Goal: Task Accomplishment & Management: Use online tool/utility

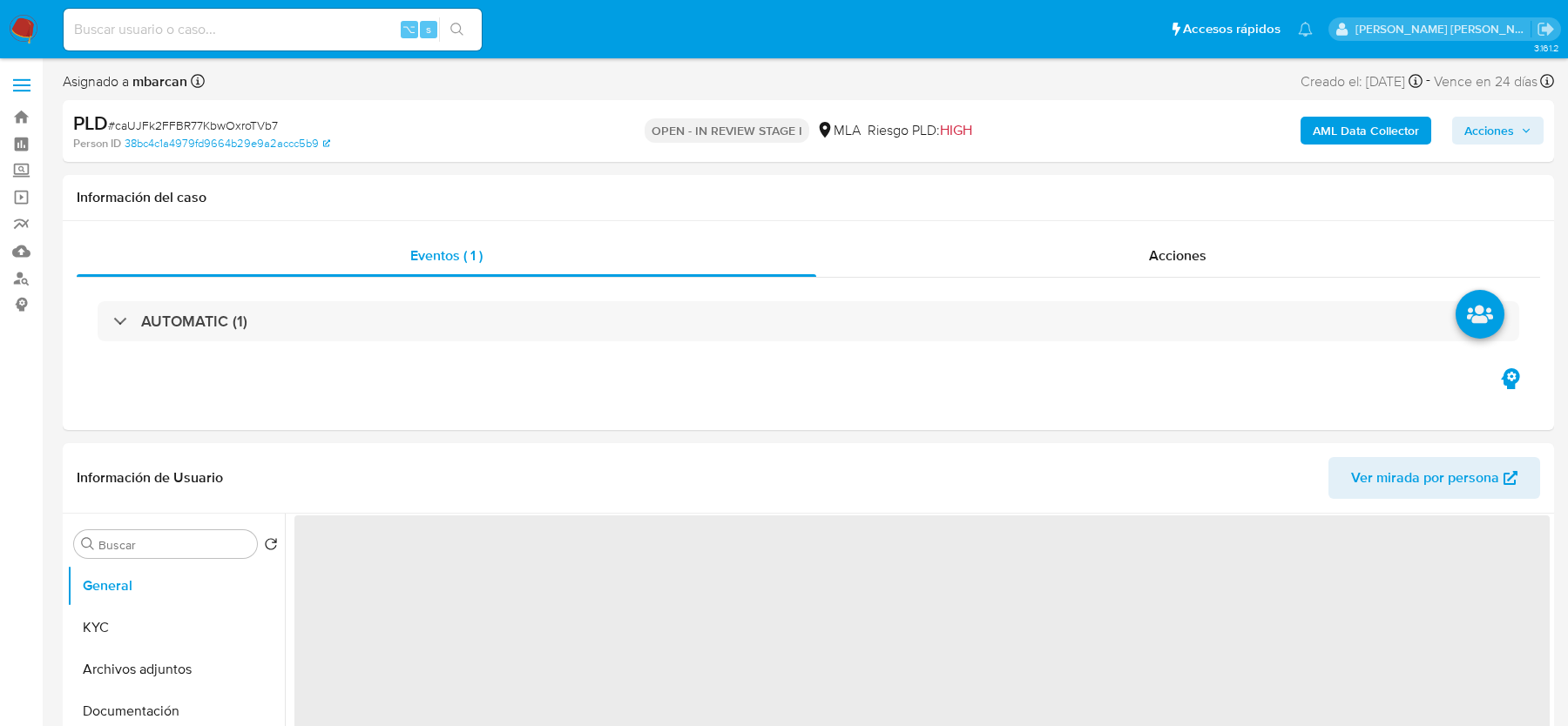
select select "10"
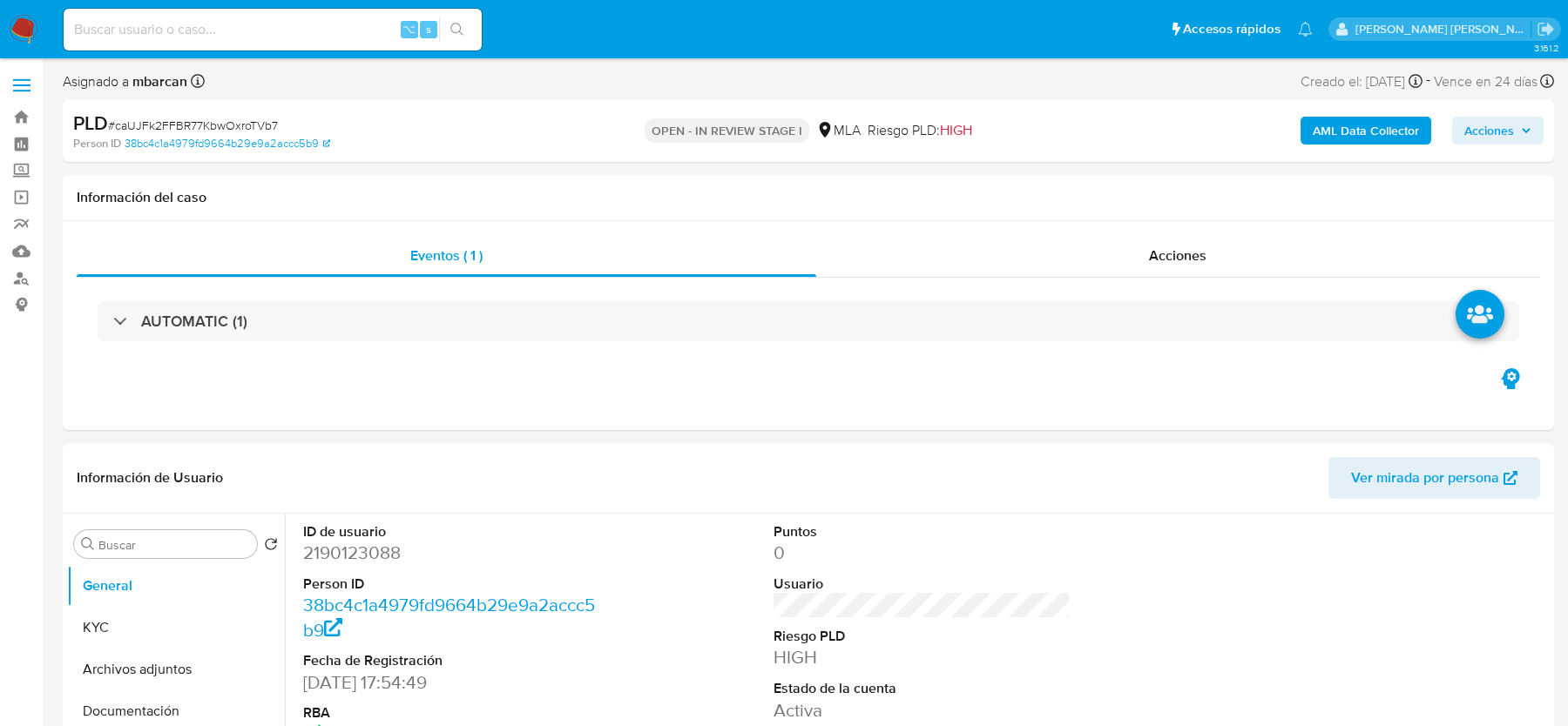
click at [331, 21] on input at bounding box center [273, 29] width 419 height 23
click at [330, 21] on input at bounding box center [273, 29] width 419 height 23
paste input "A0JeBqCLaIUabkRbM04iEh2o"
type input "A0JeBqCLaIUabkRbM04iEh2o"
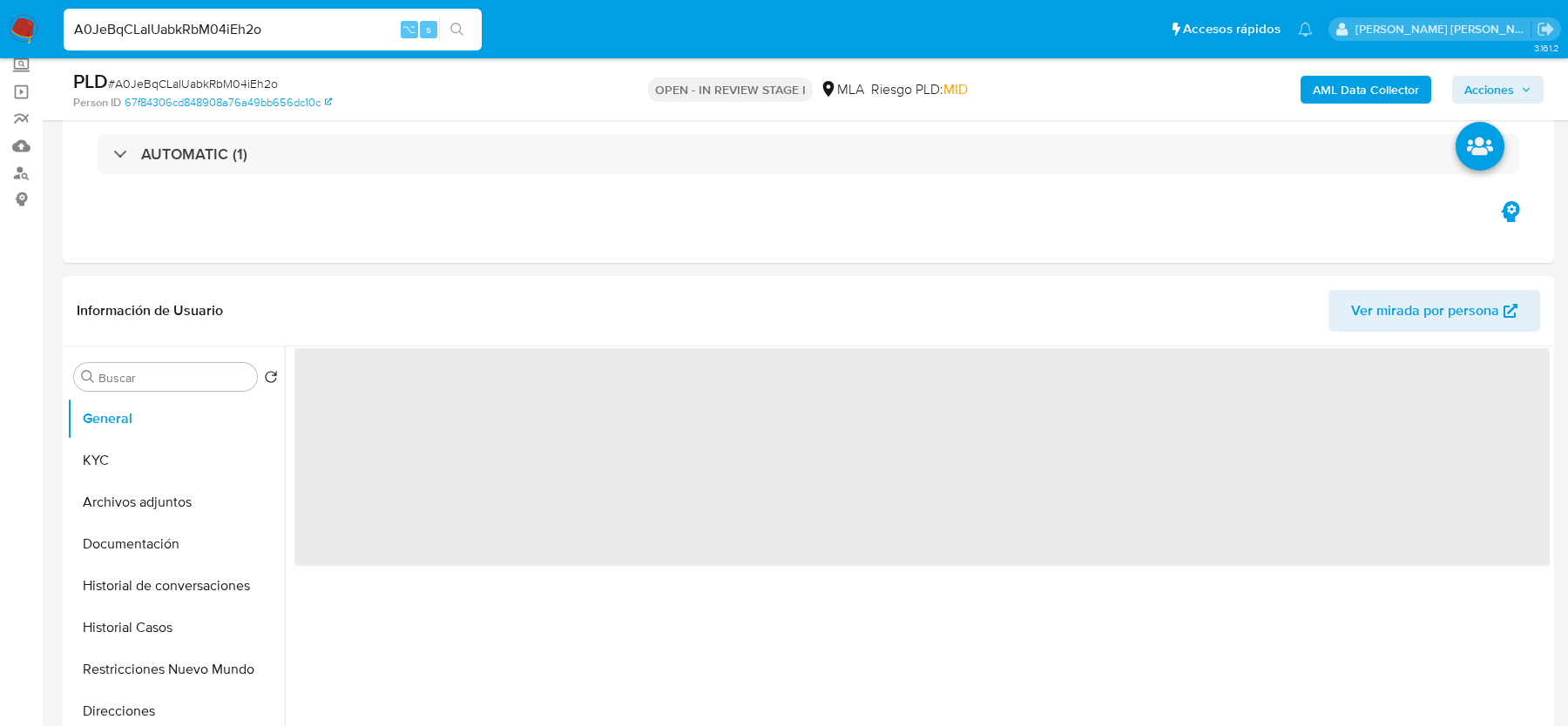
scroll to position [325, 0]
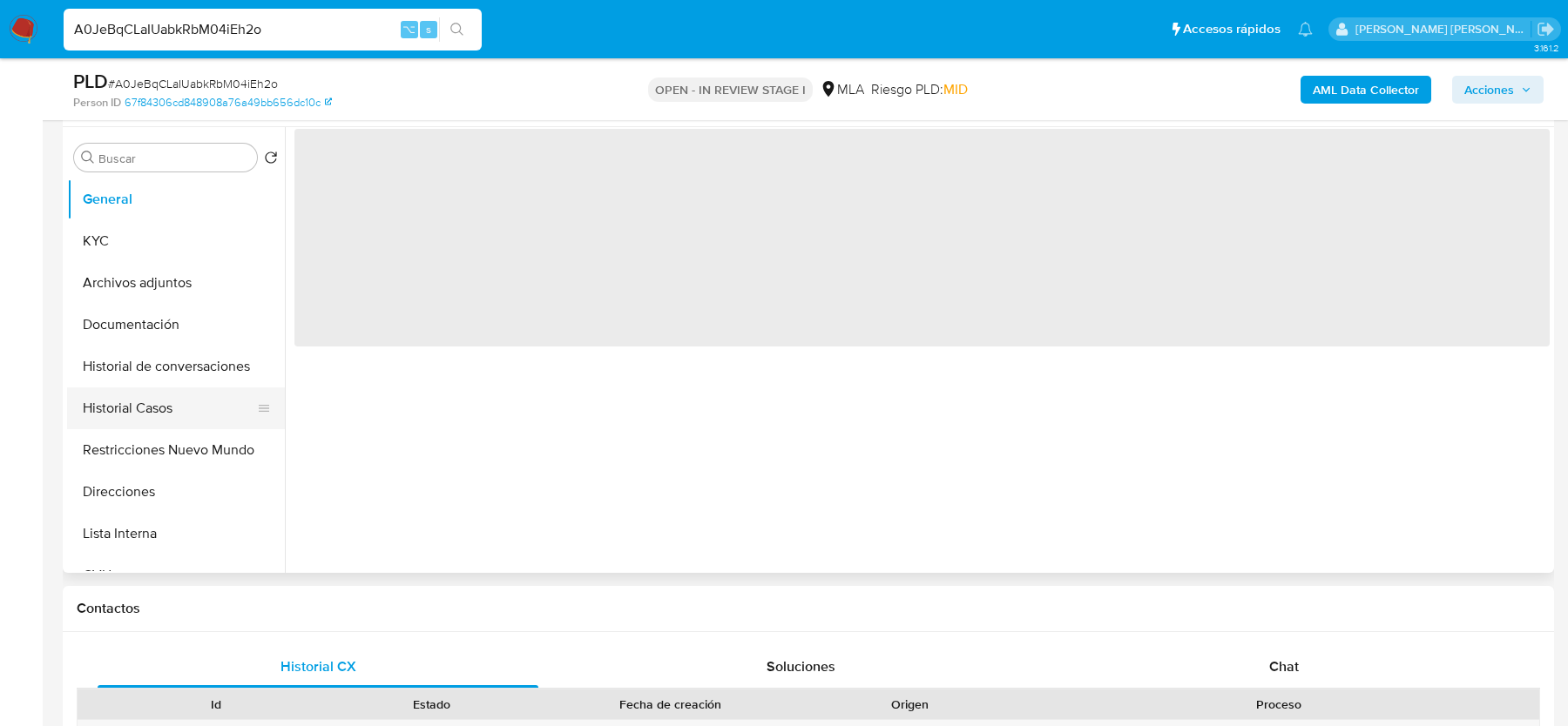
select select "10"
click at [119, 420] on button "Historial Casos" at bounding box center [169, 408] width 204 height 42
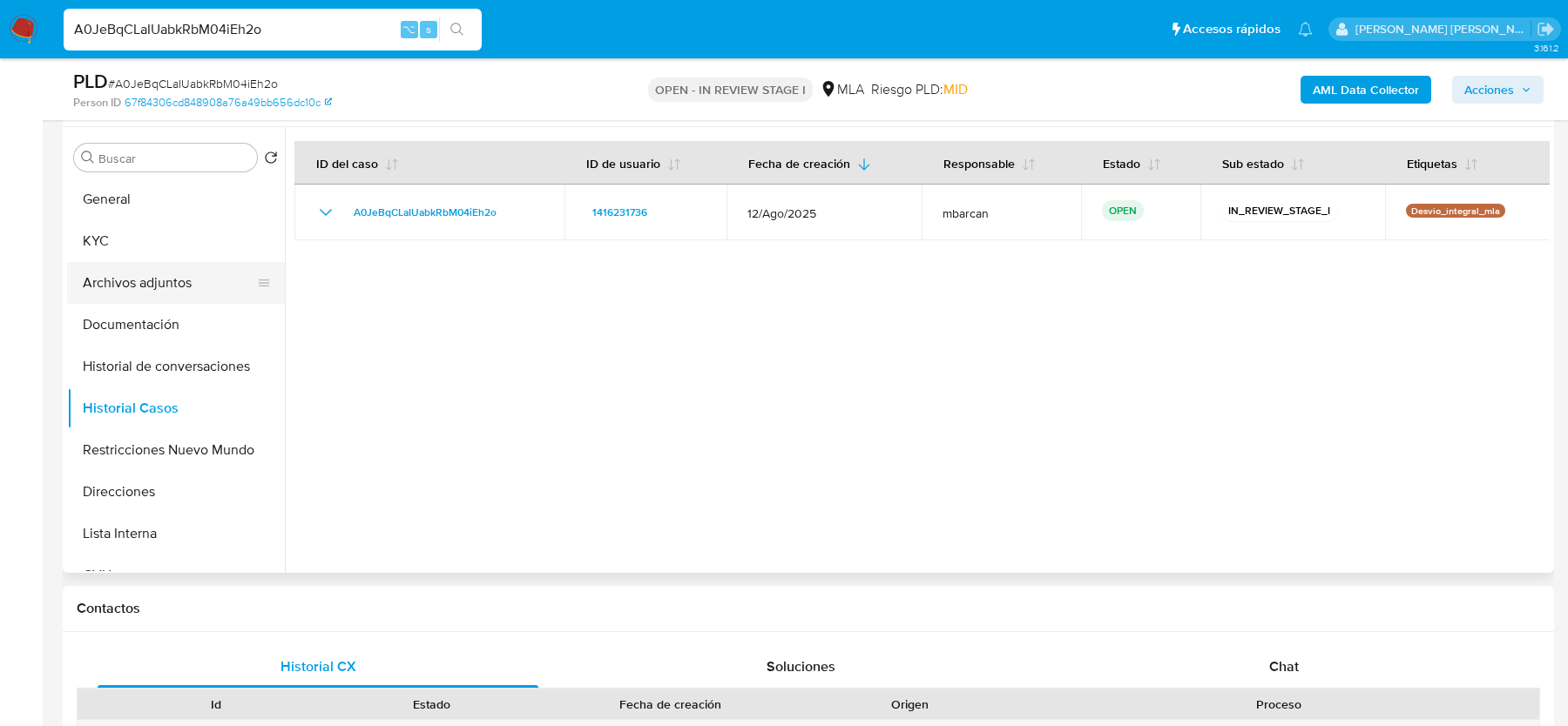
click at [134, 277] on button "Archivos adjuntos" at bounding box center [169, 283] width 204 height 42
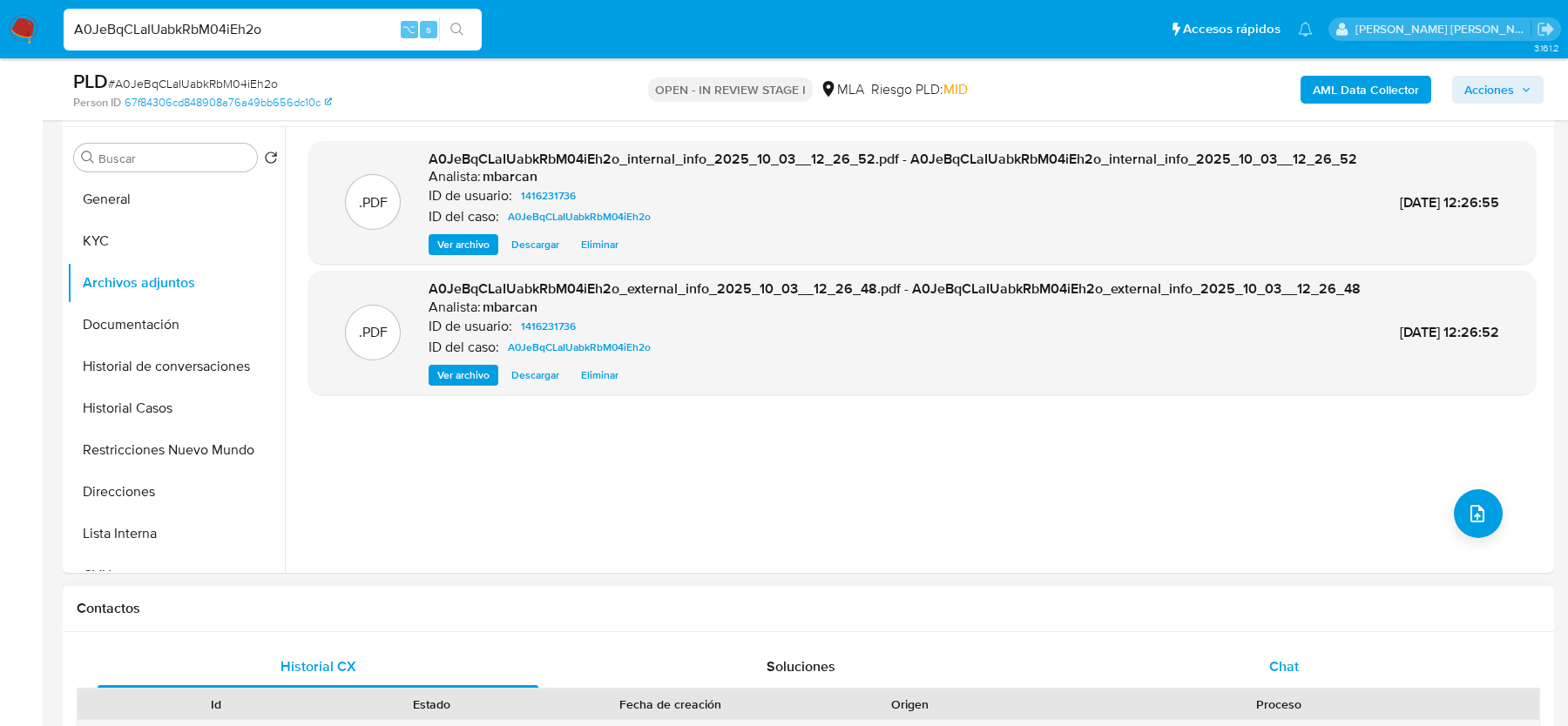
click at [1271, 659] on span "Chat" at bounding box center [1284, 666] width 29 height 20
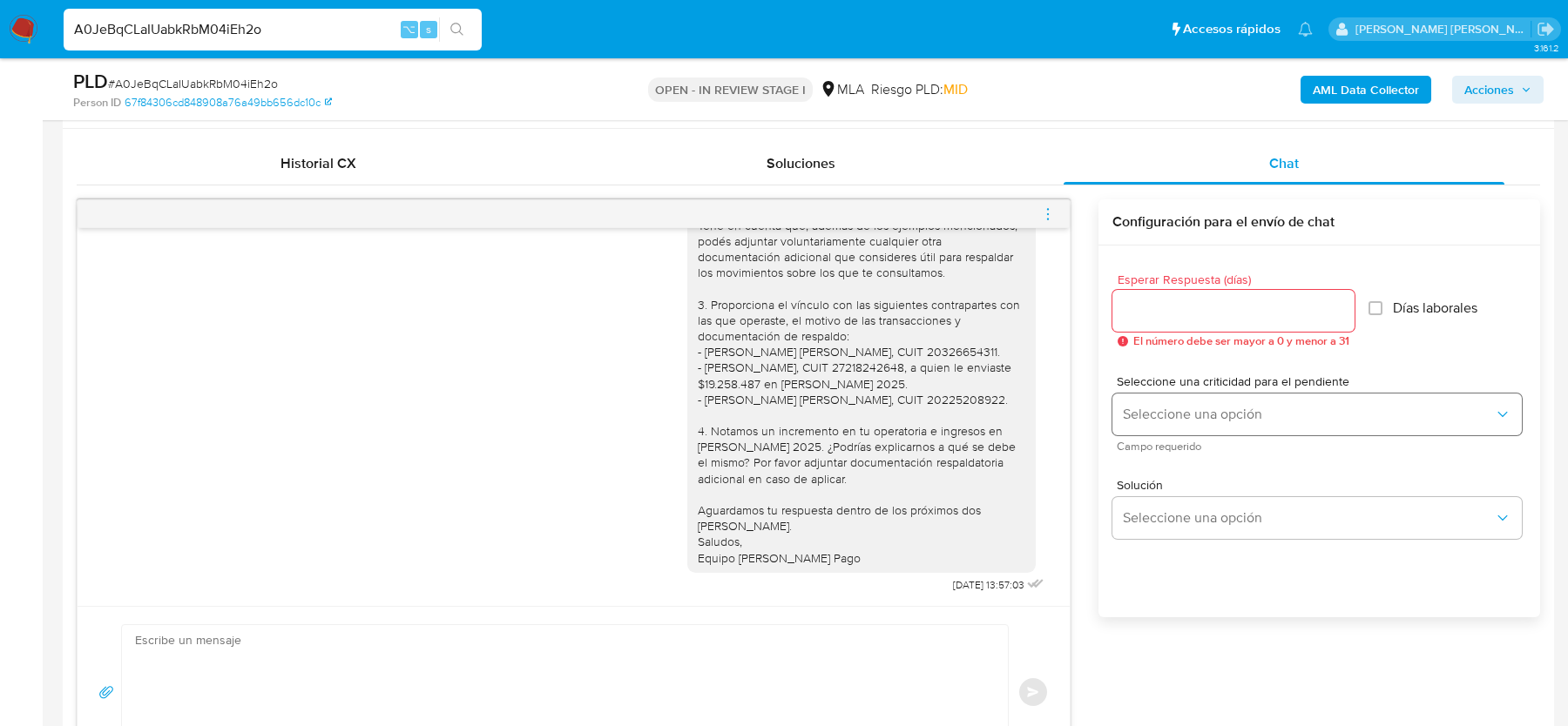
scroll to position [839, 0]
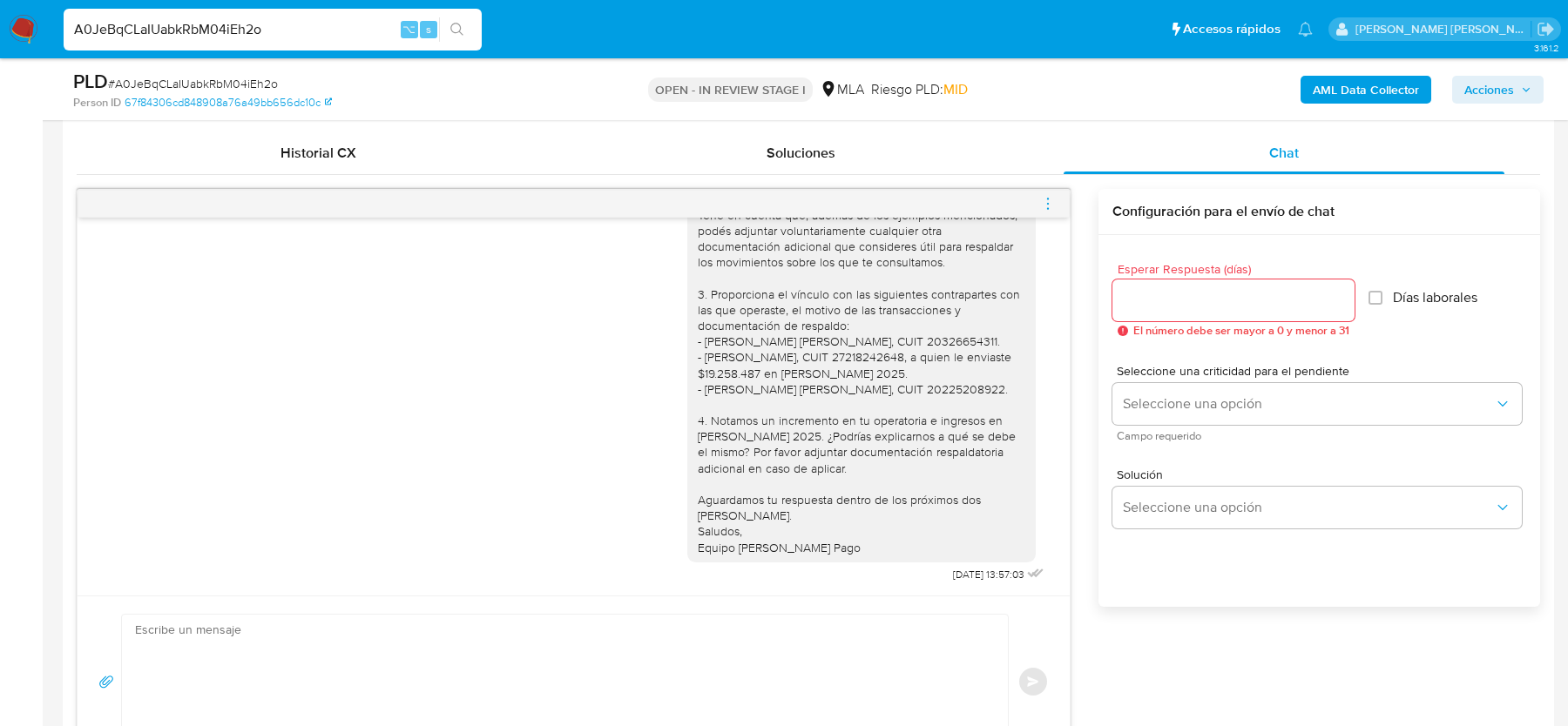
click at [1044, 202] on icon "menu-action" at bounding box center [1048, 204] width 16 height 16
click at [915, 167] on li "Cerrar conversación" at bounding box center [952, 168] width 179 height 31
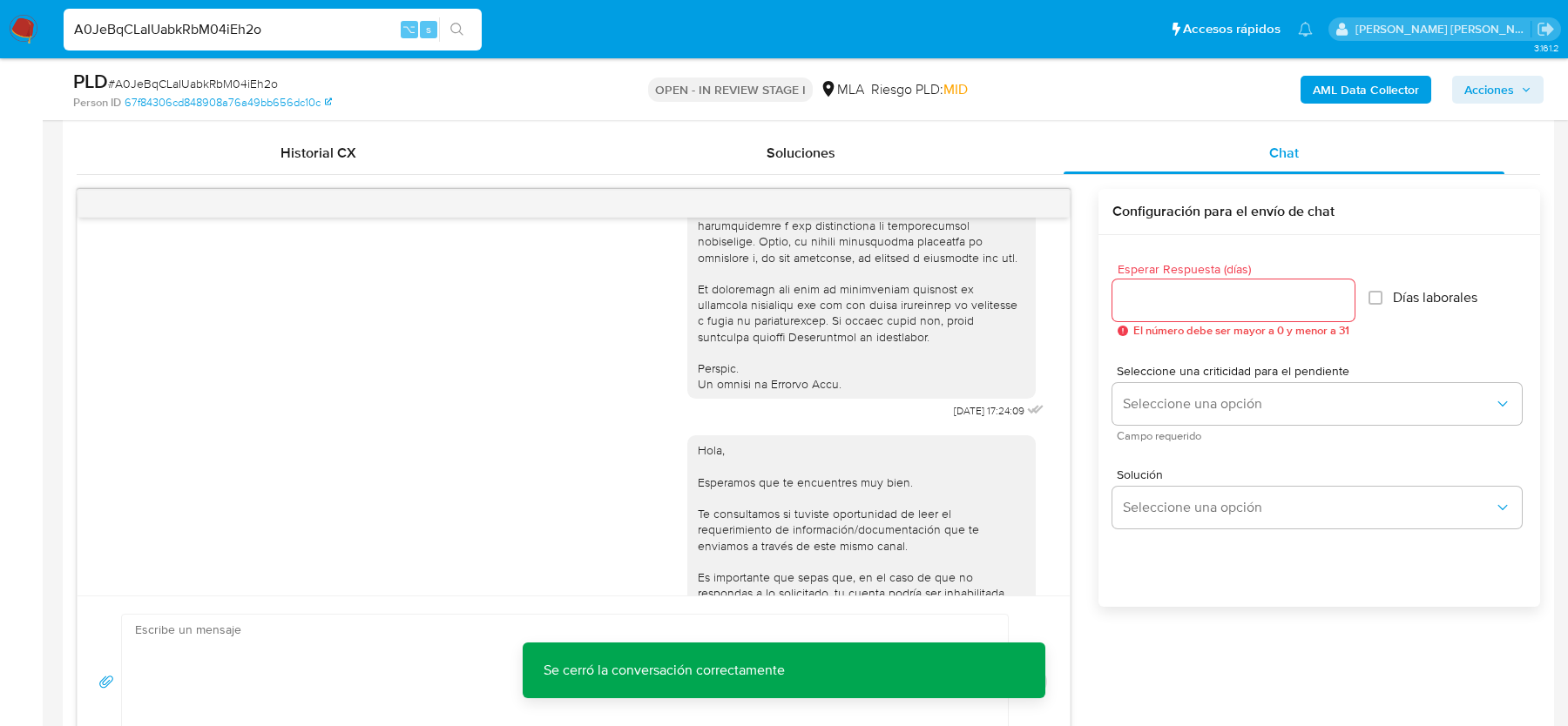
scroll to position [835, 0]
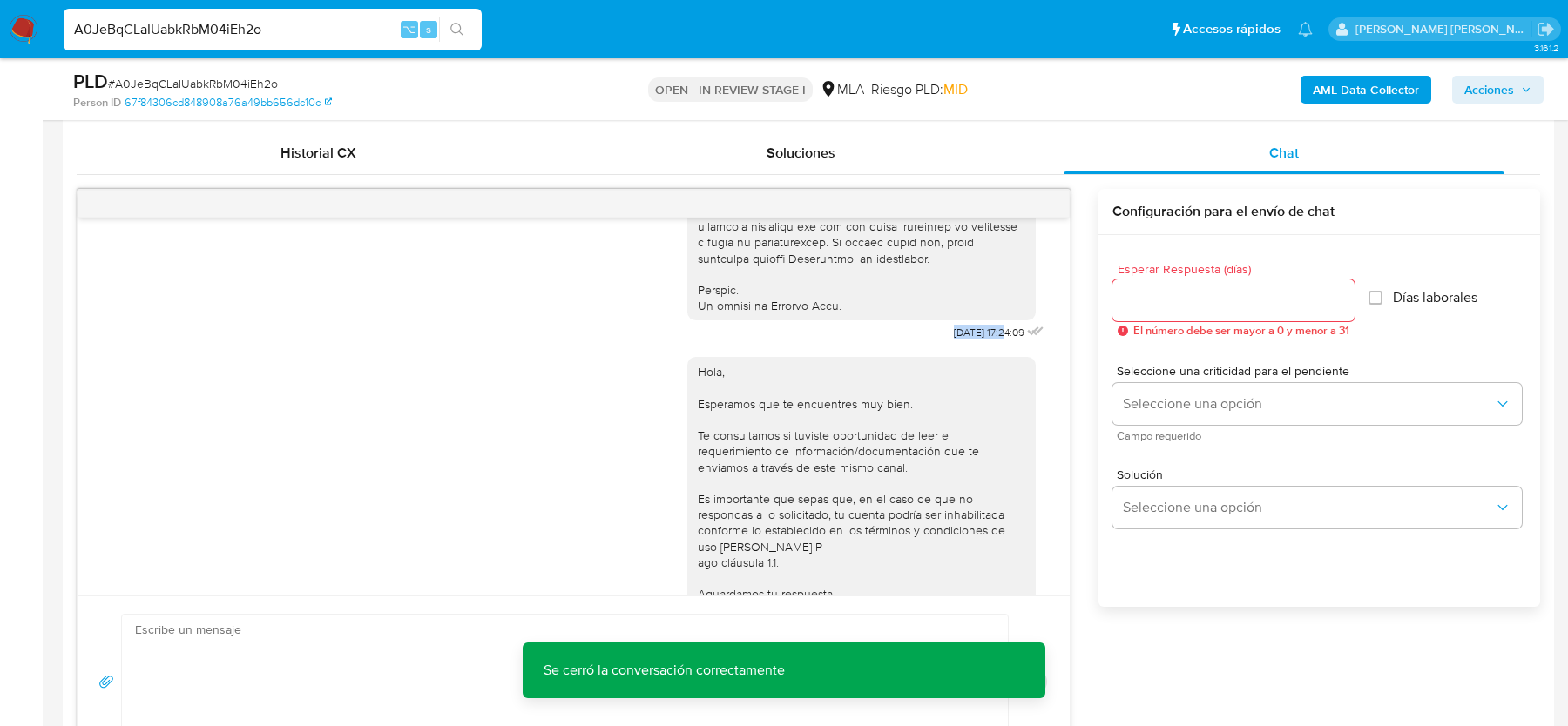
drag, startPoint x: 925, startPoint y: 357, endPoint x: 988, endPoint y: 357, distance: 63.0
copy span "18/08/2025"
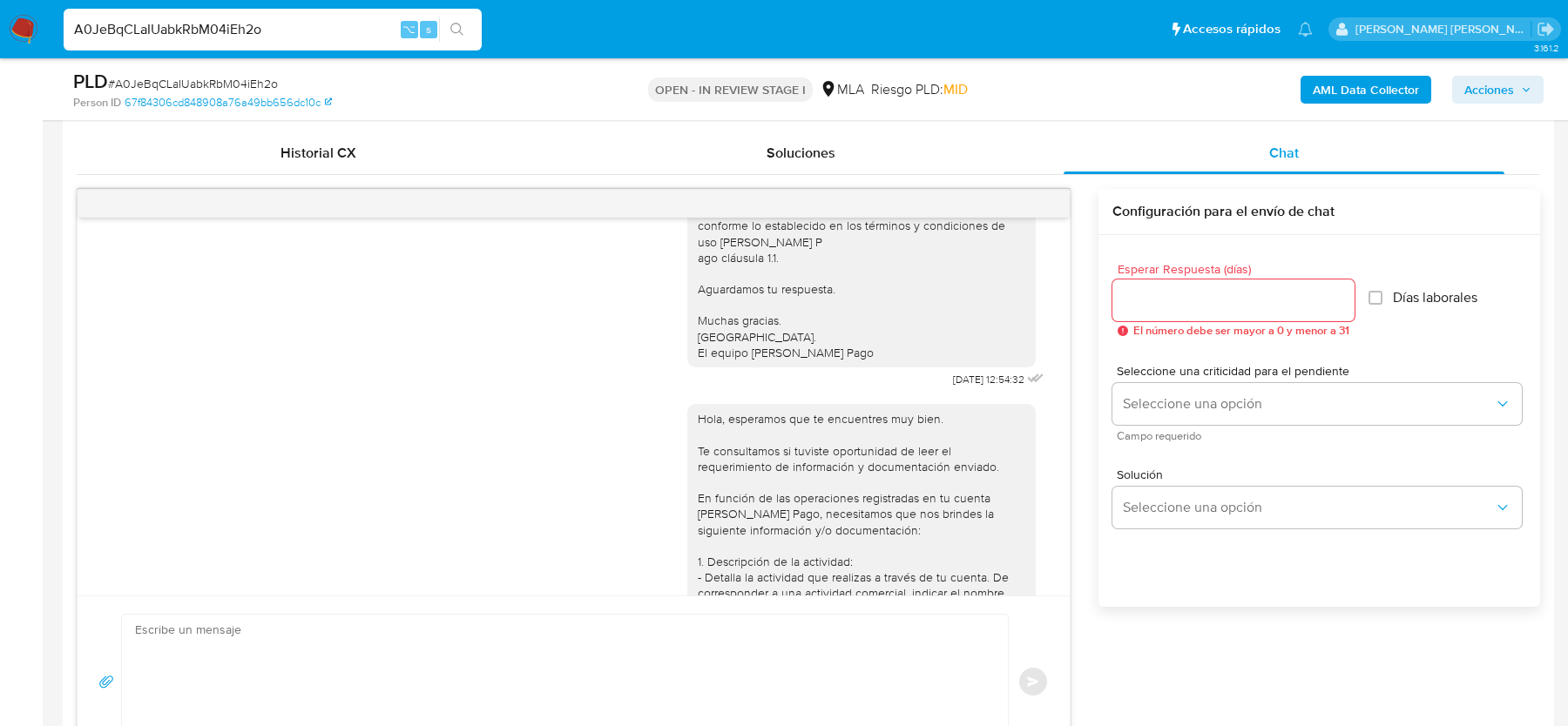
scroll to position [1167, 0]
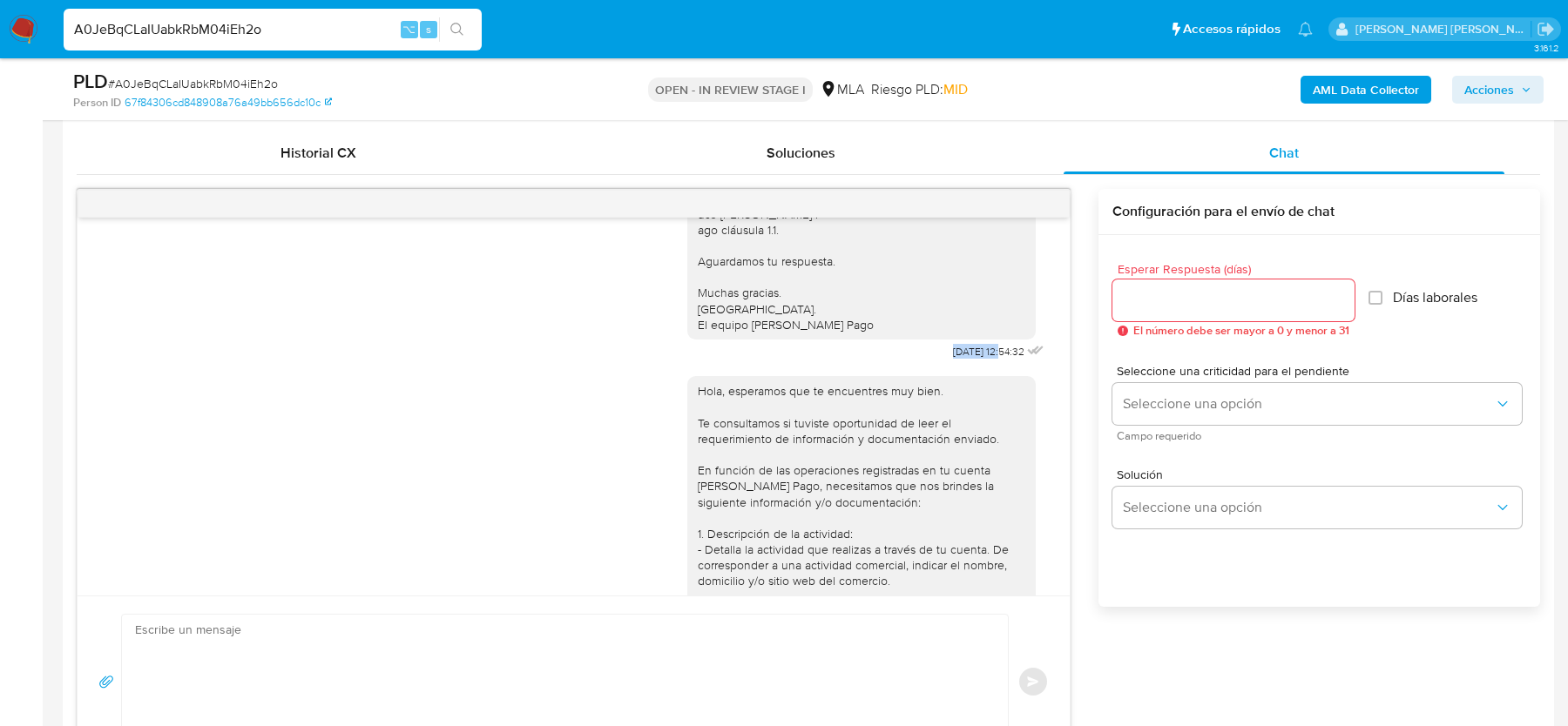
drag, startPoint x: 923, startPoint y: 396, endPoint x: 983, endPoint y: 397, distance: 60.0
click at [983, 364] on div "Hola, Esperamos que te encuentres muy bien. Te consultamos si tuviste oportunid…" at bounding box center [867, 188] width 361 height 352
copy span "22/08/2025"
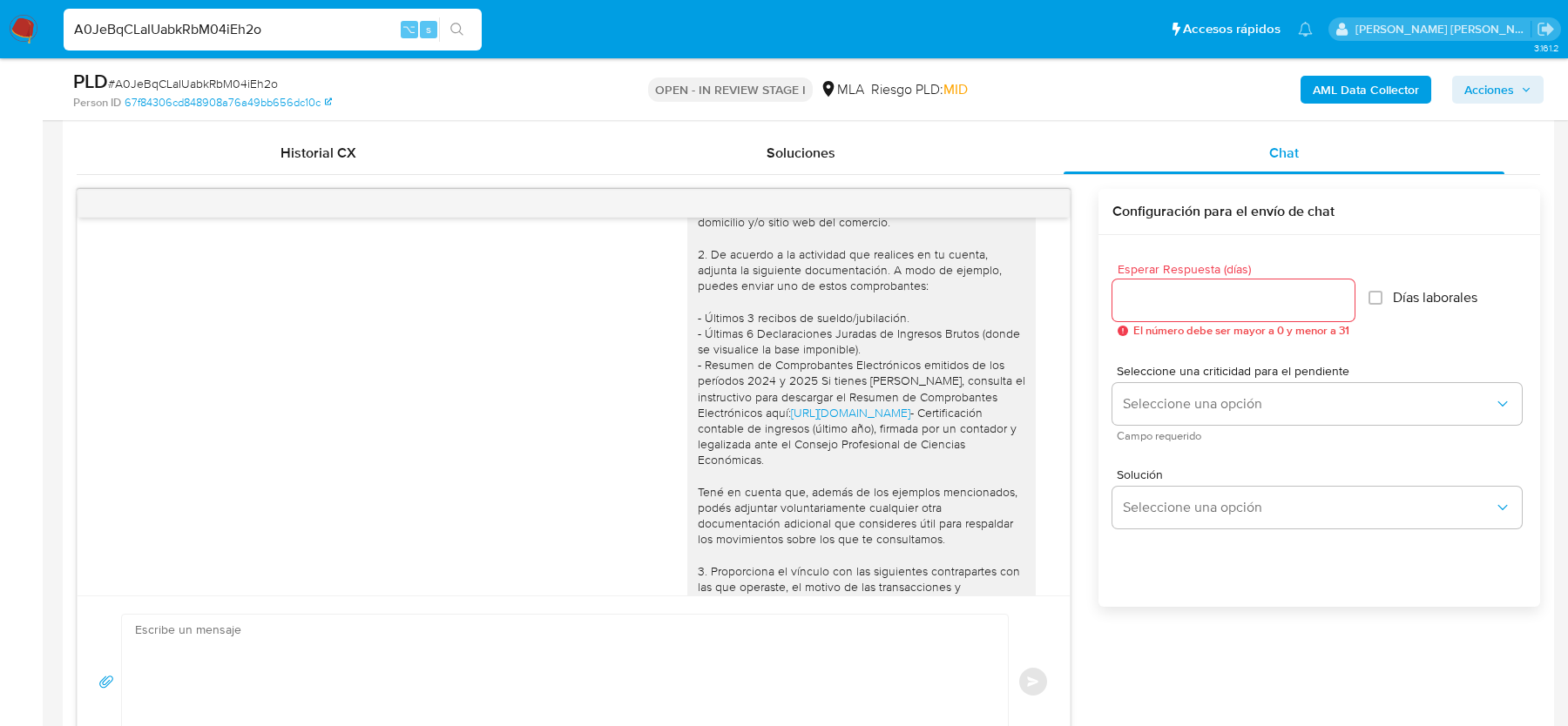
scroll to position [1837, 0]
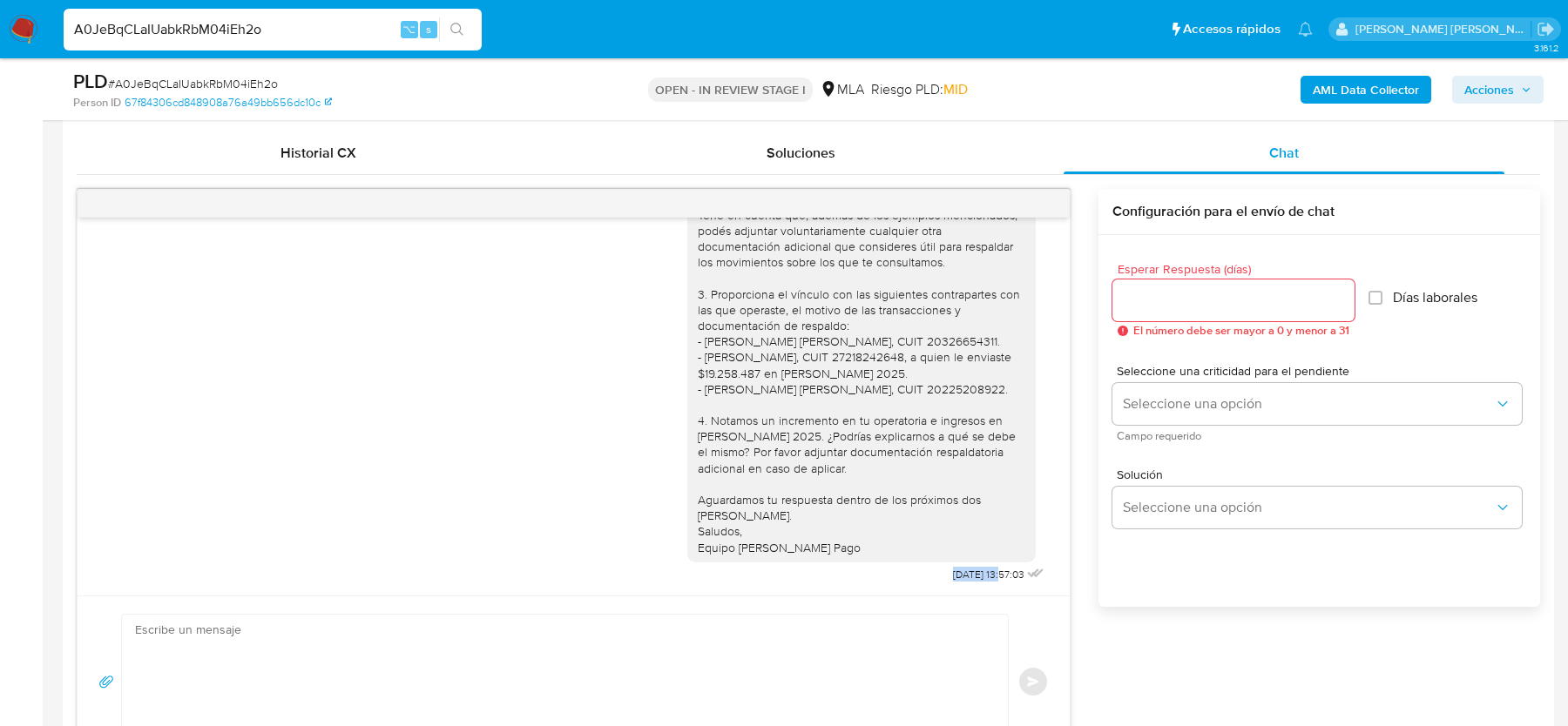
drag, startPoint x: 931, startPoint y: 575, endPoint x: 985, endPoint y: 575, distance: 54.0
click at [985, 575] on div "Hola, esperamos que te encuentres muy bien. Te consultamos si tuviste oportunid…" at bounding box center [867, 157] width 361 height 859
copy span "01/10/2025"
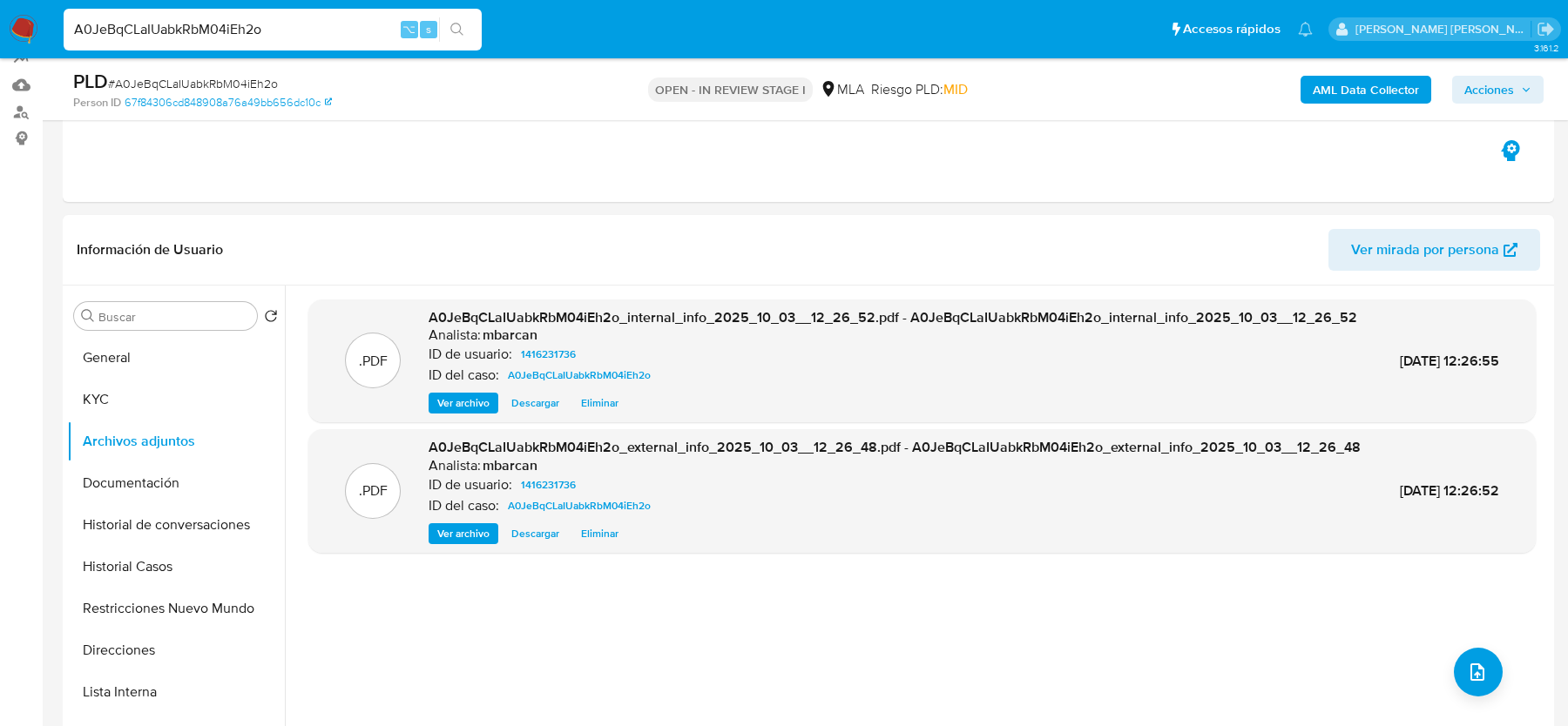
scroll to position [238, 0]
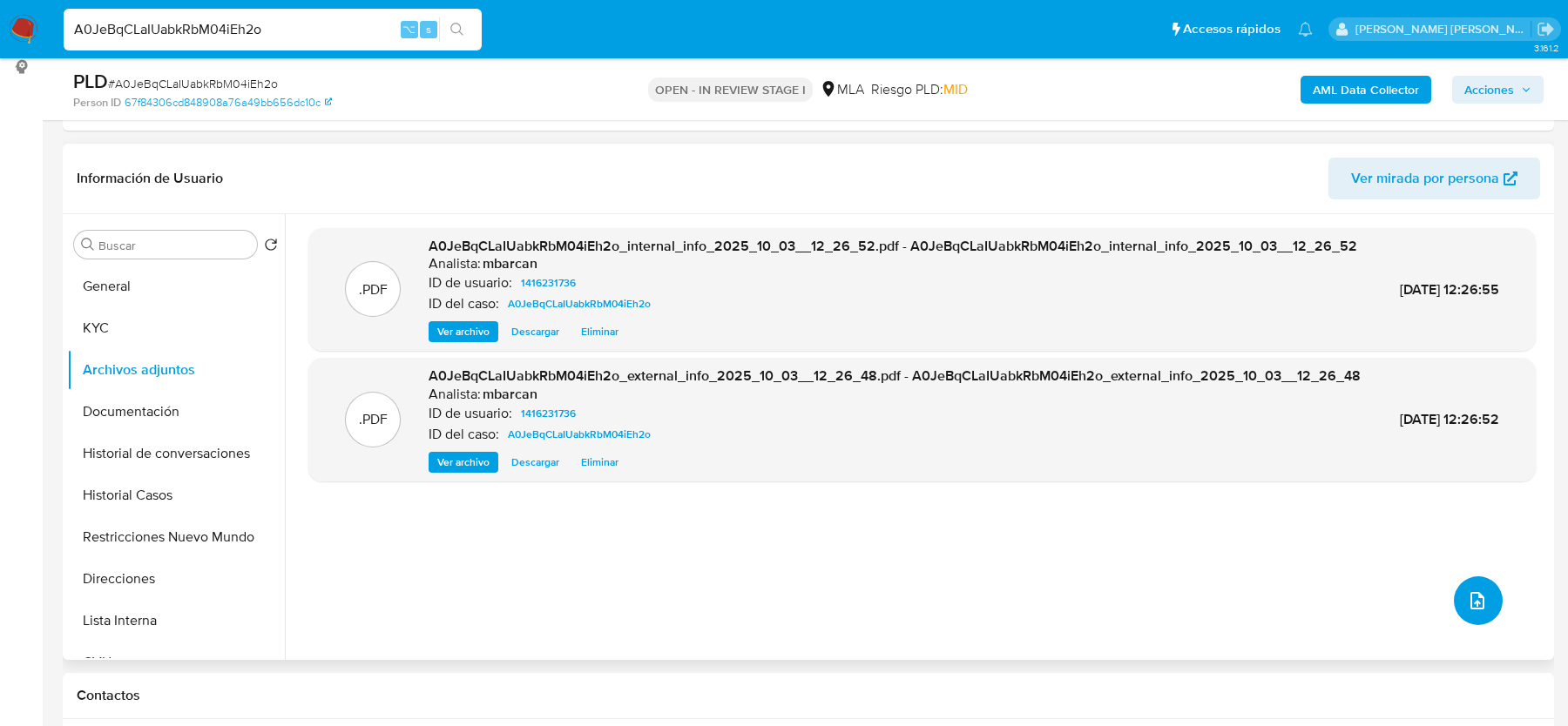
click at [1470, 594] on icon "upload-file" at bounding box center [1478, 601] width 21 height 21
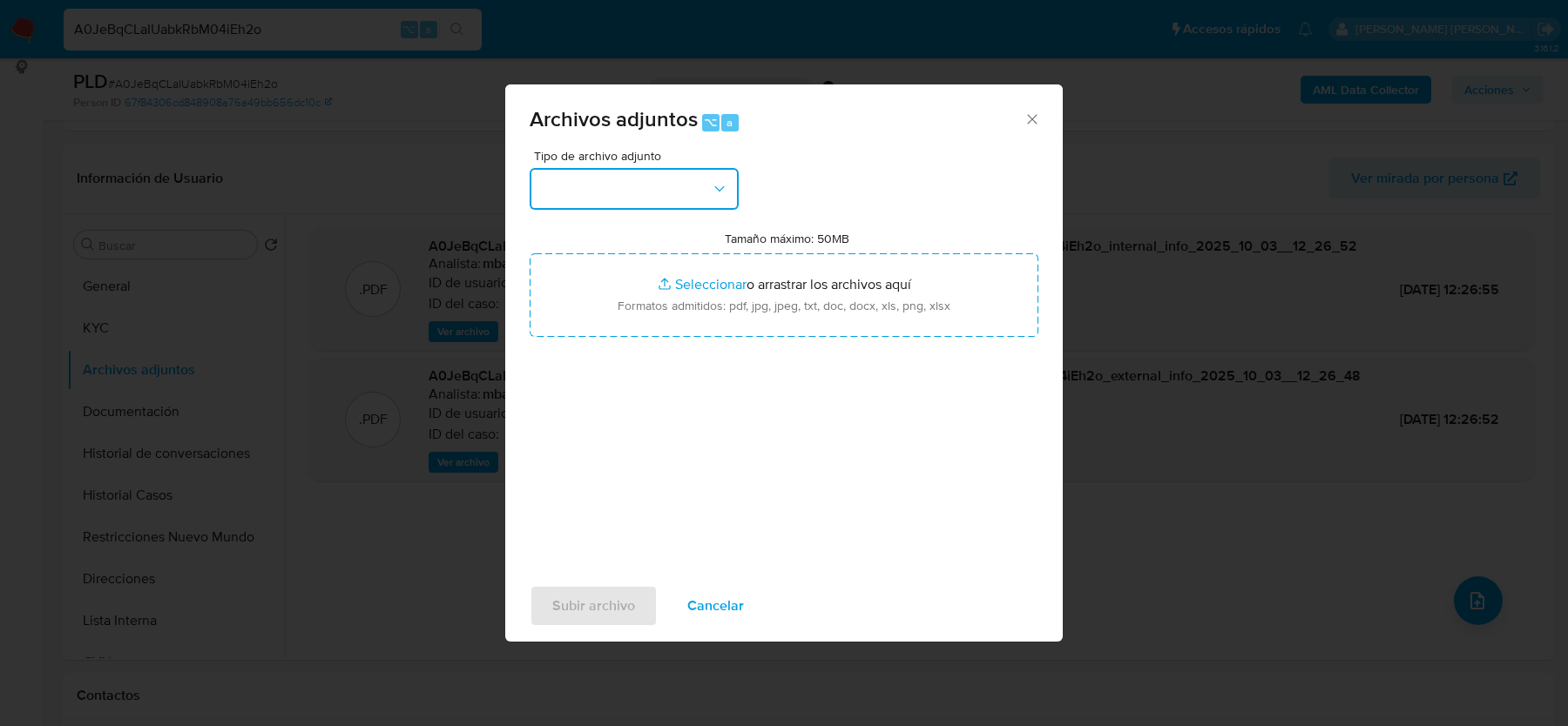
click at [665, 196] on button "button" at bounding box center [633, 189] width 209 height 42
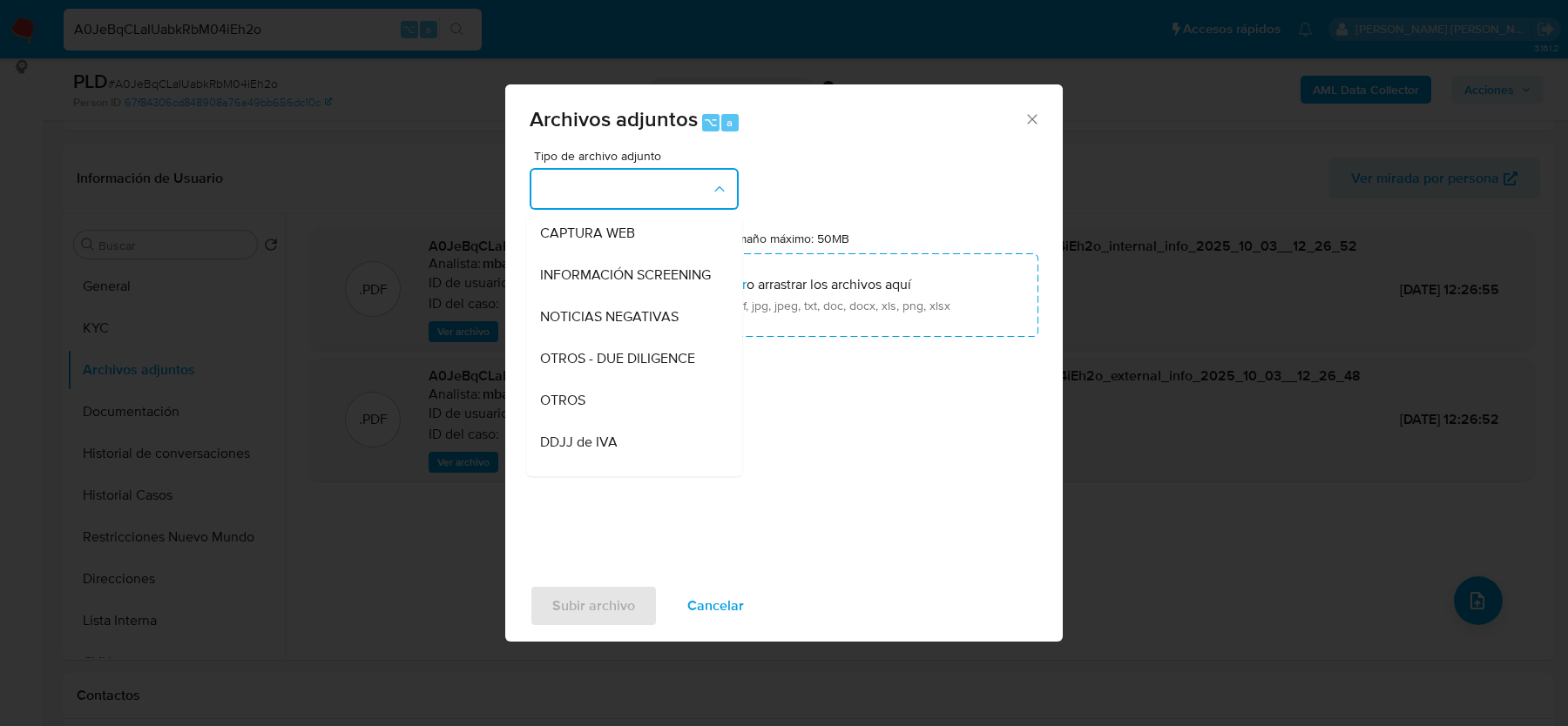
scroll to position [218, 0]
click at [596, 355] on div "OTROS" at bounding box center [630, 353] width 178 height 42
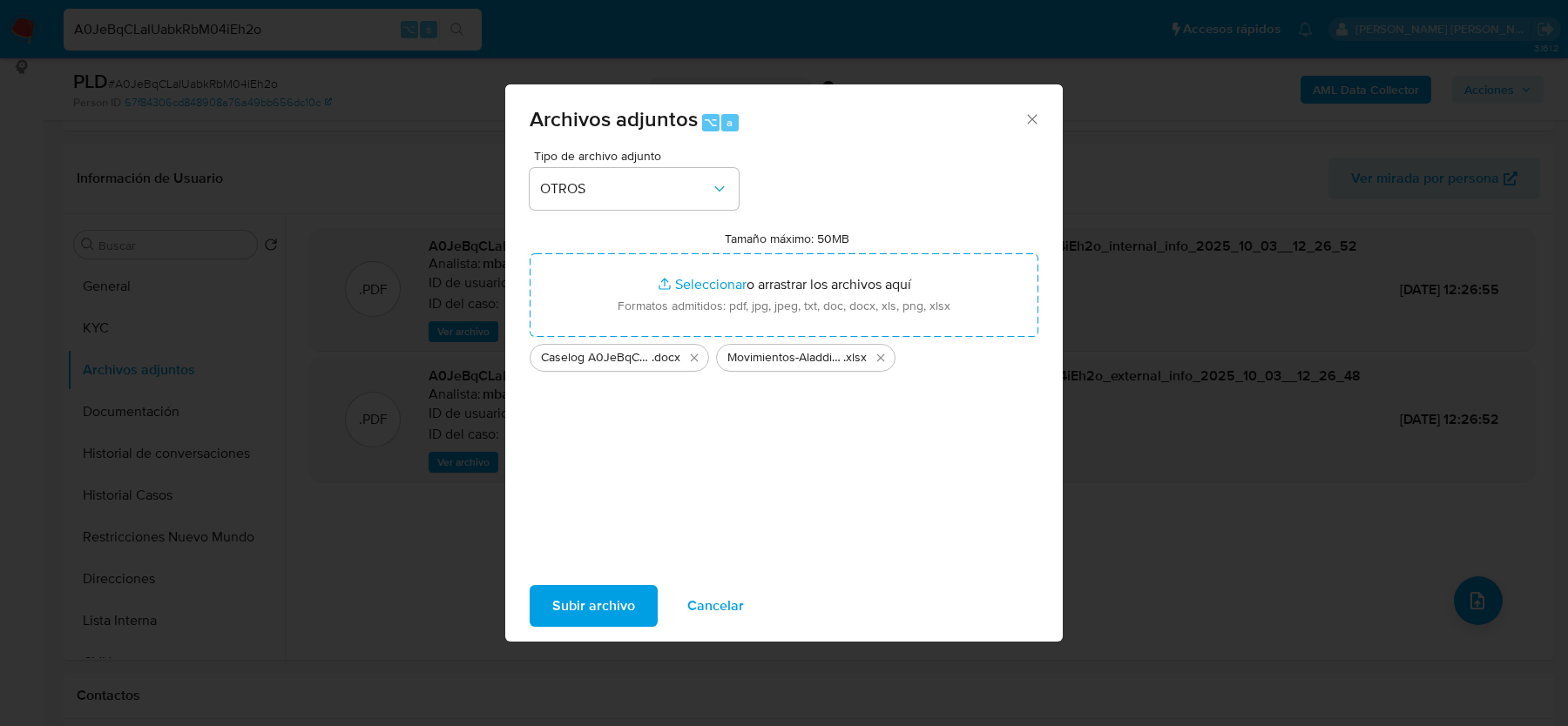
click at [588, 601] on span "Subir archivo" at bounding box center [593, 606] width 82 height 38
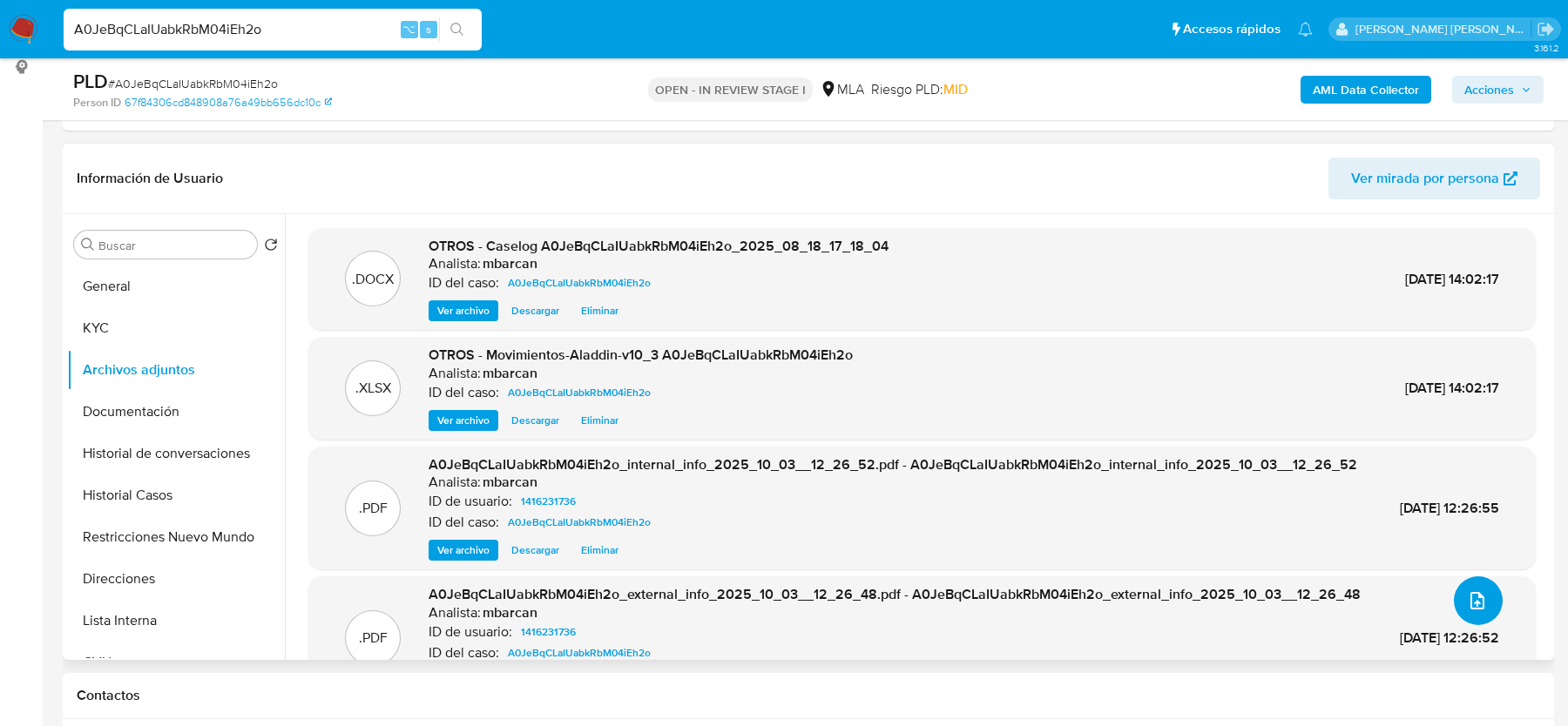
click at [1483, 599] on button "upload-file" at bounding box center [1479, 601] width 49 height 49
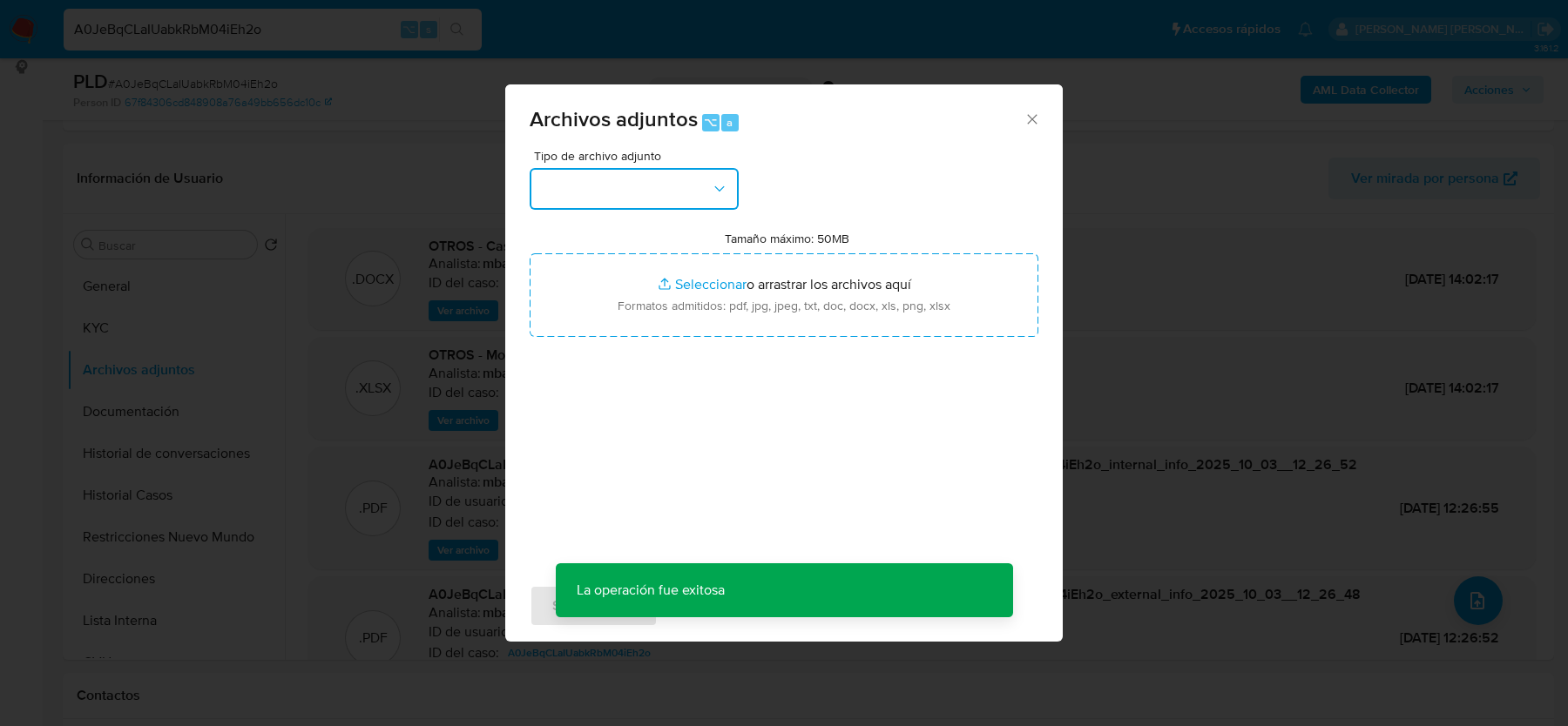
click at [715, 186] on icon "button" at bounding box center [720, 188] width 9 height 6
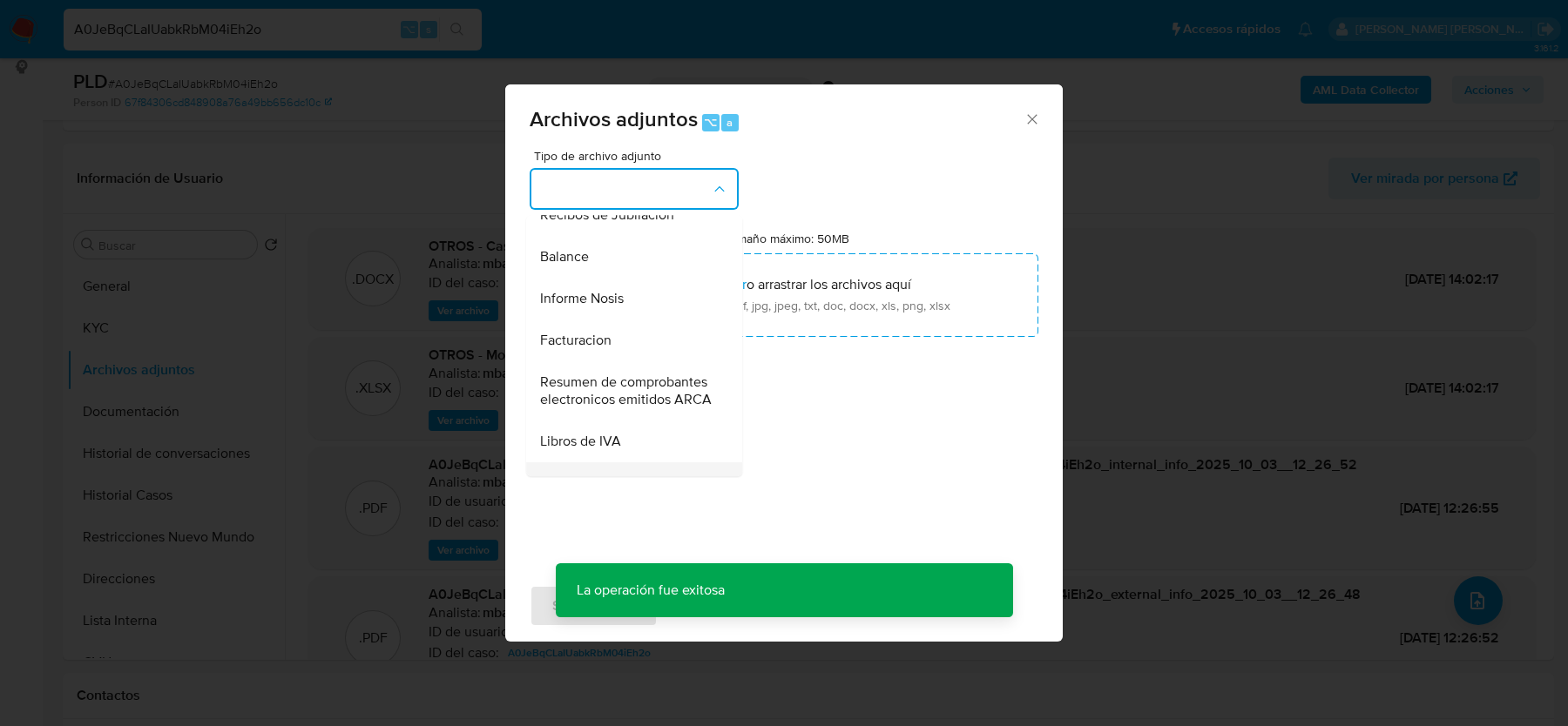
scroll to position [596, 0]
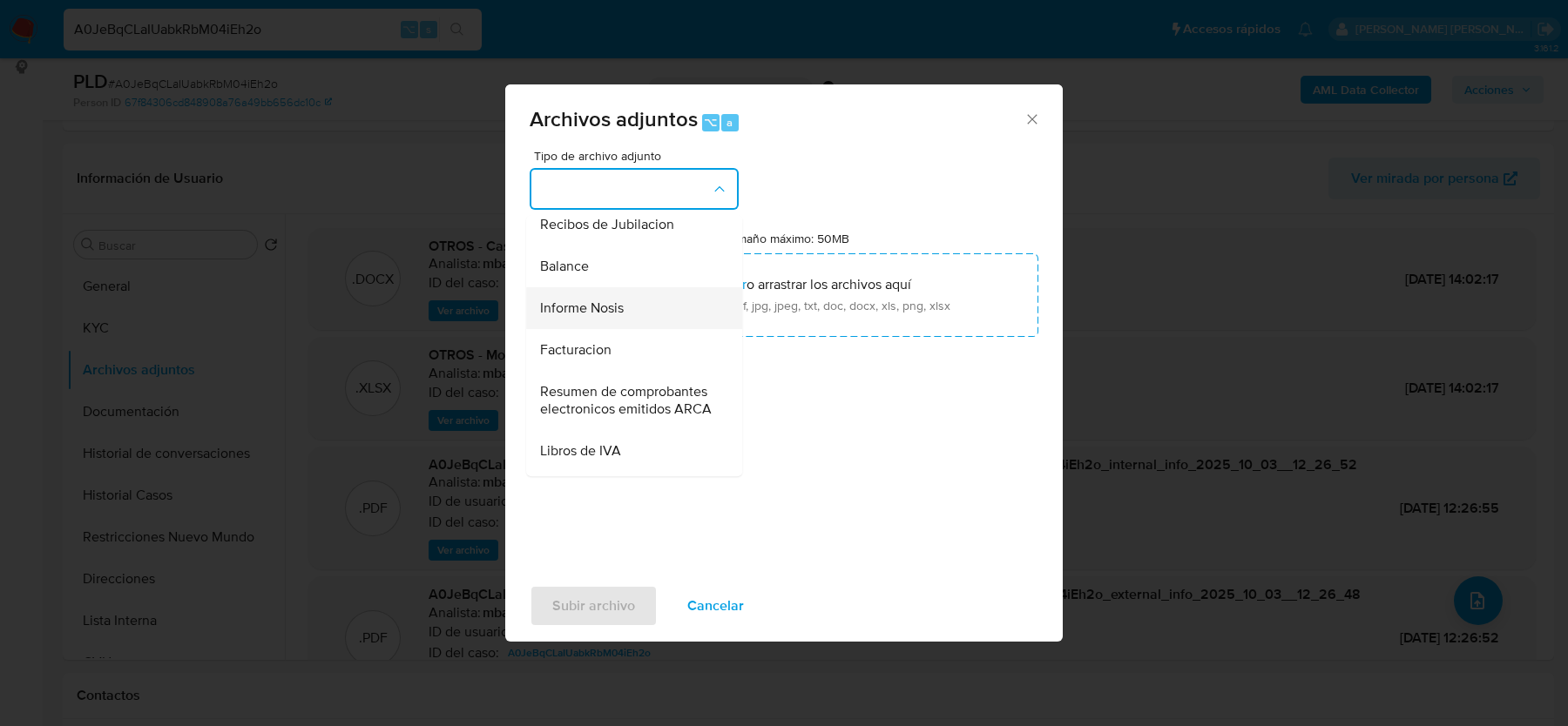
click at [625, 309] on div "Informe Nosis" at bounding box center [630, 309] width 178 height 42
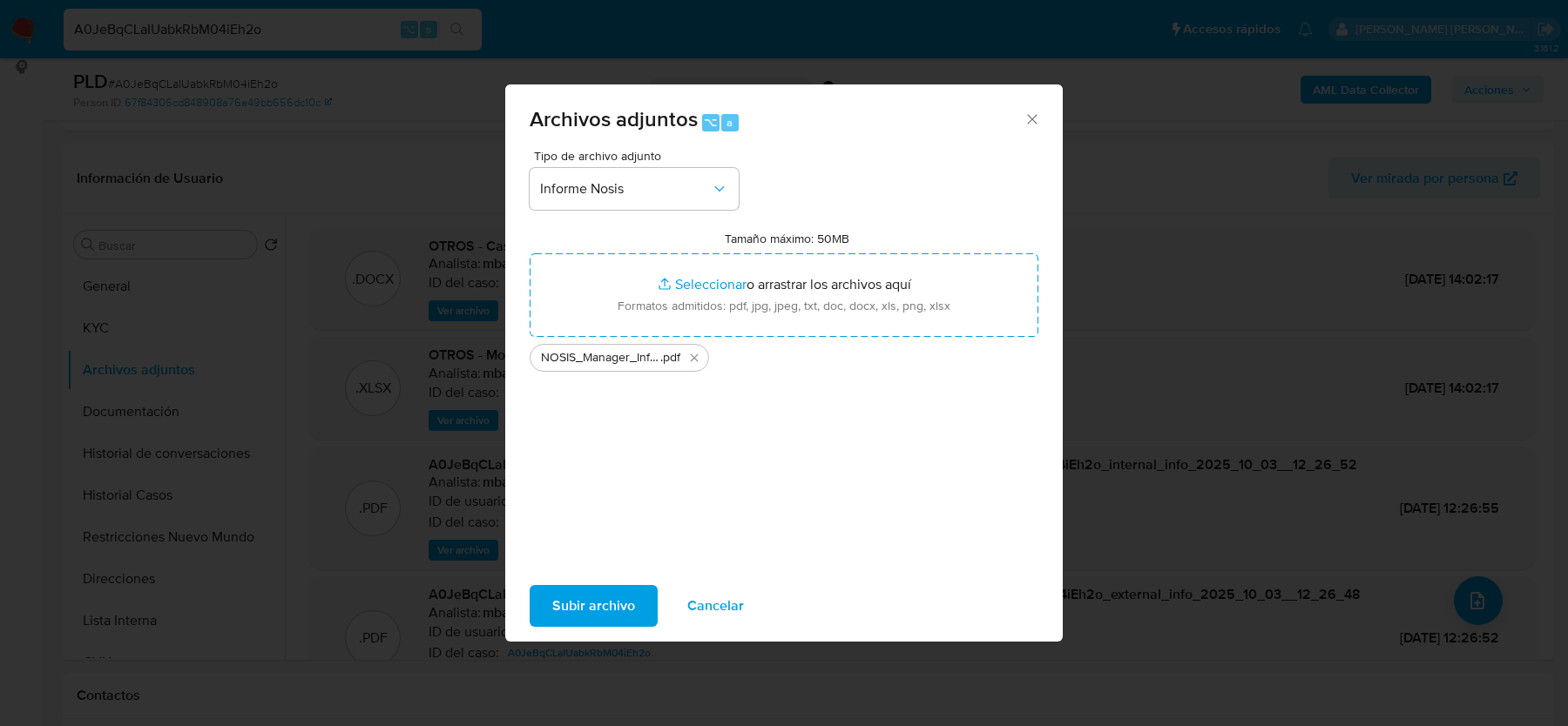
click at [554, 594] on span "Subir archivo" at bounding box center [593, 606] width 82 height 38
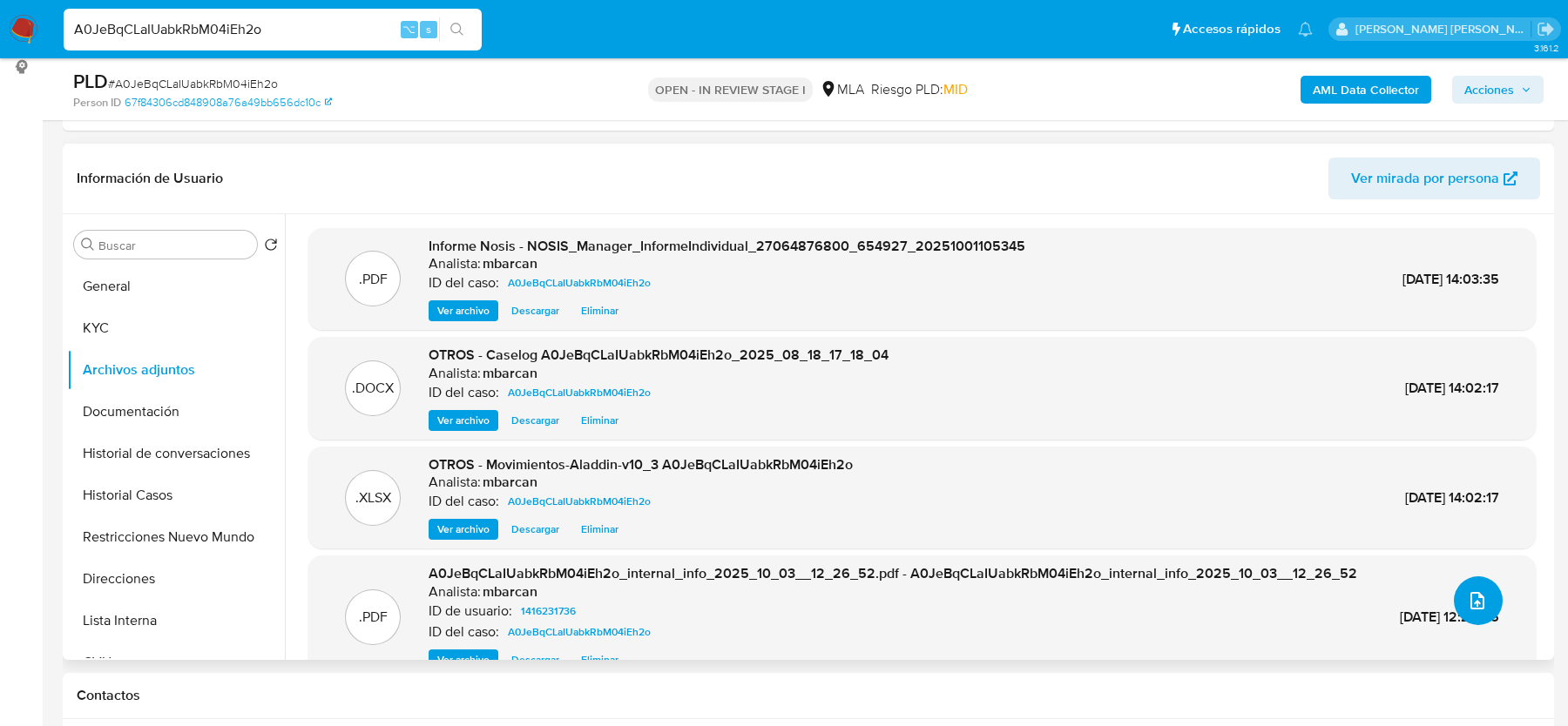
scroll to position [53, 0]
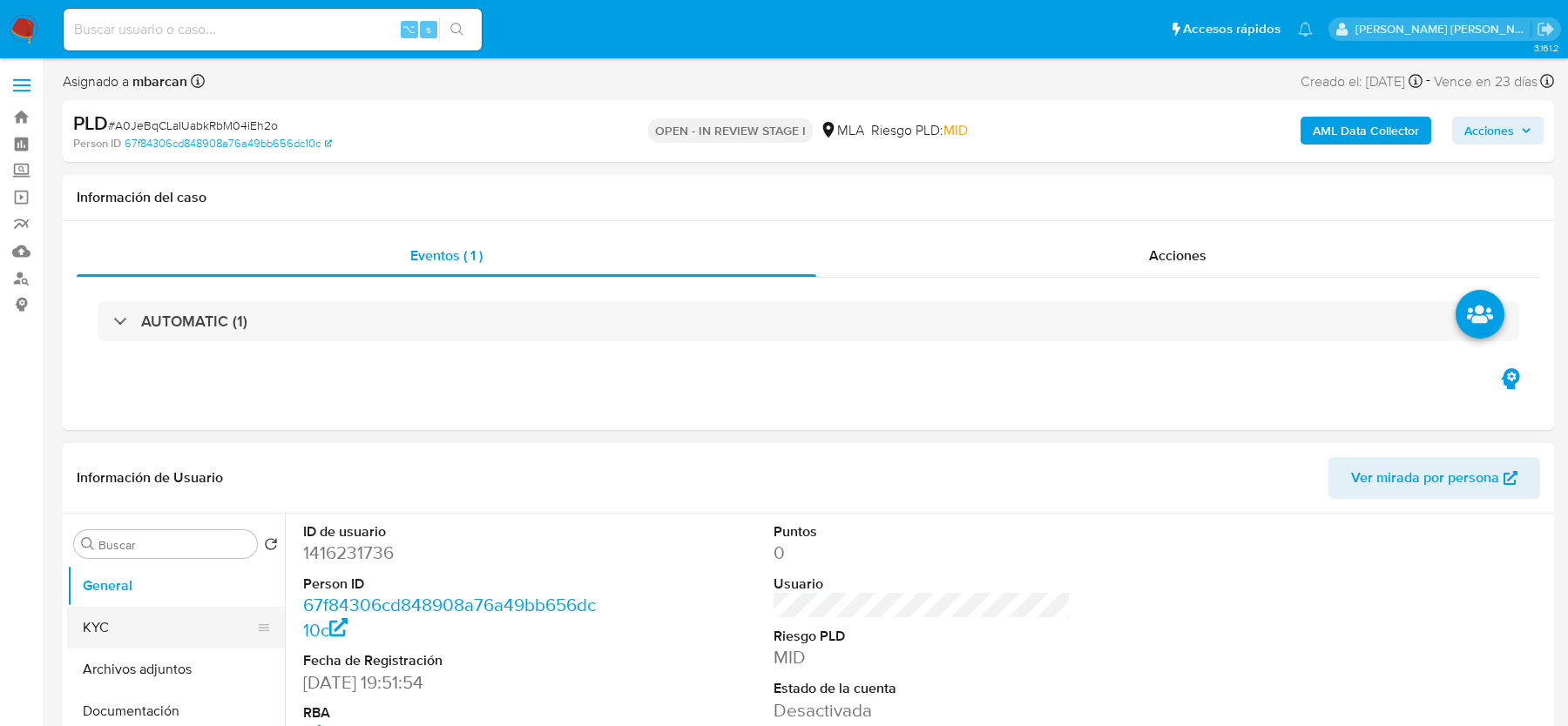
select select "10"
drag, startPoint x: 172, startPoint y: 654, endPoint x: 182, endPoint y: 648, distance: 11.7
click at [172, 654] on button "Archivos adjuntos" at bounding box center [169, 670] width 204 height 42
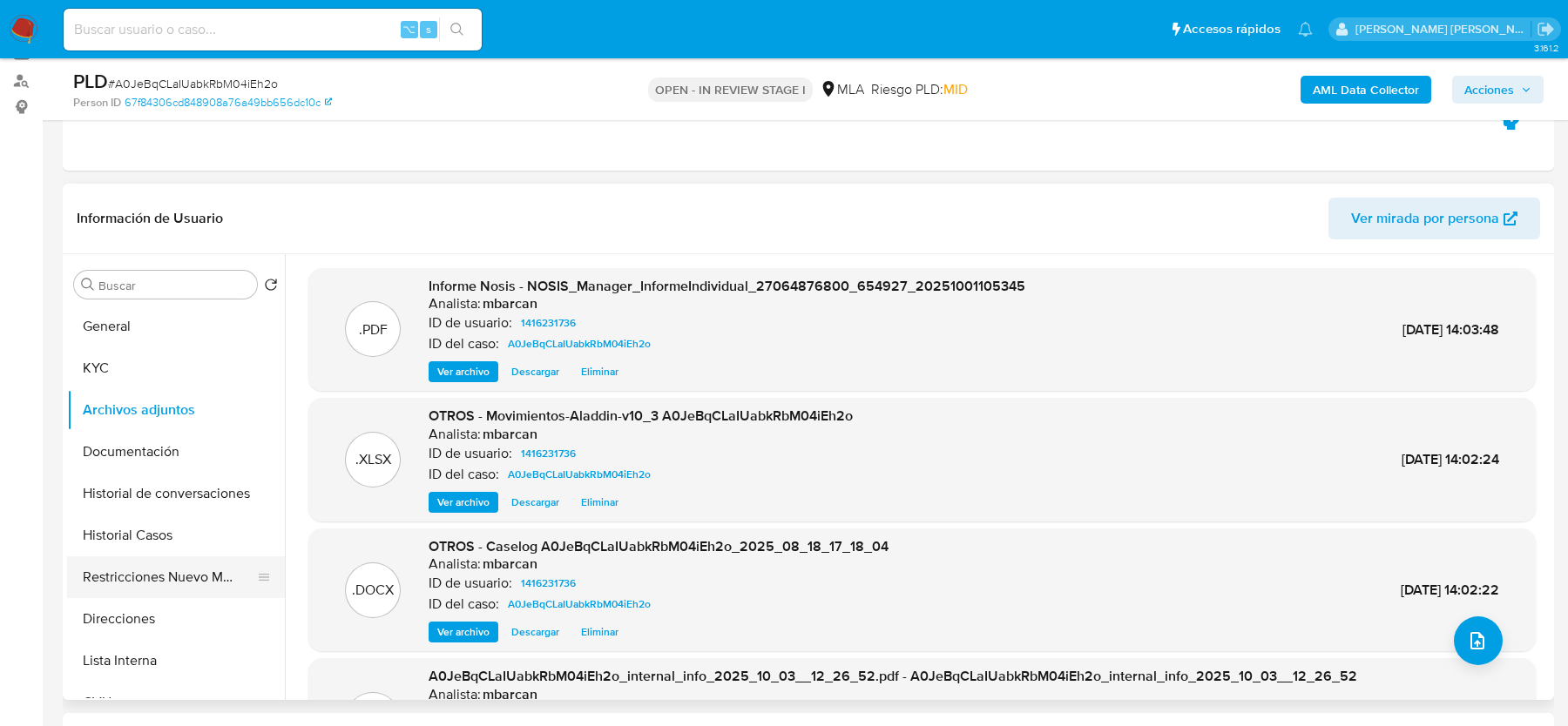
click at [141, 568] on button "Restricciones Nuevo Mundo" at bounding box center [169, 577] width 204 height 42
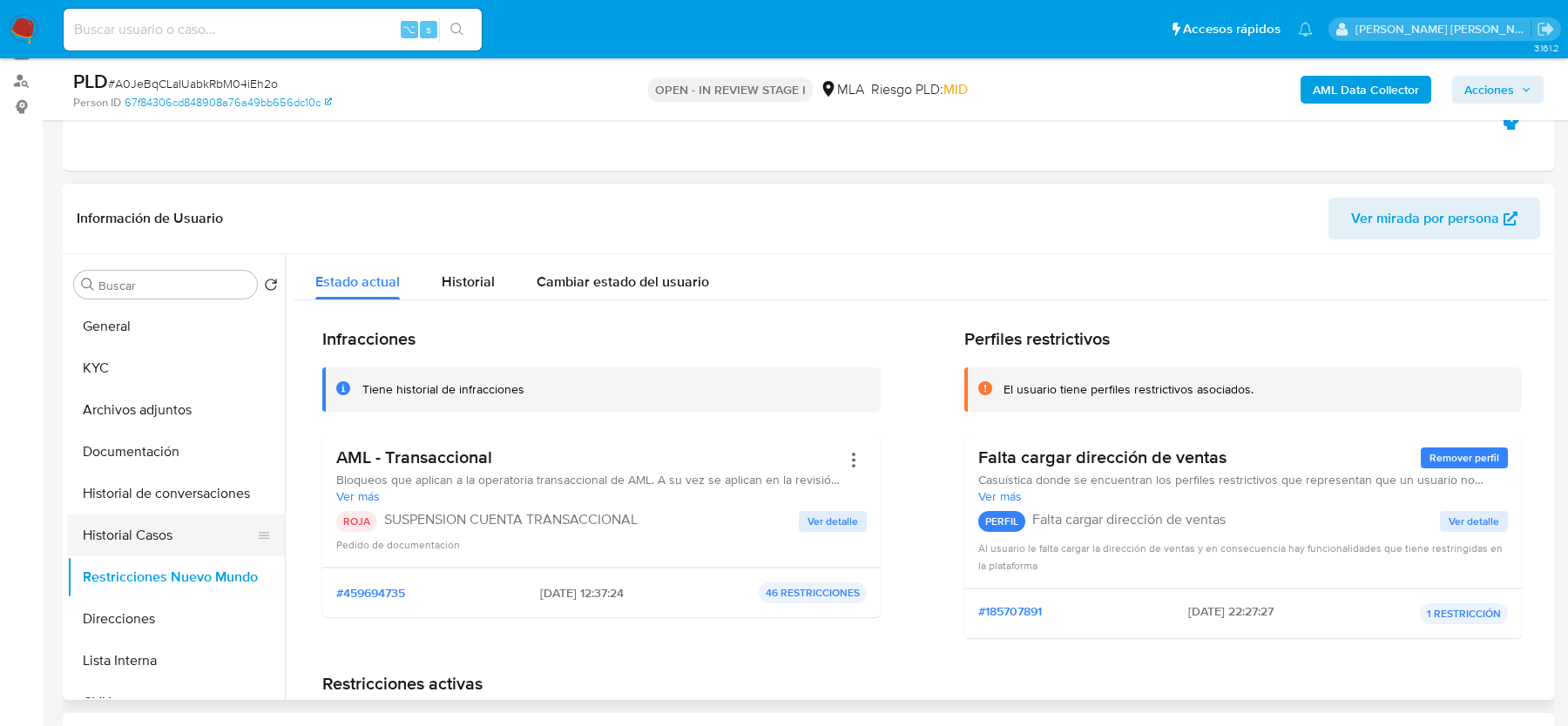
click at [134, 540] on button "Historial Casos" at bounding box center [169, 536] width 204 height 42
click at [134, 539] on button "Historial Casos" at bounding box center [169, 536] width 204 height 42
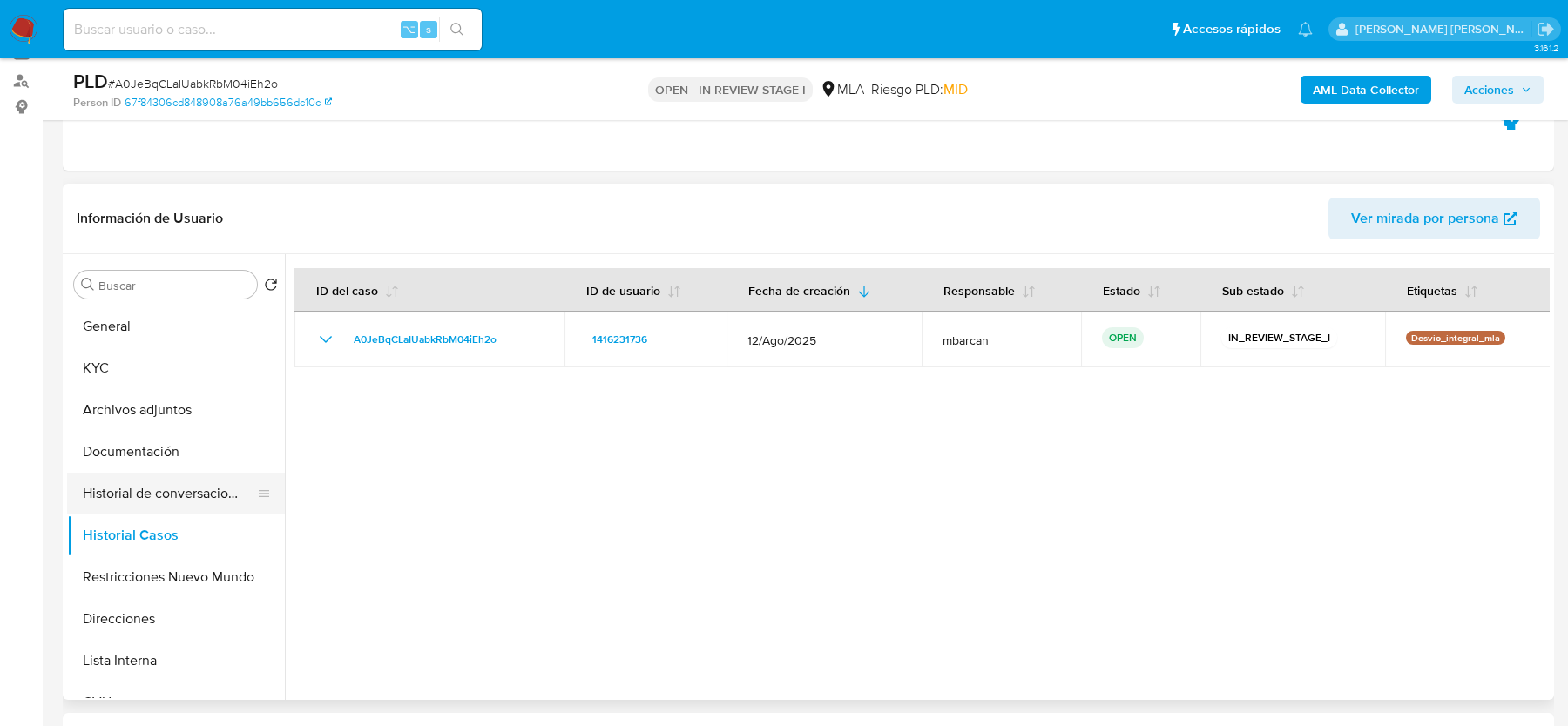
click at [151, 486] on button "Historial de conversaciones" at bounding box center [169, 494] width 204 height 42
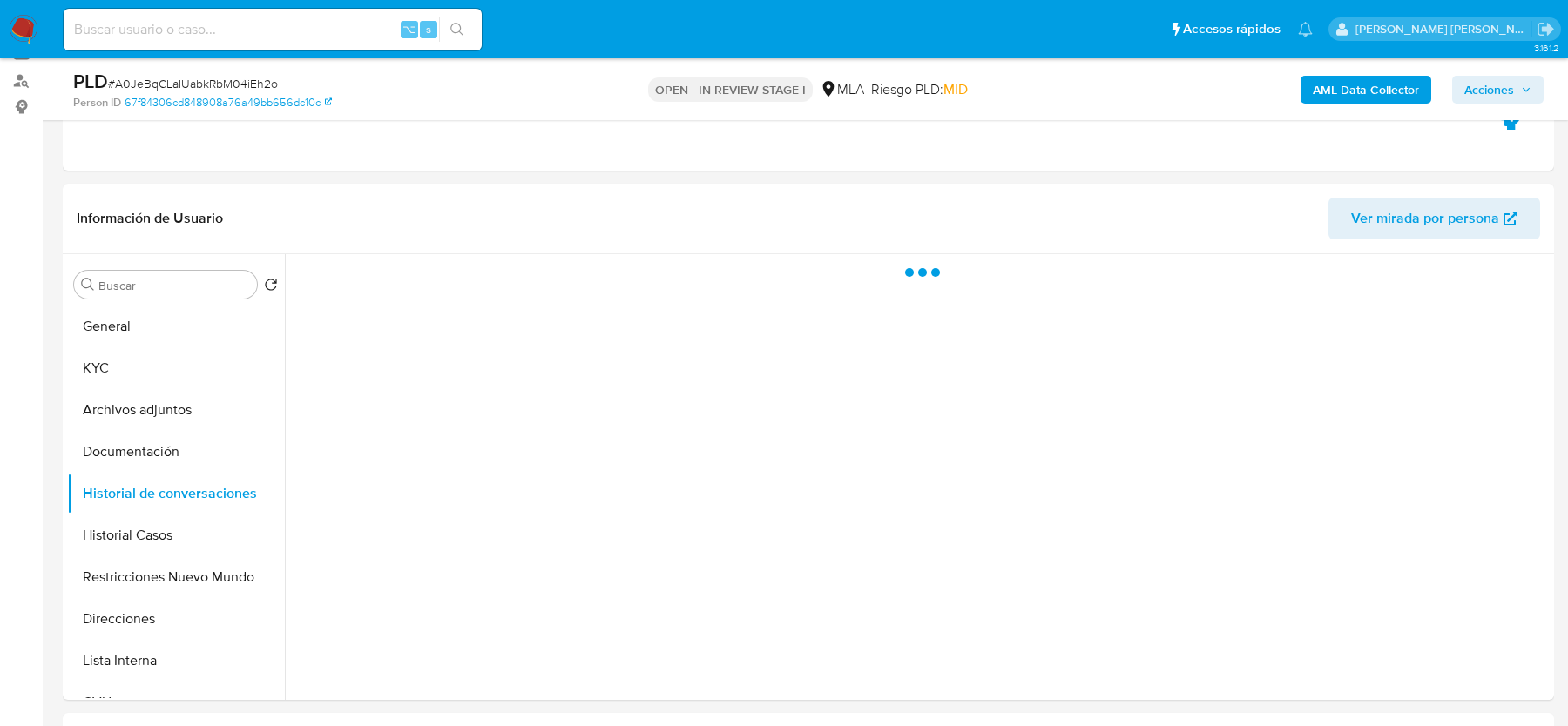
click at [1503, 82] on span "Acciones" at bounding box center [1489, 89] width 49 height 27
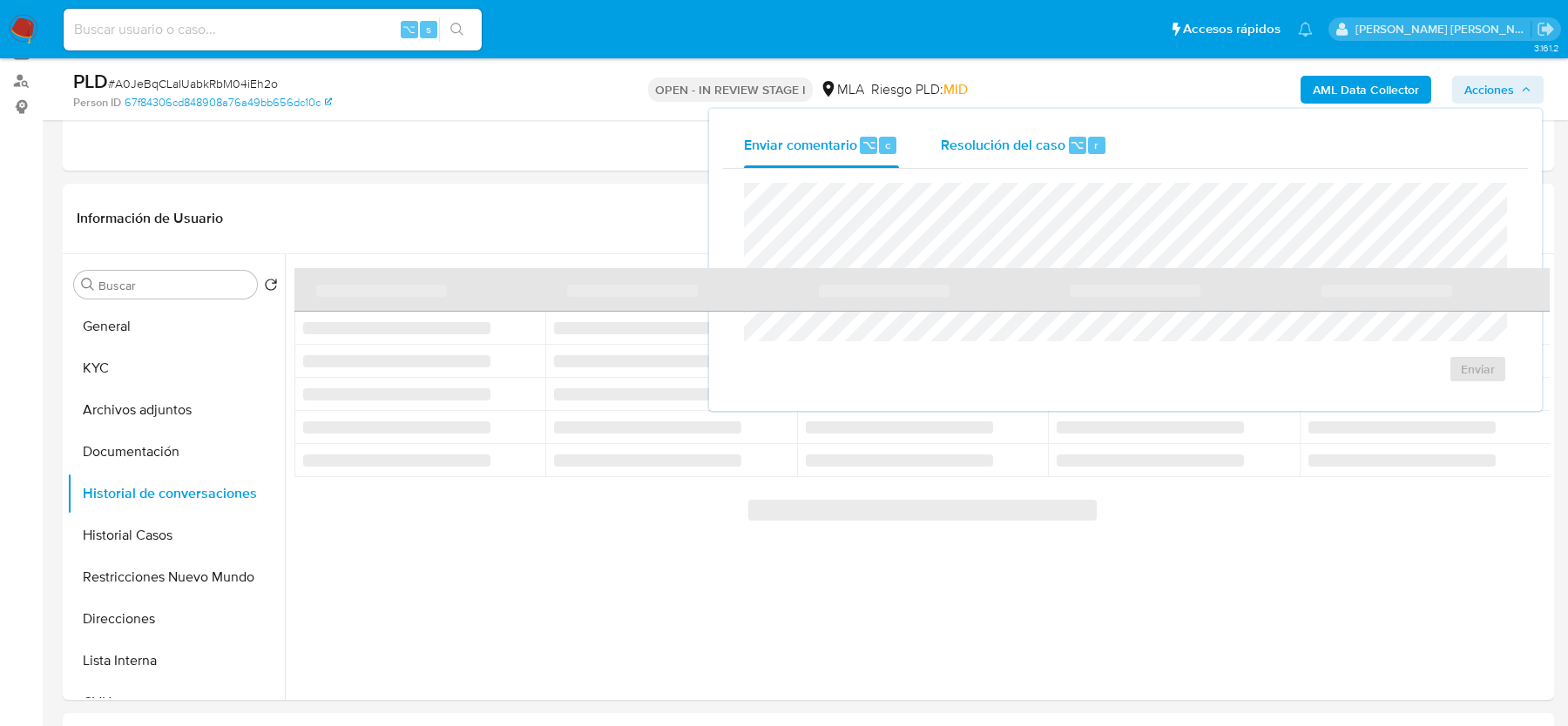
click at [1023, 158] on div "Resolución del caso ⌥ r" at bounding box center [1025, 146] width 167 height 45
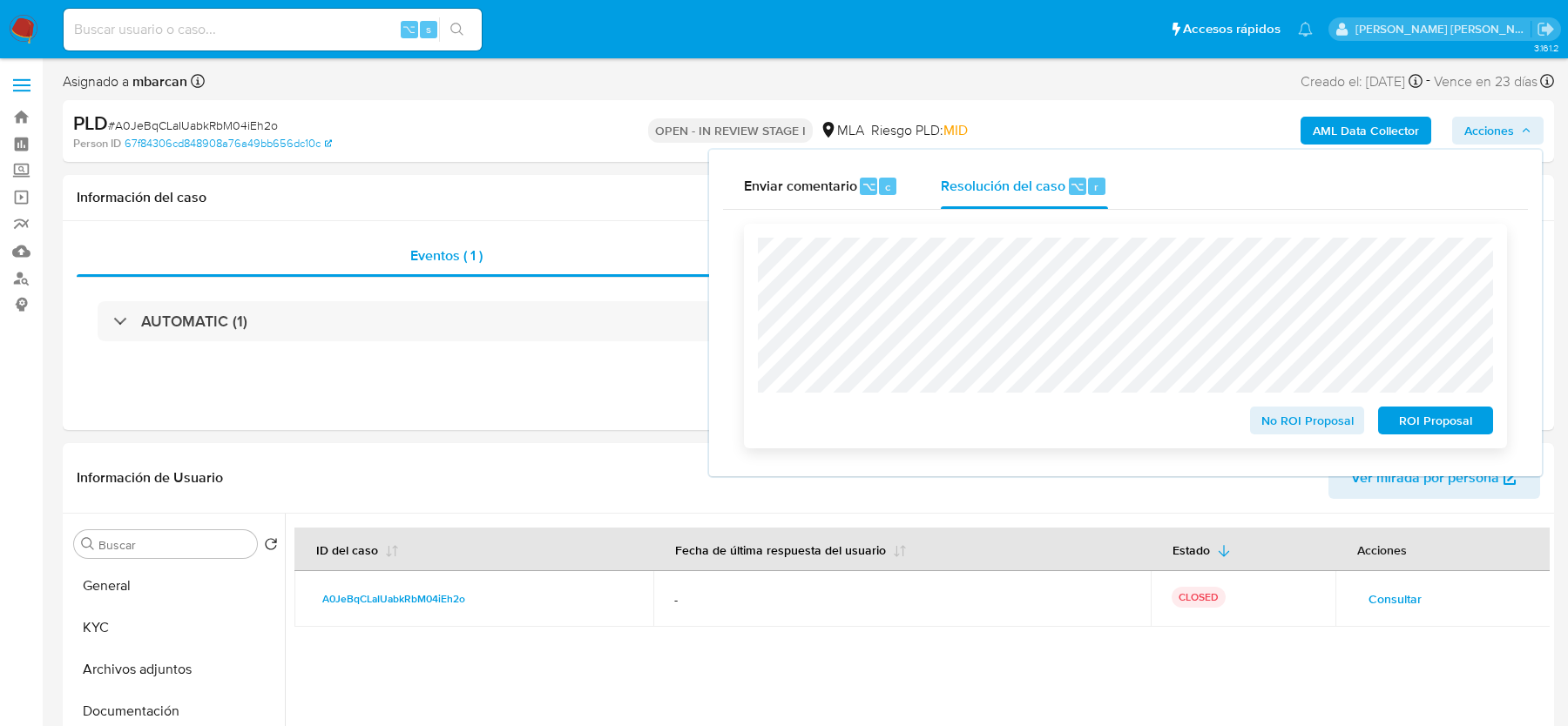
click at [1447, 429] on span "ROI Proposal" at bounding box center [1436, 421] width 91 height 25
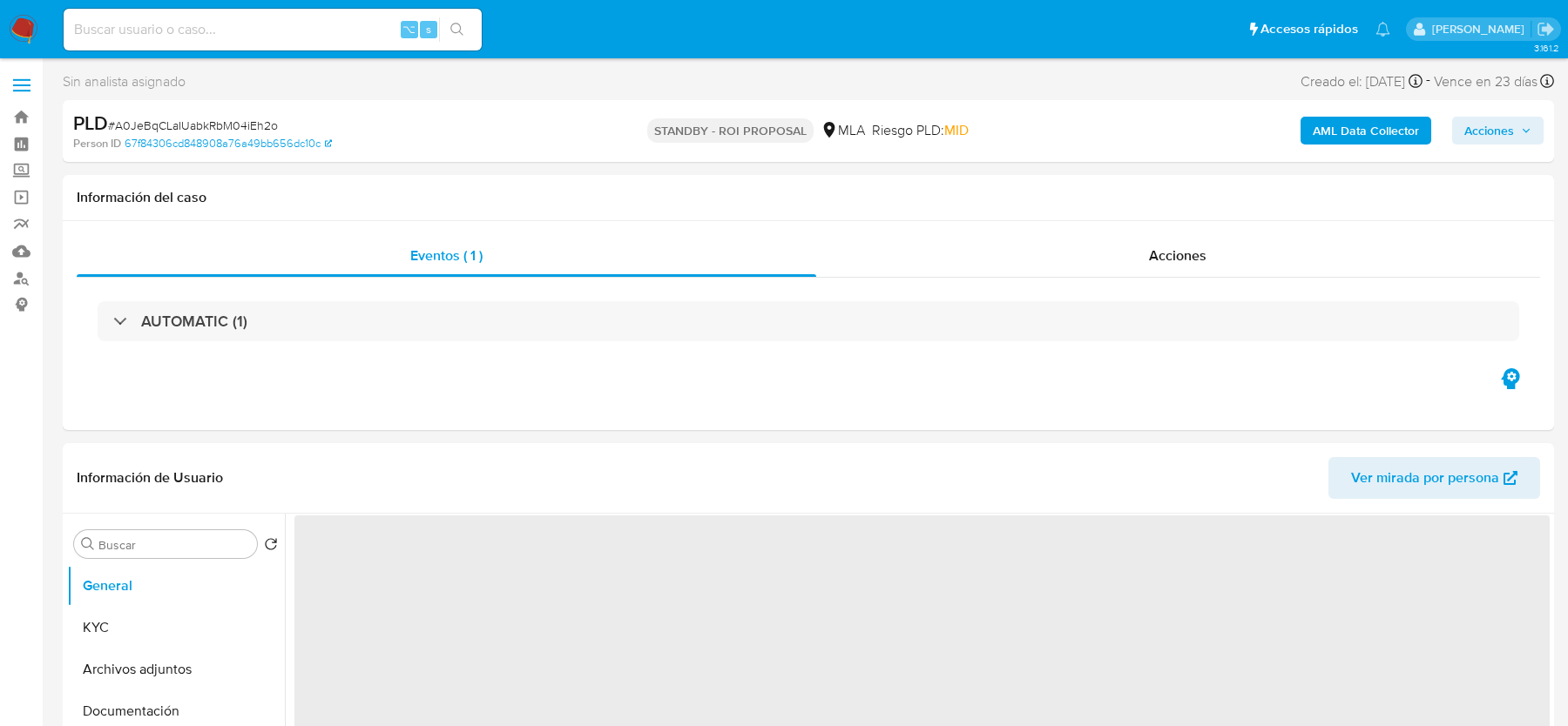
select select "10"
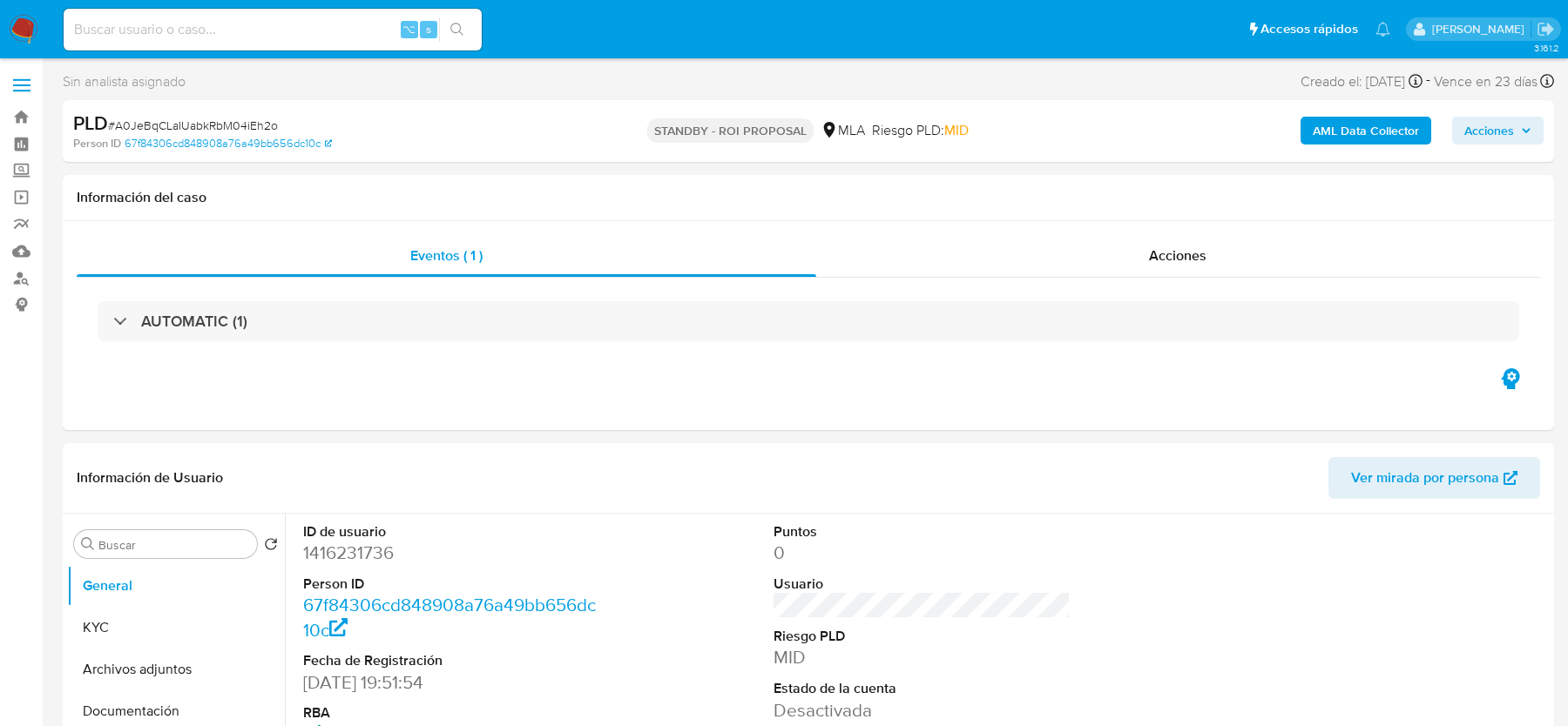
click at [152, 28] on input at bounding box center [273, 29] width 419 height 23
paste input "caUJFk2FFBR77KbwOxroTVb7"
type input "caUJFk2FFBR77KbwOxroTVb7"
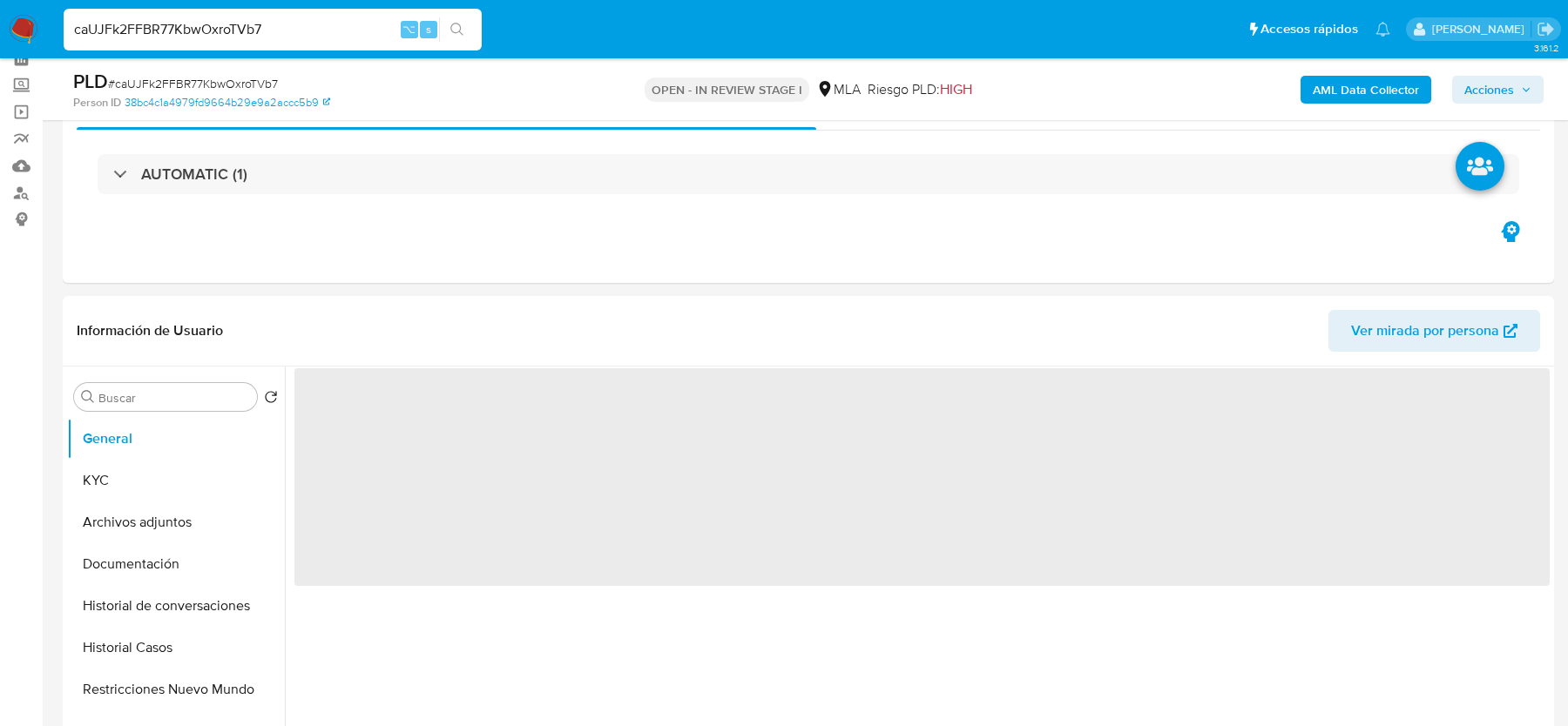
scroll to position [151, 0]
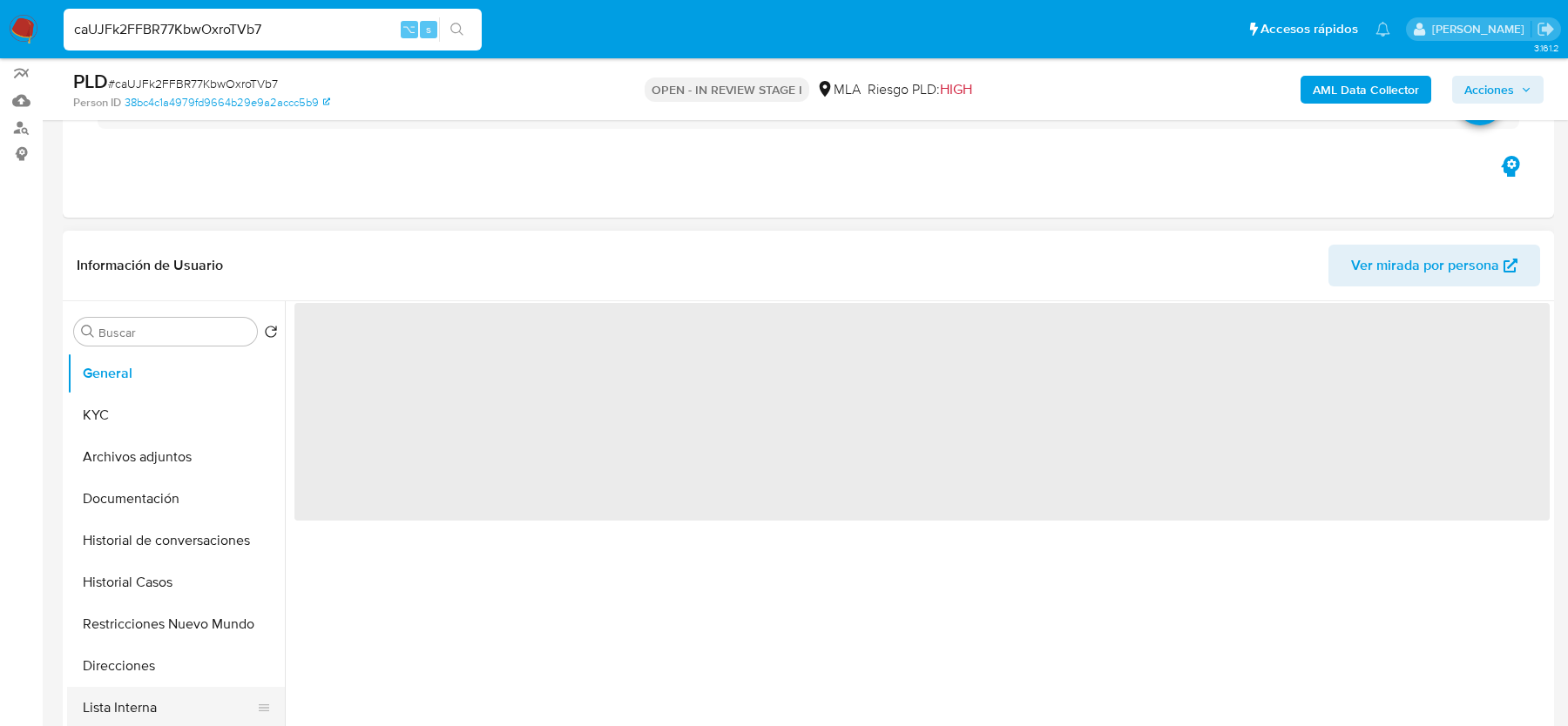
select select "10"
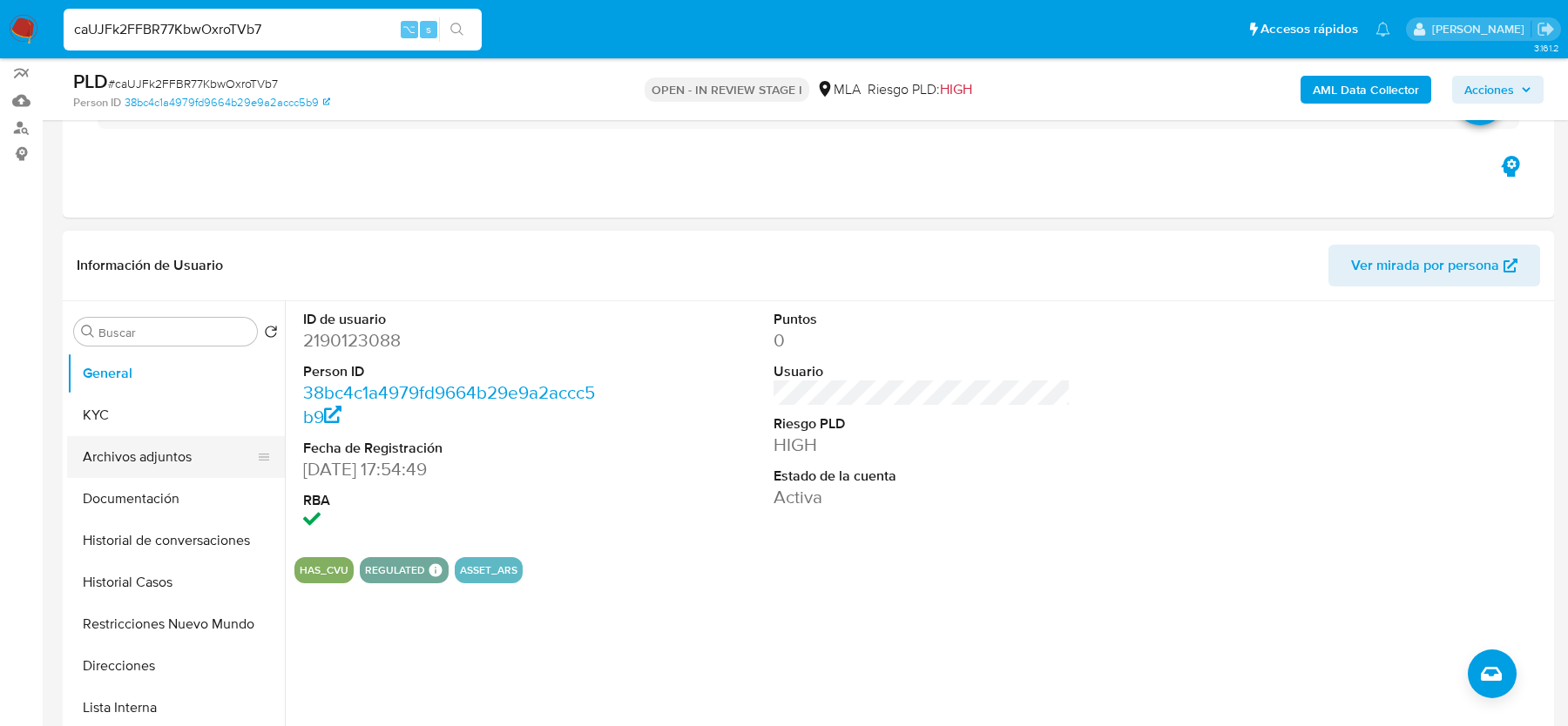
click at [111, 444] on button "Archivos adjuntos" at bounding box center [169, 457] width 204 height 42
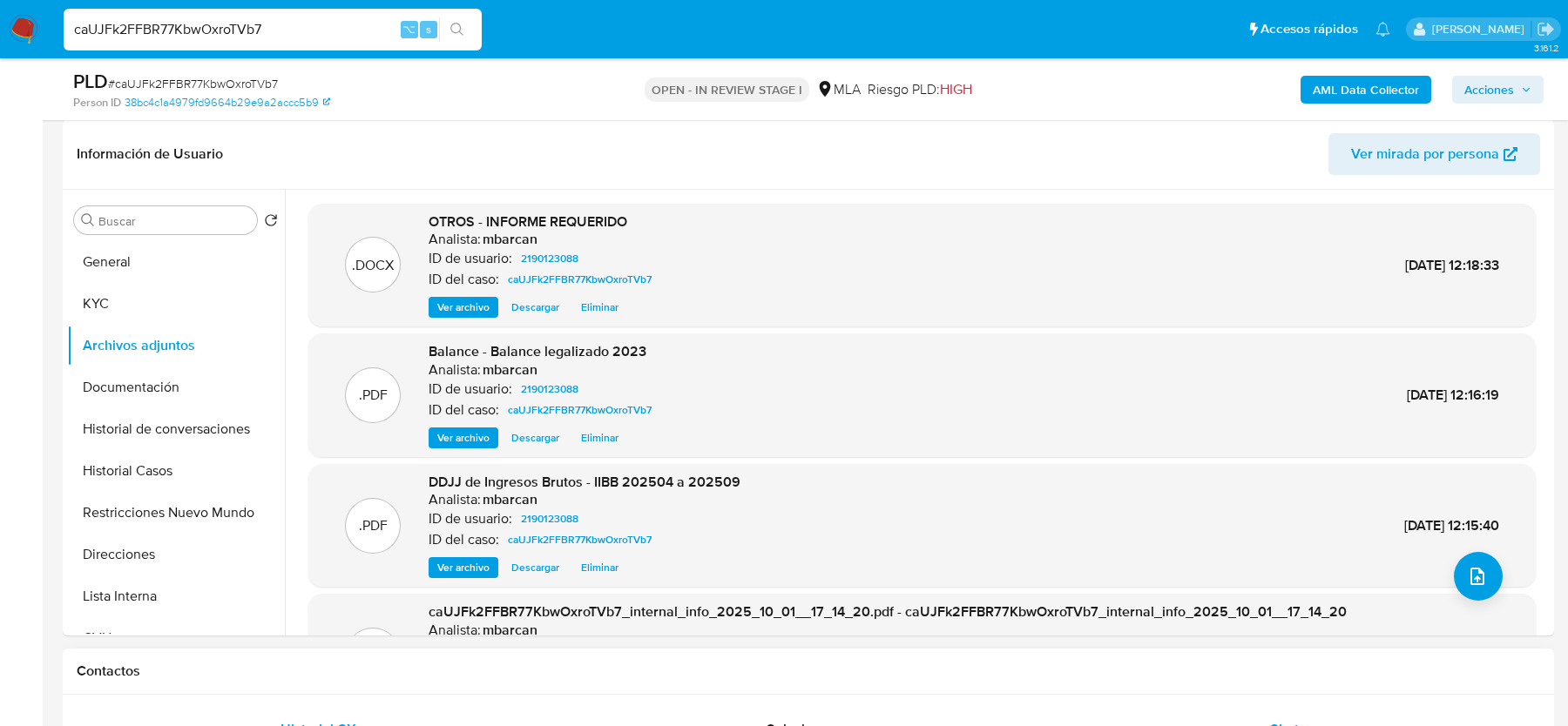
scroll to position [257, 0]
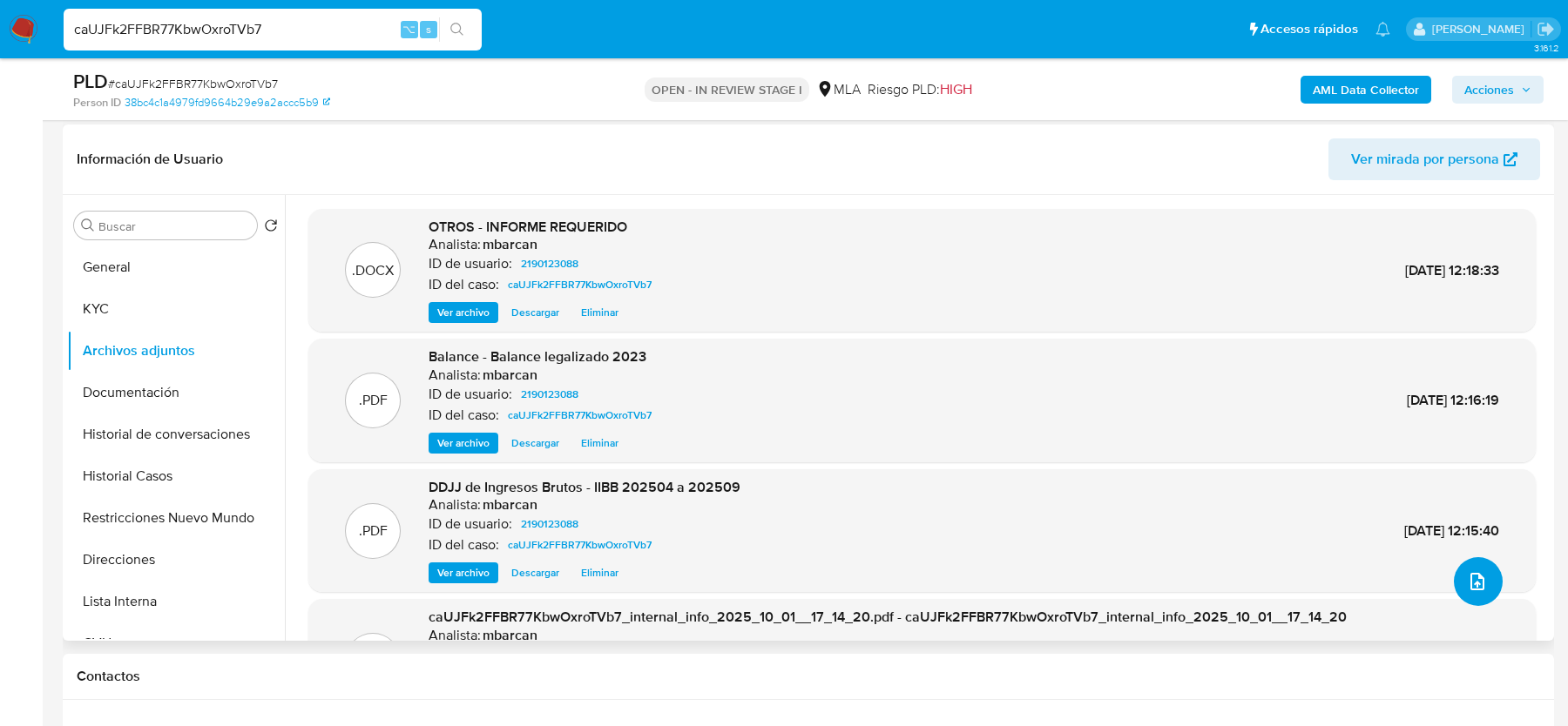
click at [1474, 572] on span "upload-file" at bounding box center [1478, 582] width 21 height 21
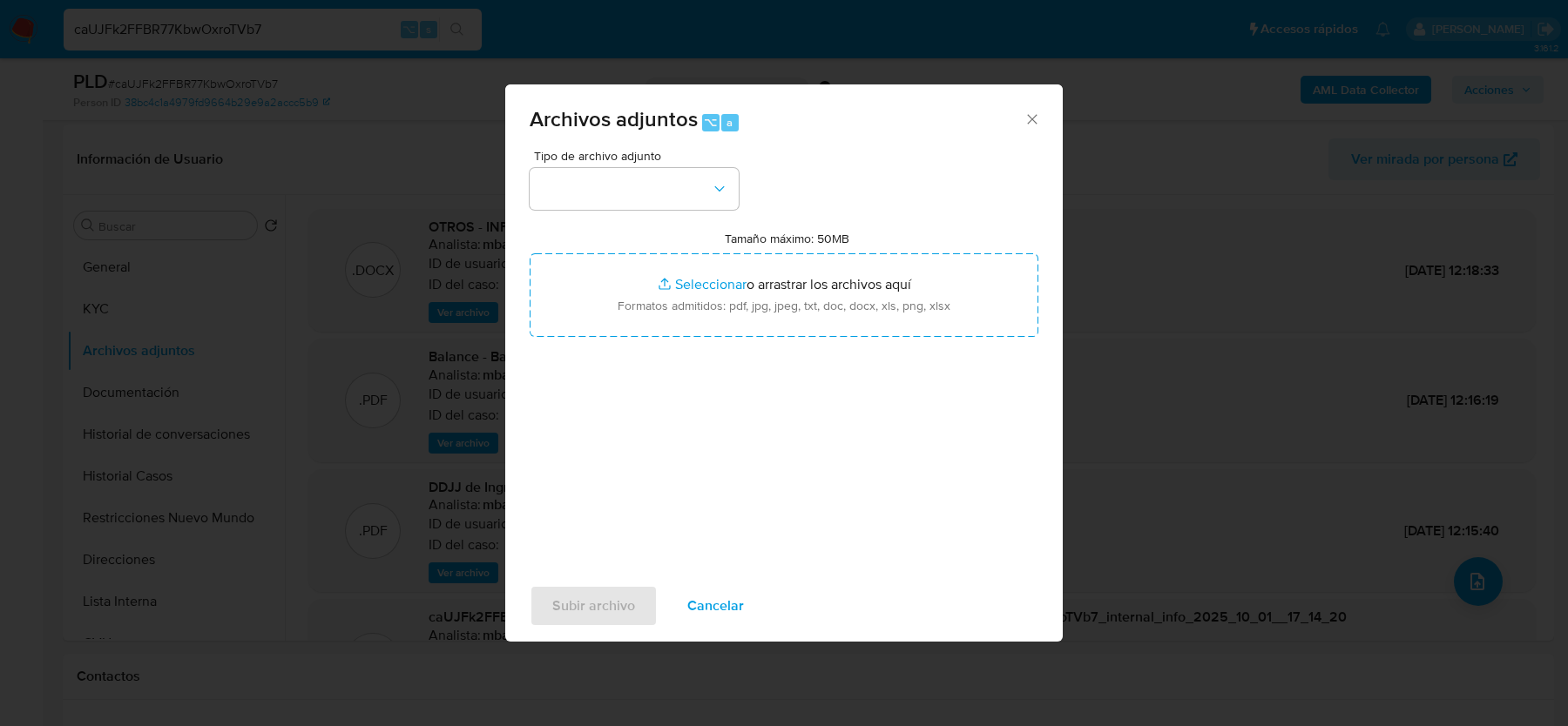
click at [550, 212] on div "Tipo de archivo adjunto Tamaño máximo: 50MB Seleccionar archivos Seleccionar o …" at bounding box center [783, 355] width 508 height 411
click at [560, 195] on button "button" at bounding box center [633, 189] width 209 height 42
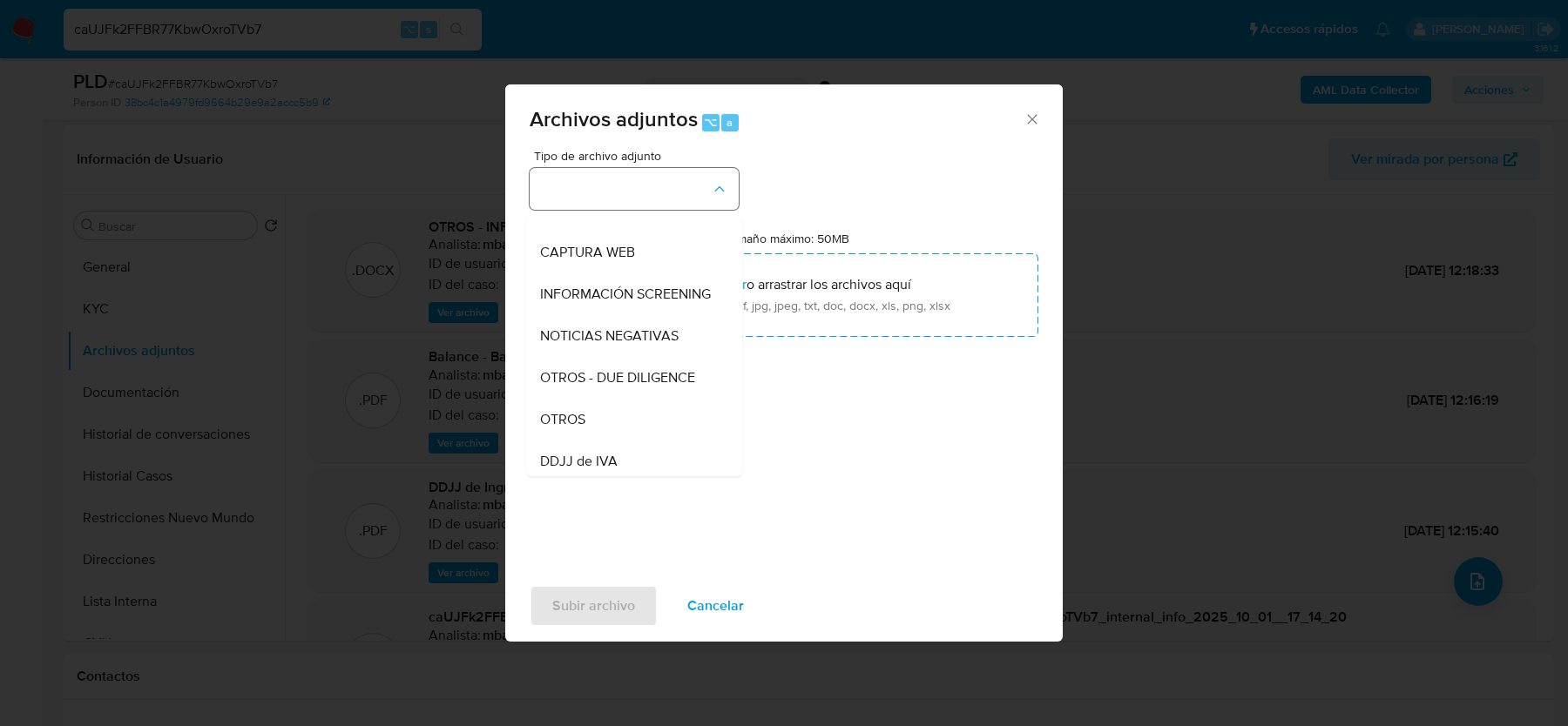
scroll to position [153, 0]
click at [567, 409] on span "OTROS" at bounding box center [563, 417] width 45 height 17
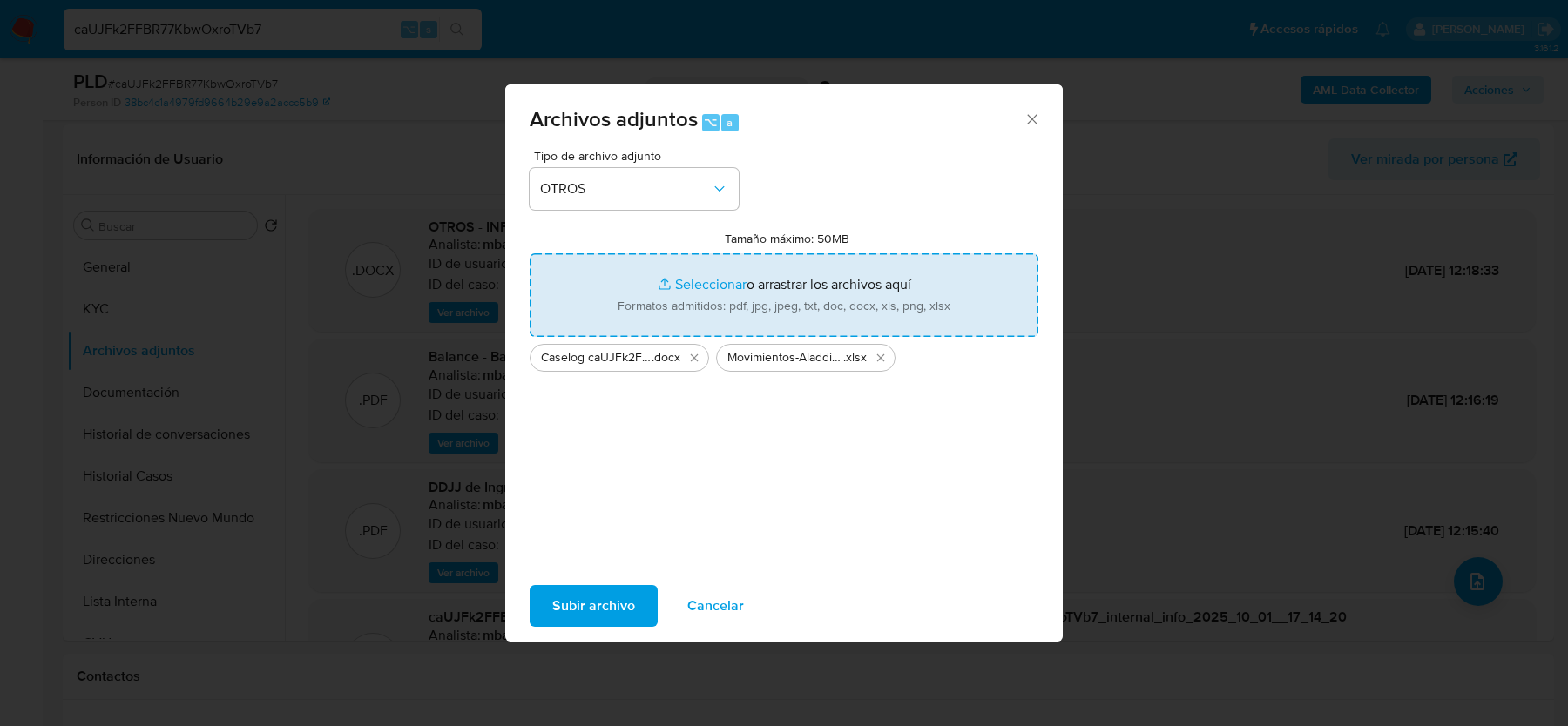
click at [580, 600] on span "Subir archivo" at bounding box center [593, 606] width 82 height 38
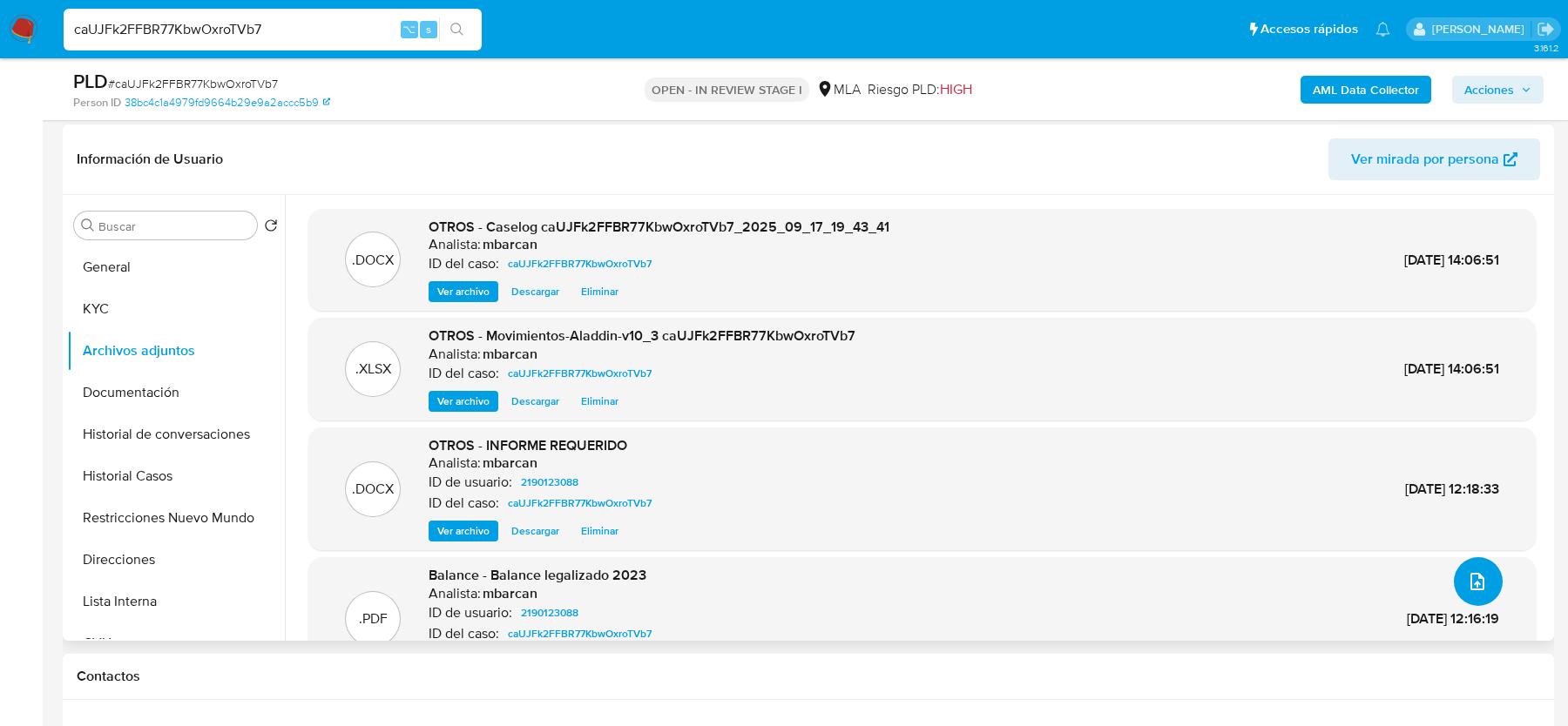
scroll to position [104, 0]
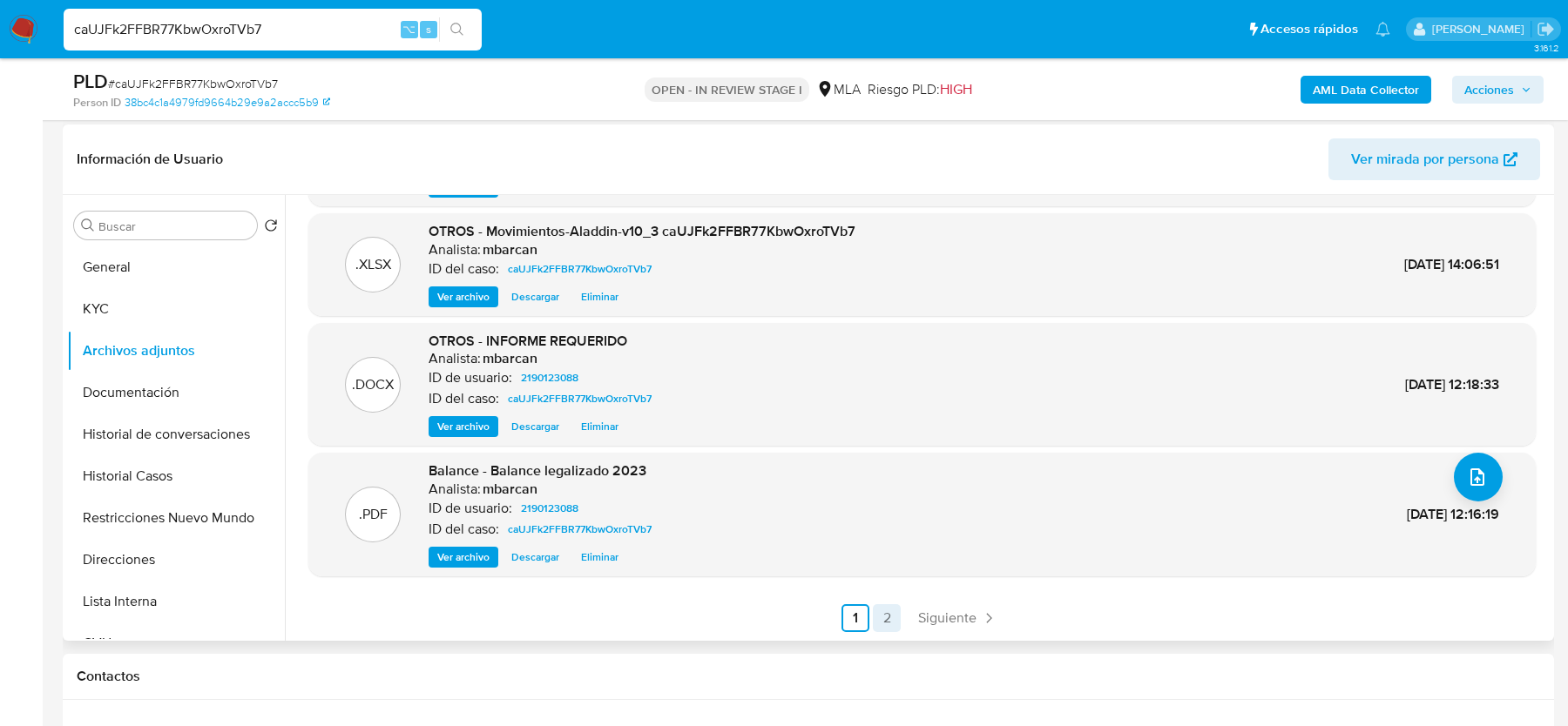
click at [875, 618] on link "2" at bounding box center [886, 618] width 27 height 27
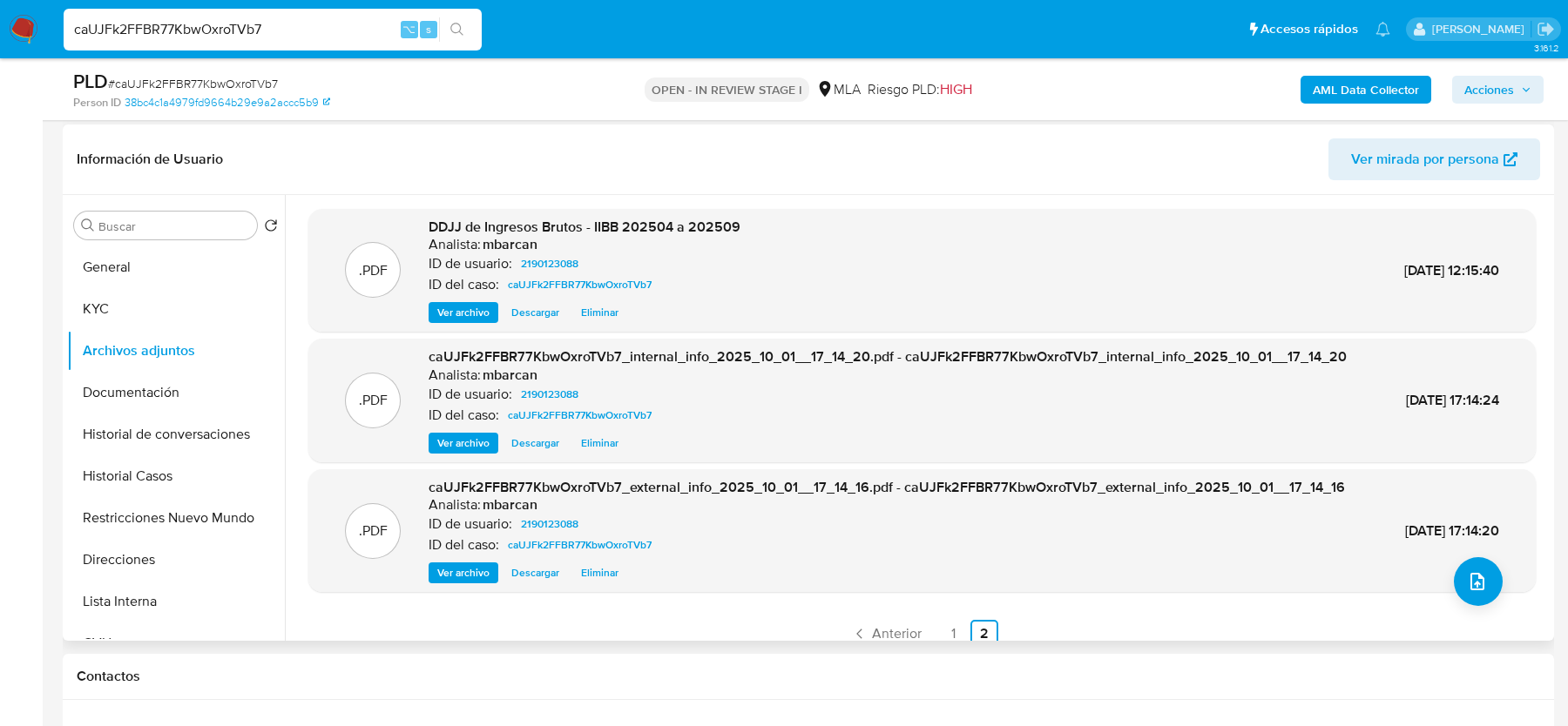
scroll to position [53, 0]
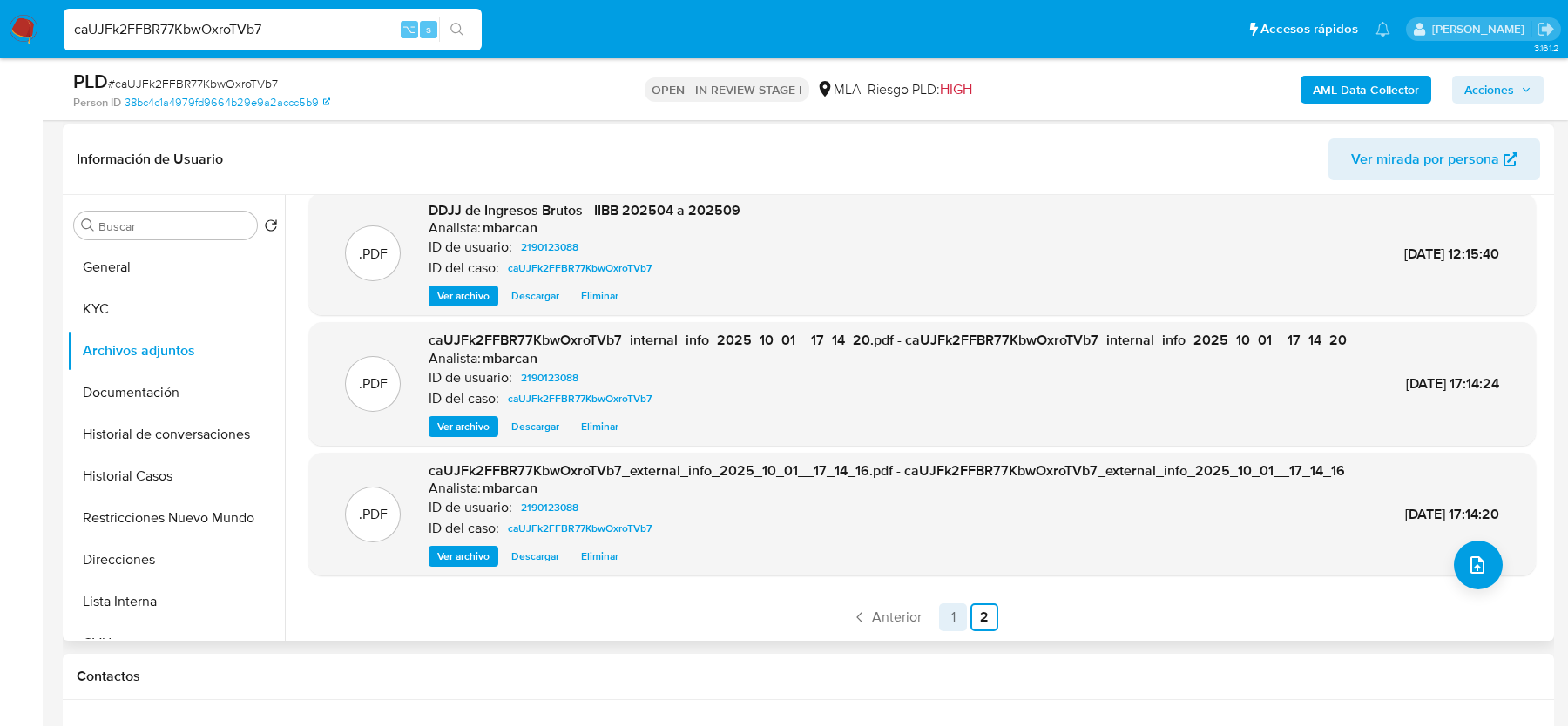
click at [946, 614] on link "1" at bounding box center [953, 617] width 27 height 27
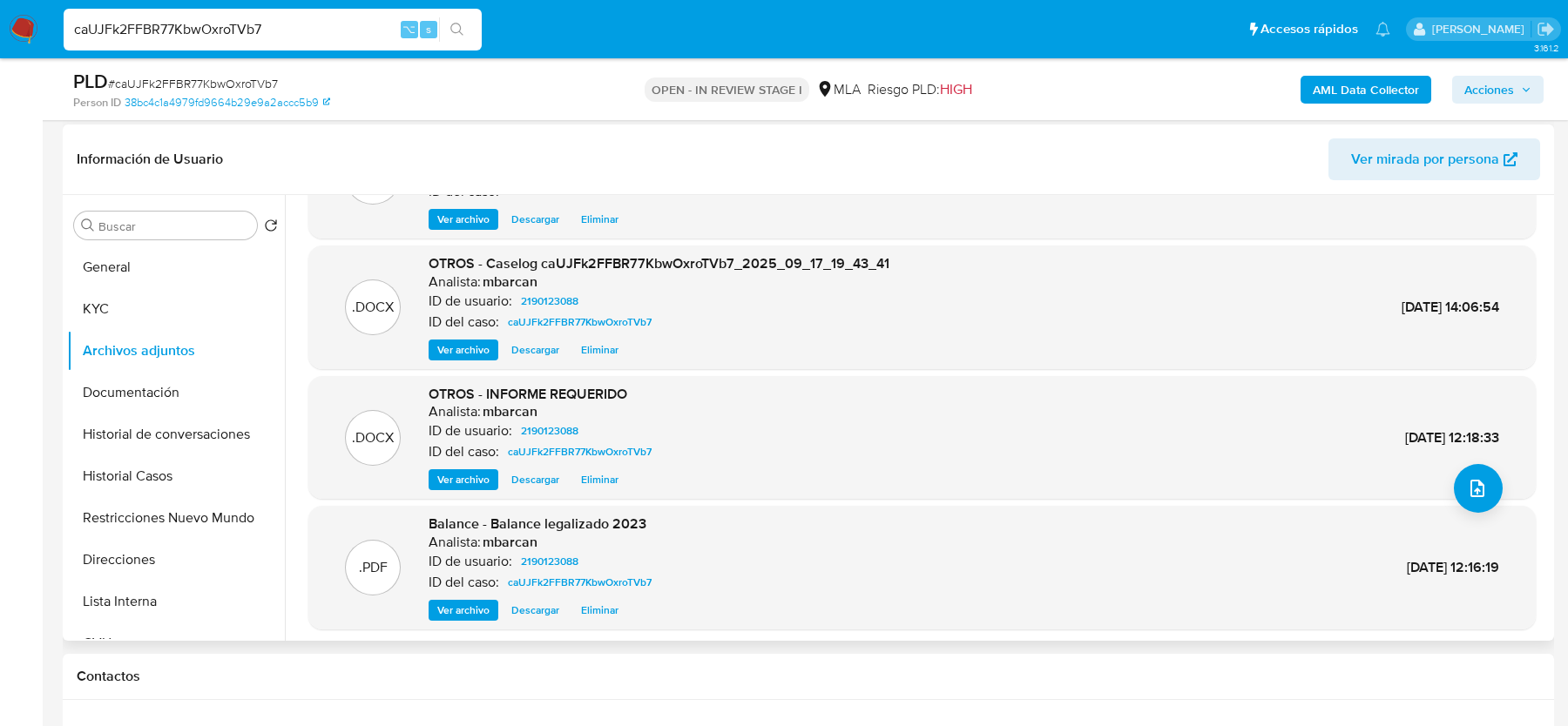
scroll to position [147, 0]
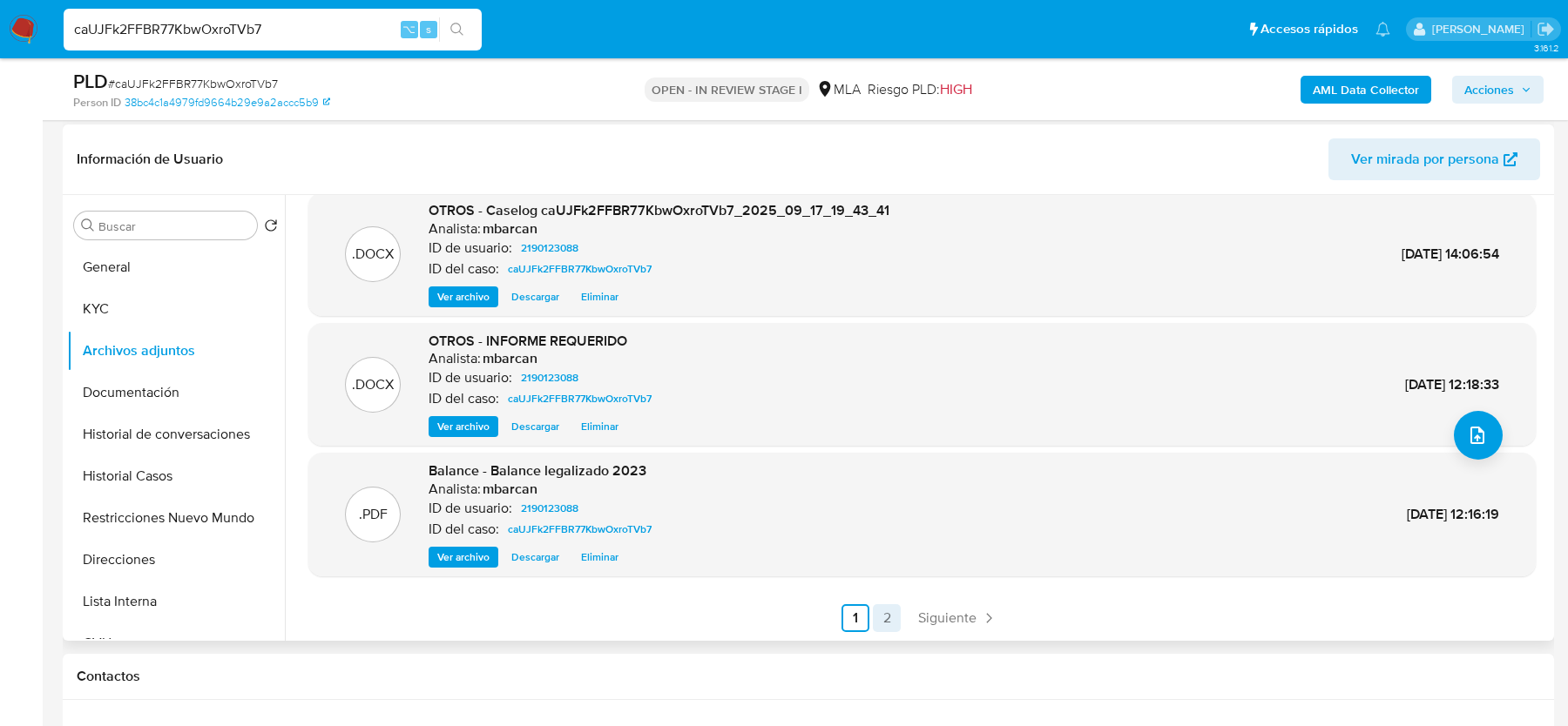
click at [876, 611] on link "2" at bounding box center [886, 618] width 27 height 27
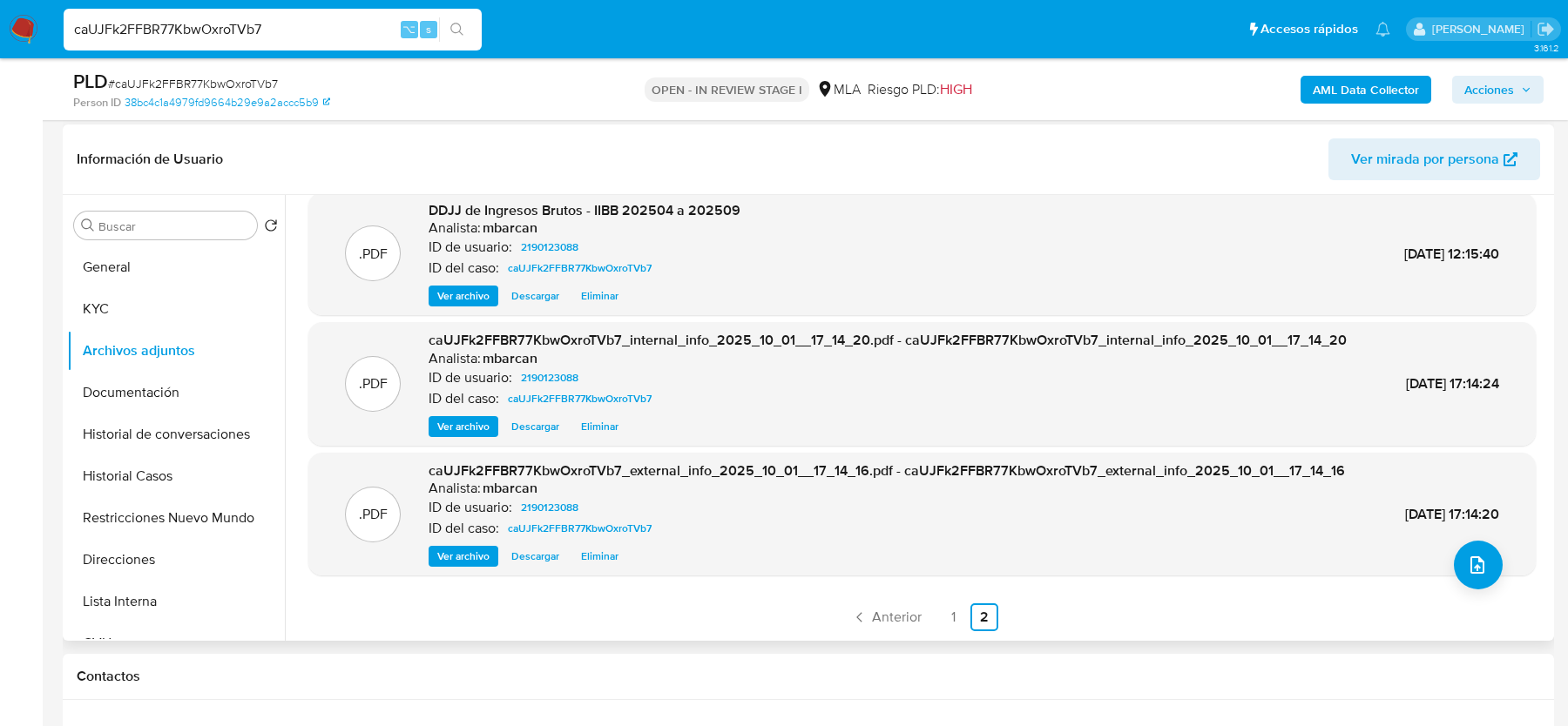
scroll to position [53, 0]
click at [947, 626] on link "1" at bounding box center [953, 617] width 27 height 27
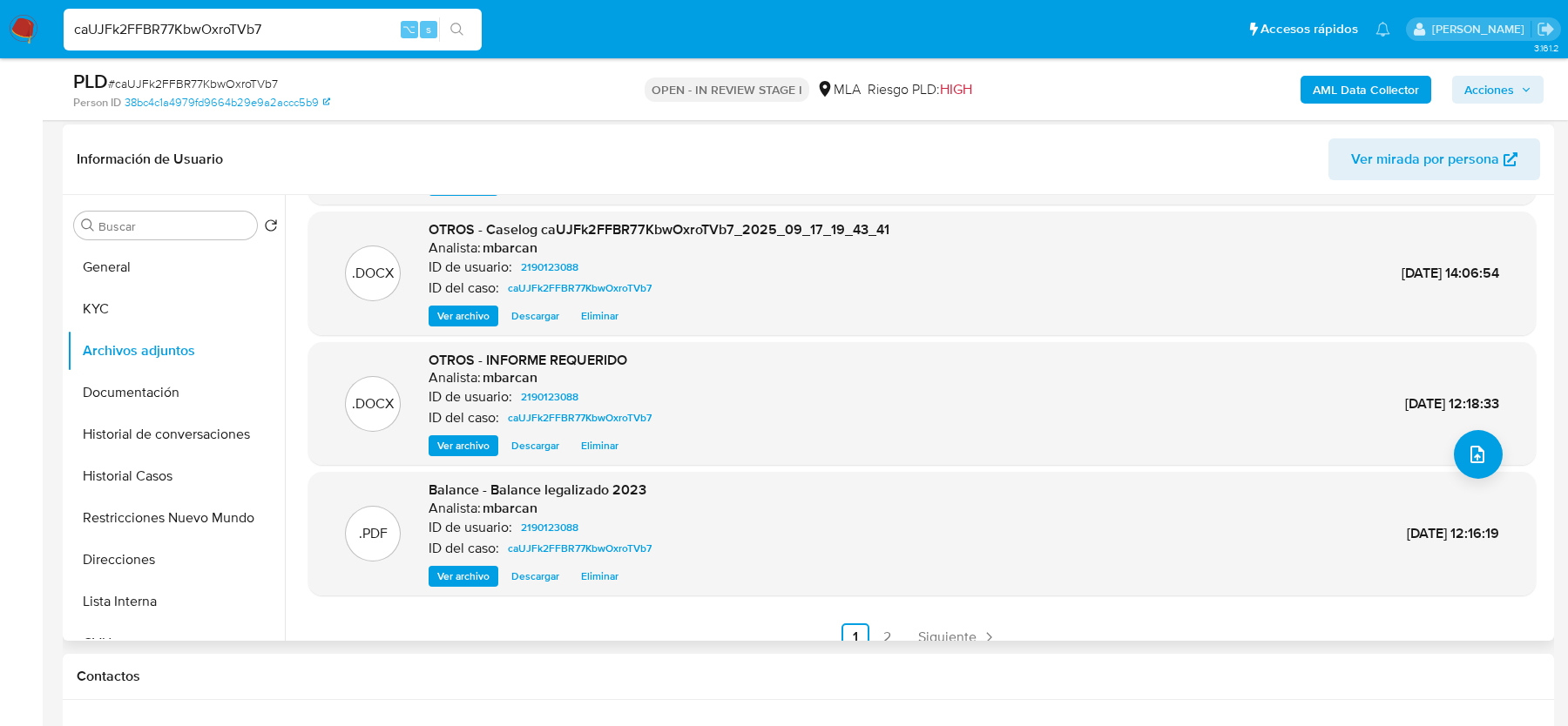
scroll to position [0, 0]
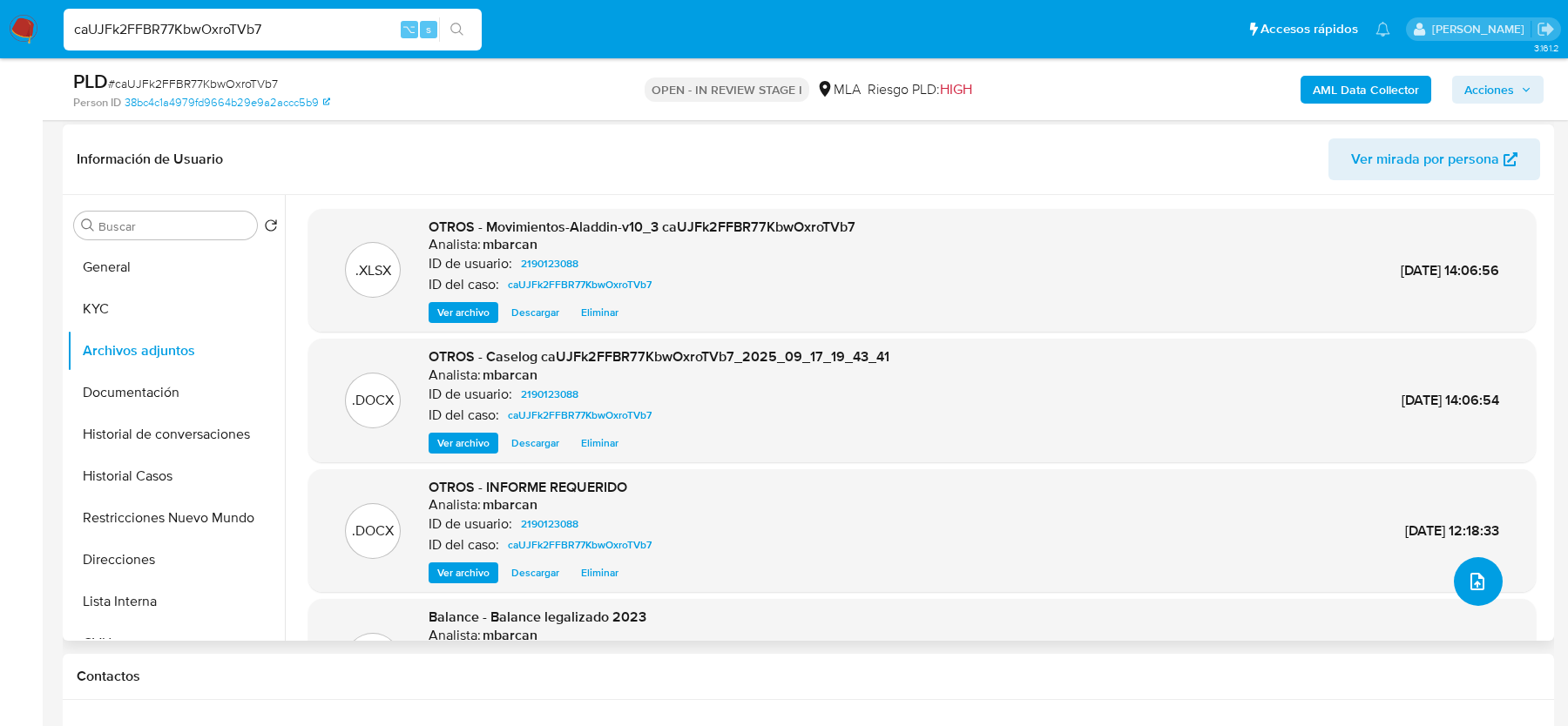
click at [1472, 569] on button "upload-file" at bounding box center [1479, 582] width 49 height 49
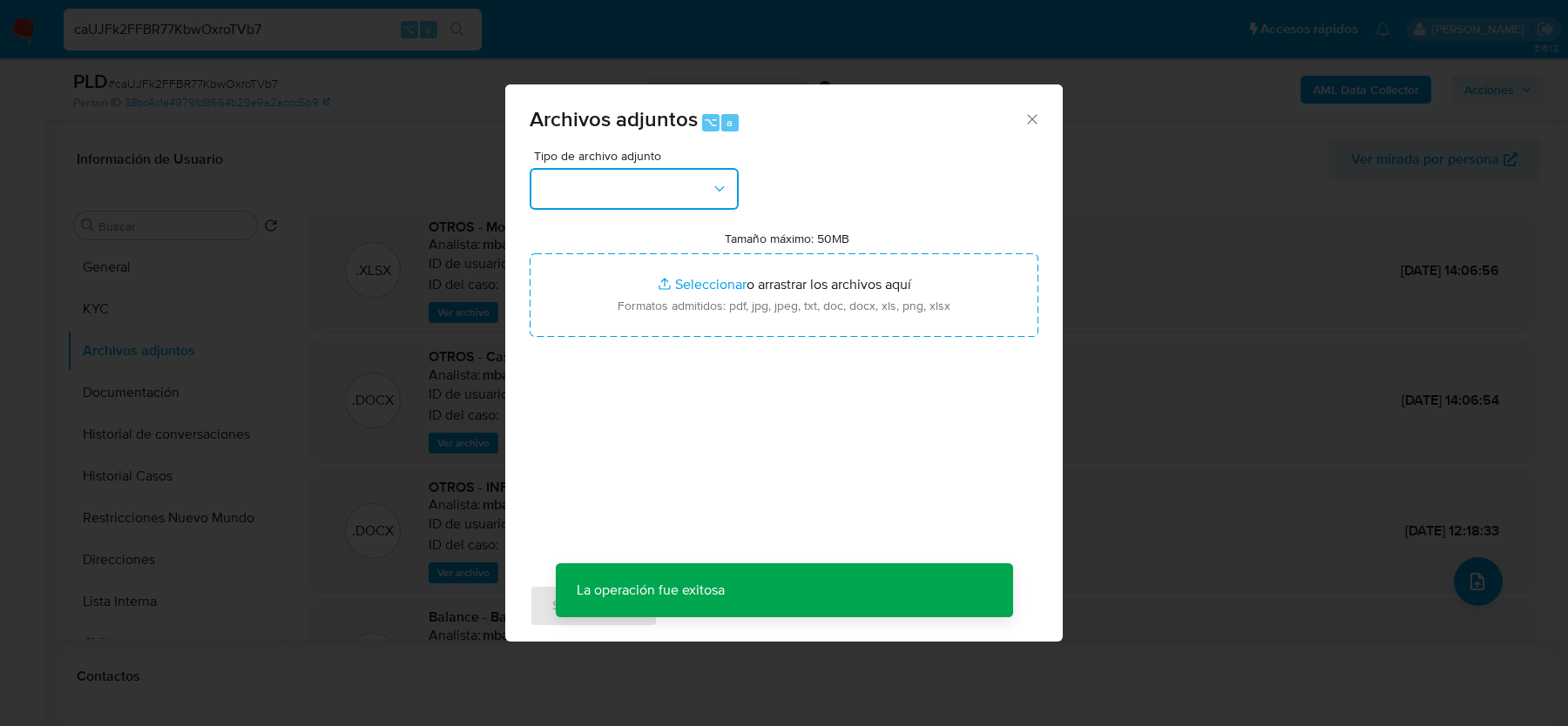
click at [644, 169] on button "button" at bounding box center [633, 189] width 209 height 42
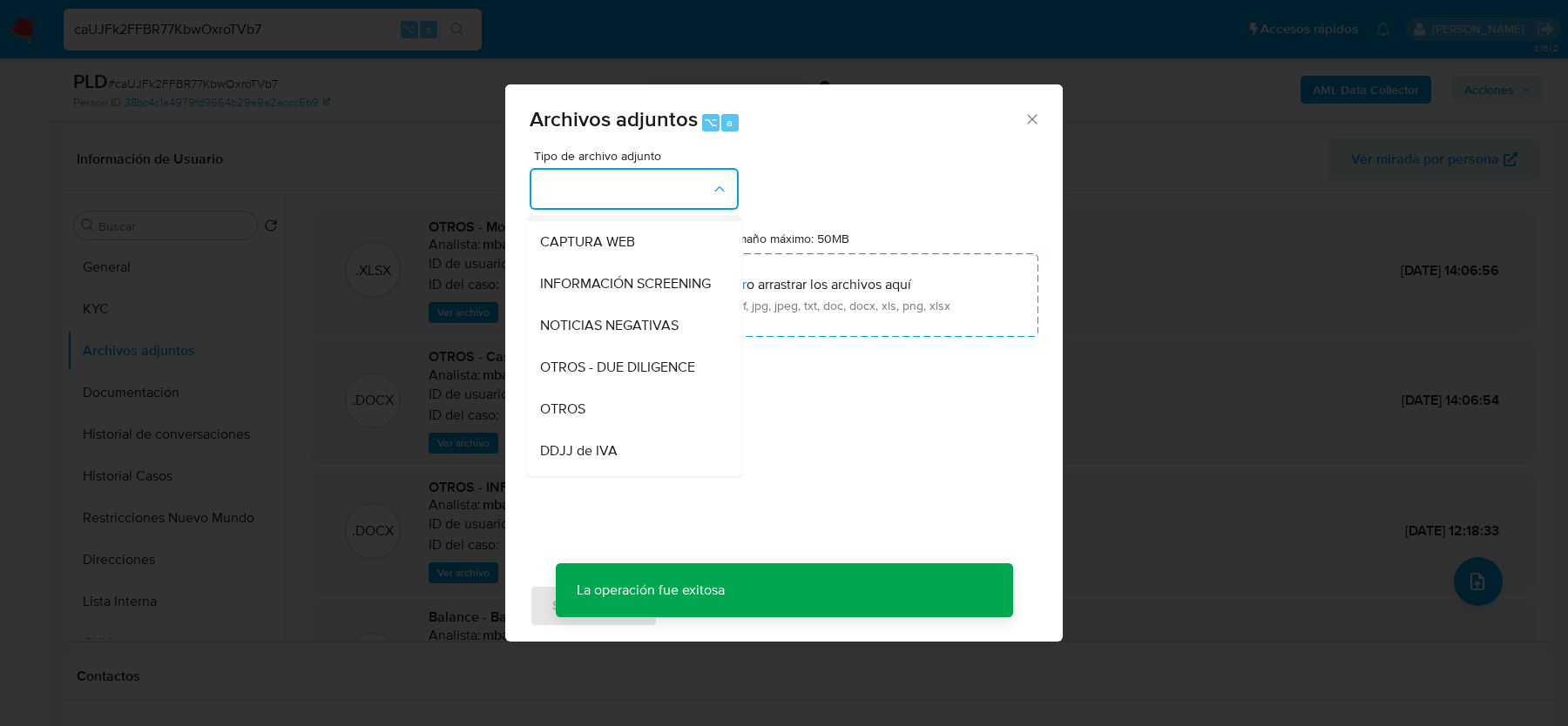
scroll to position [183, 0]
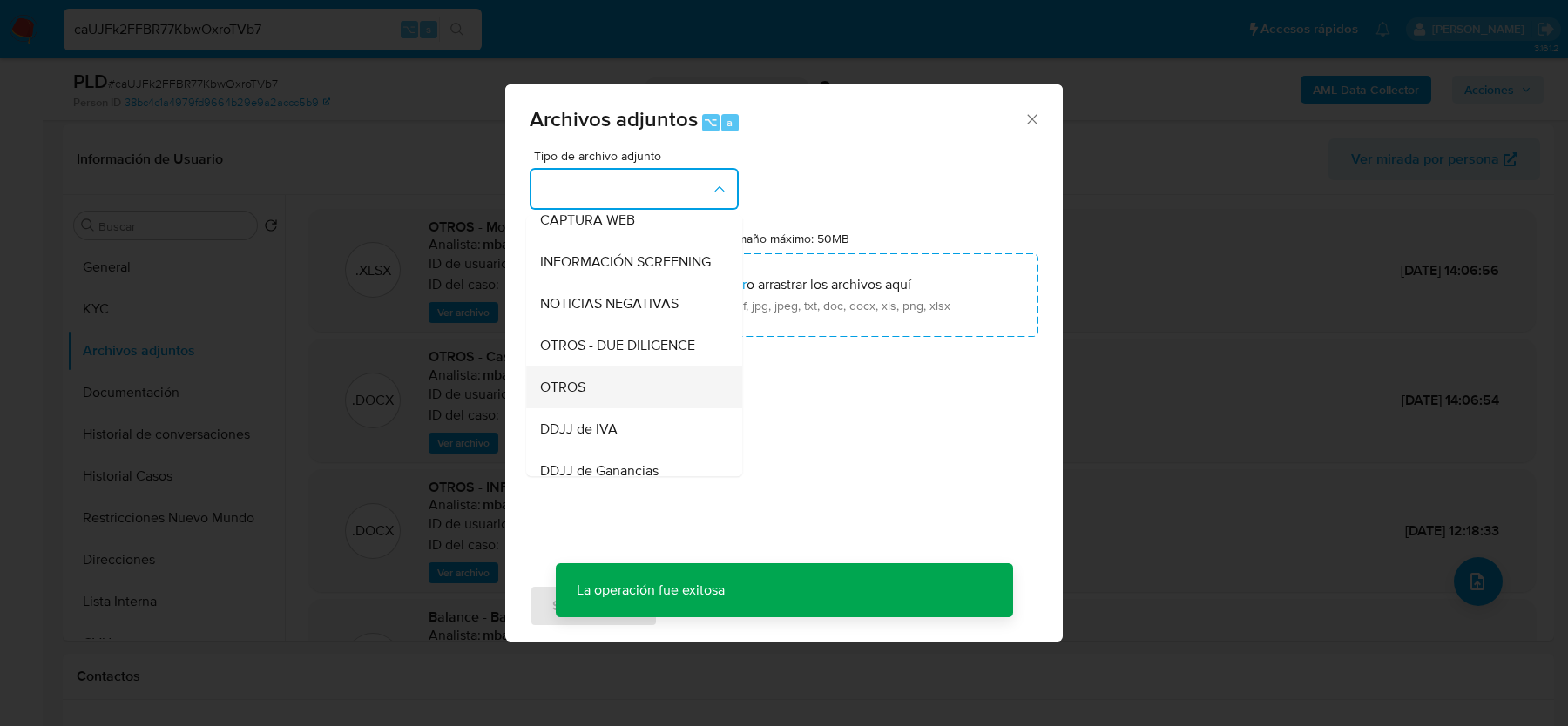
click at [569, 403] on div "OTROS" at bounding box center [630, 387] width 178 height 42
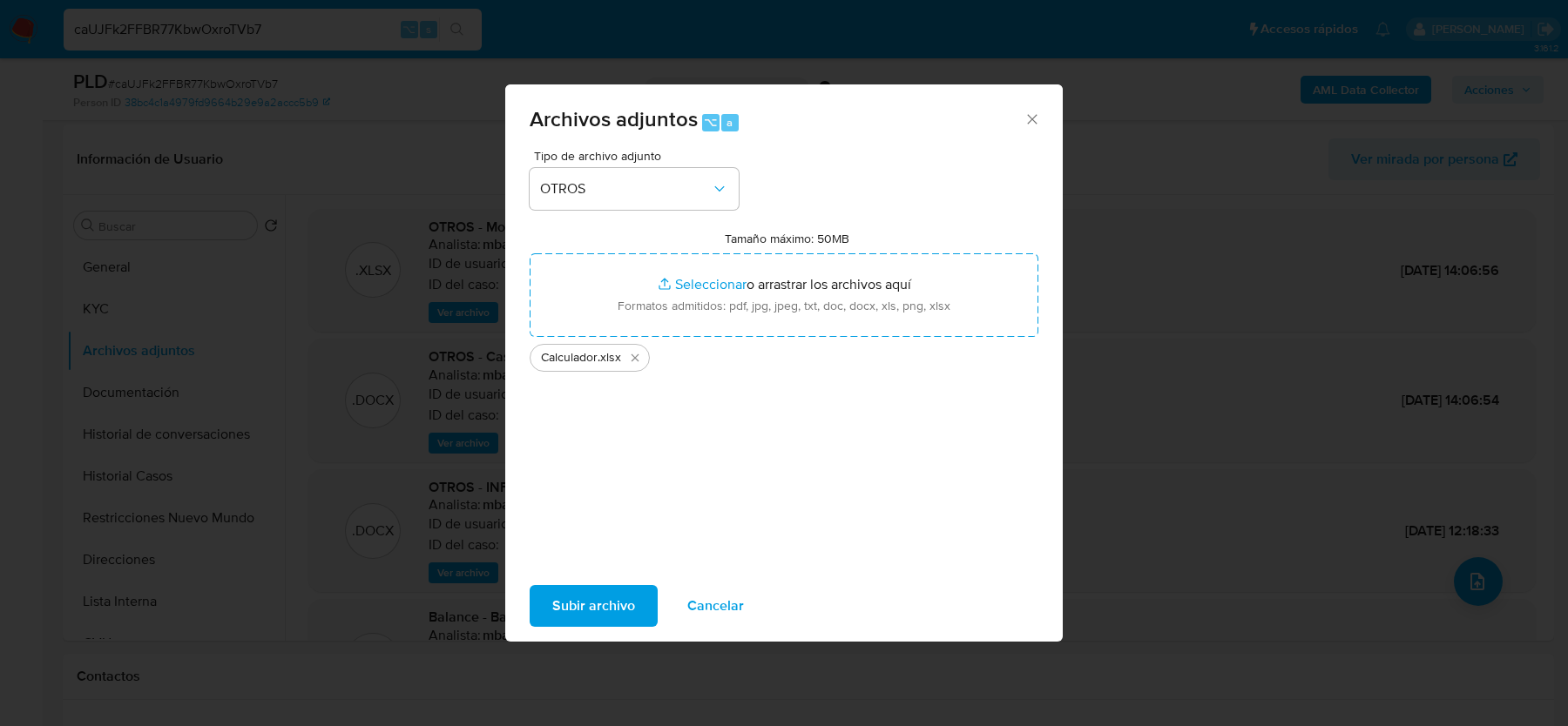
click at [606, 600] on span "Subir archivo" at bounding box center [593, 606] width 82 height 38
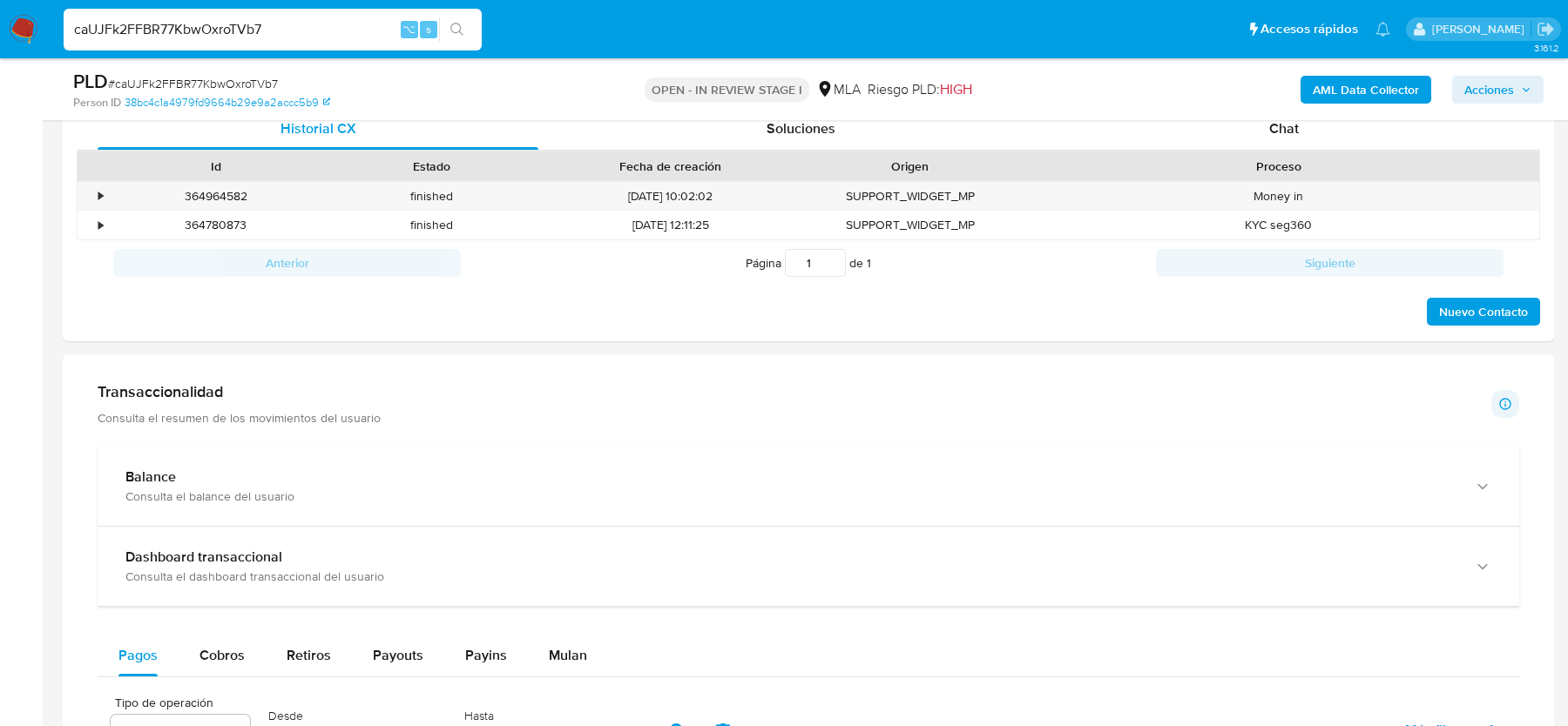
scroll to position [817, 0]
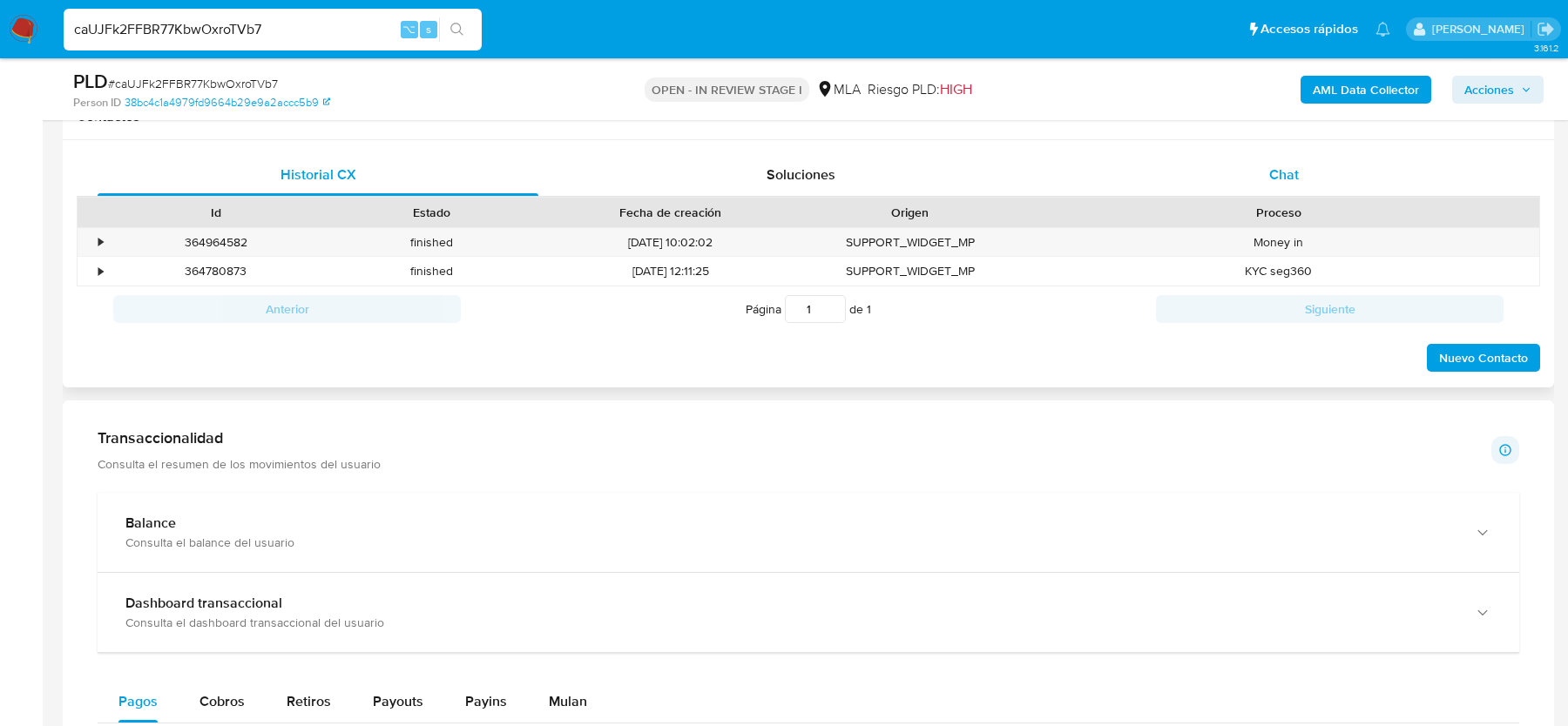
click at [1294, 180] on span "Chat" at bounding box center [1284, 174] width 29 height 20
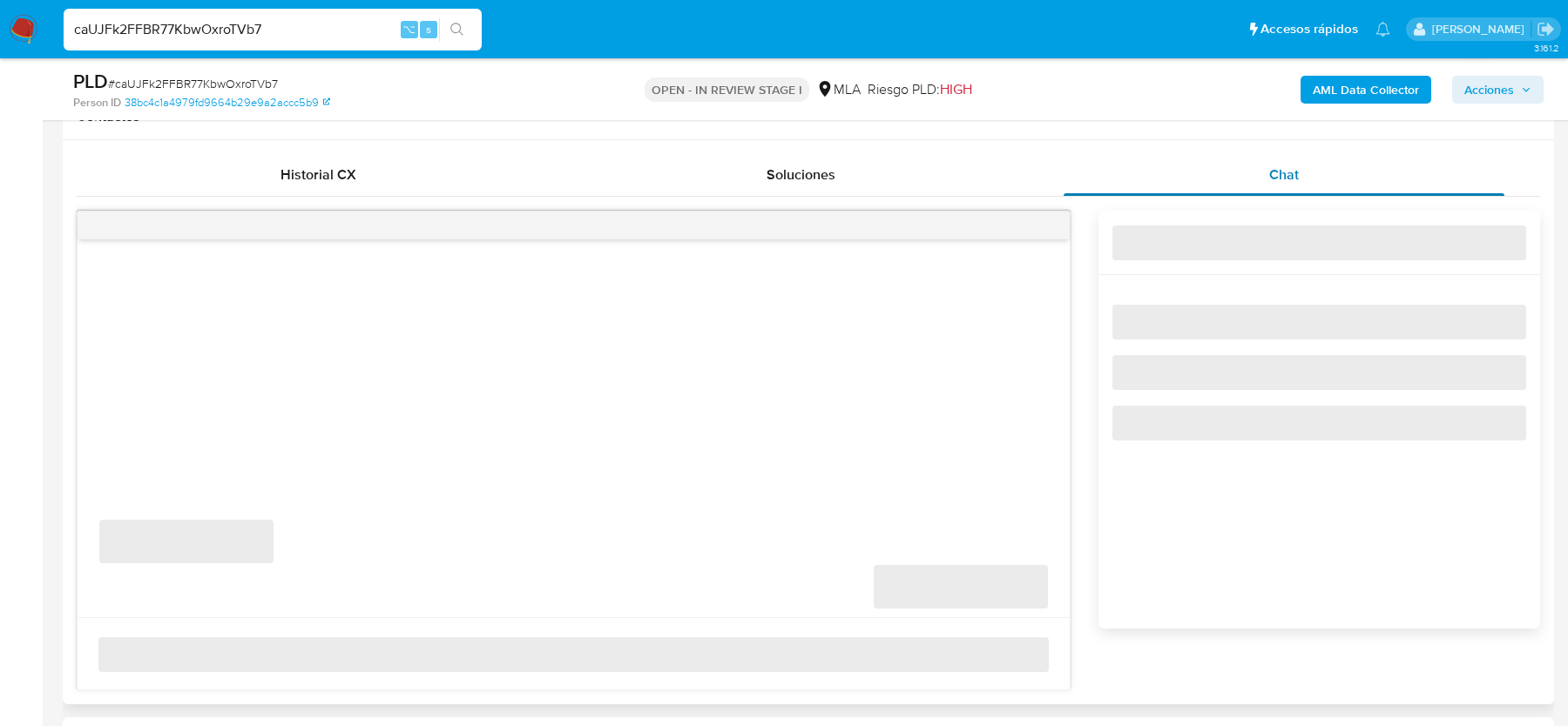
click at [1294, 180] on span "Chat" at bounding box center [1284, 174] width 29 height 20
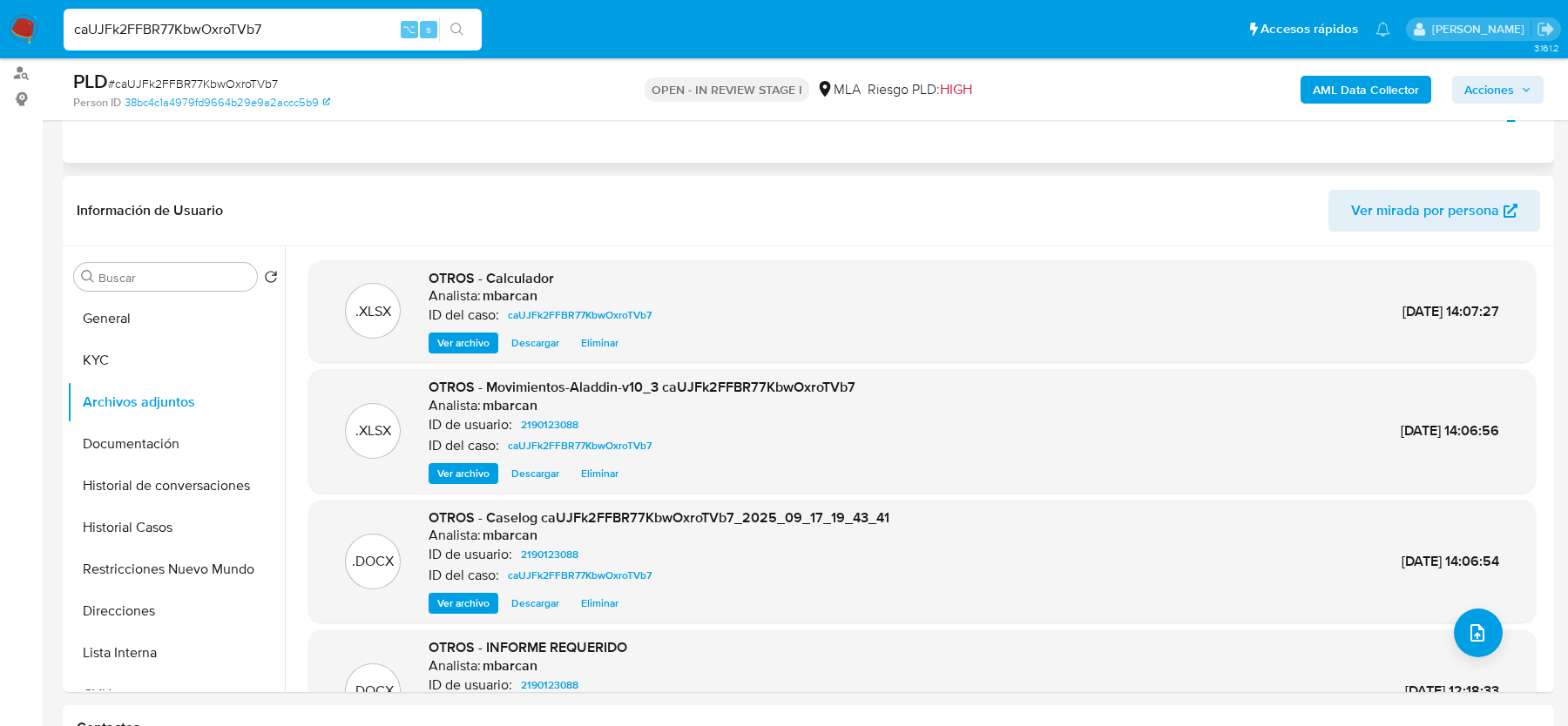
scroll to position [71, 0]
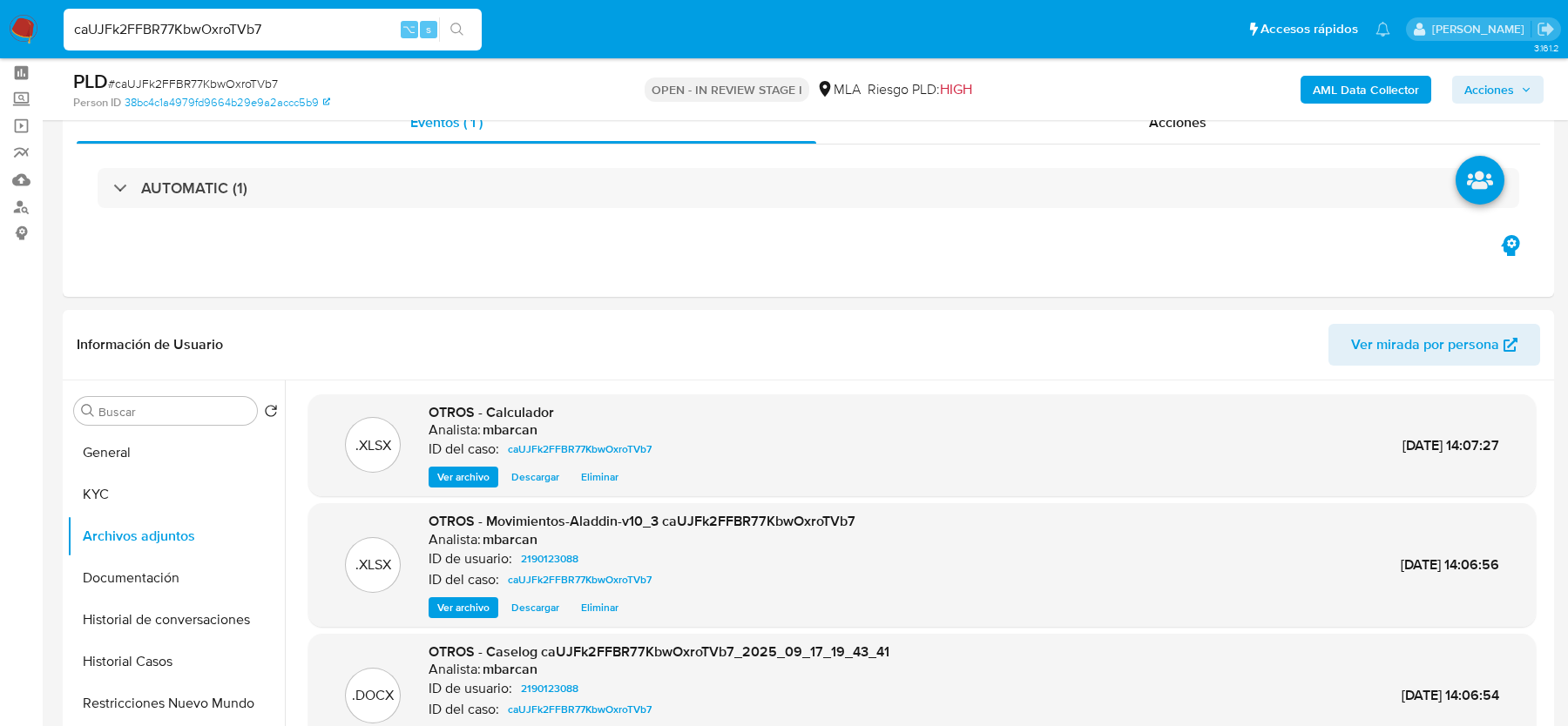
click at [1514, 93] on span "Acciones" at bounding box center [1498, 90] width 67 height 25
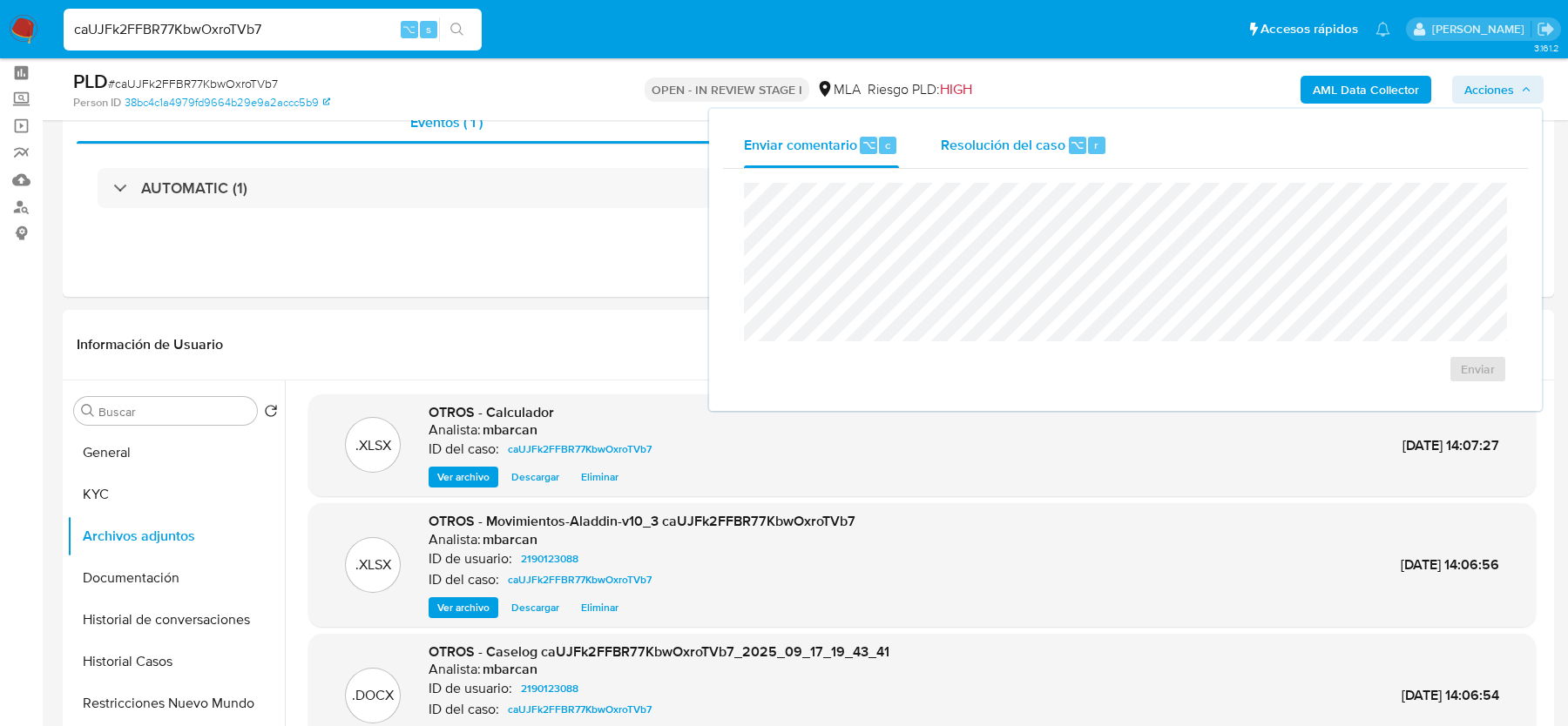
click at [1032, 152] on span "Resolución del caso" at bounding box center [1004, 144] width 125 height 20
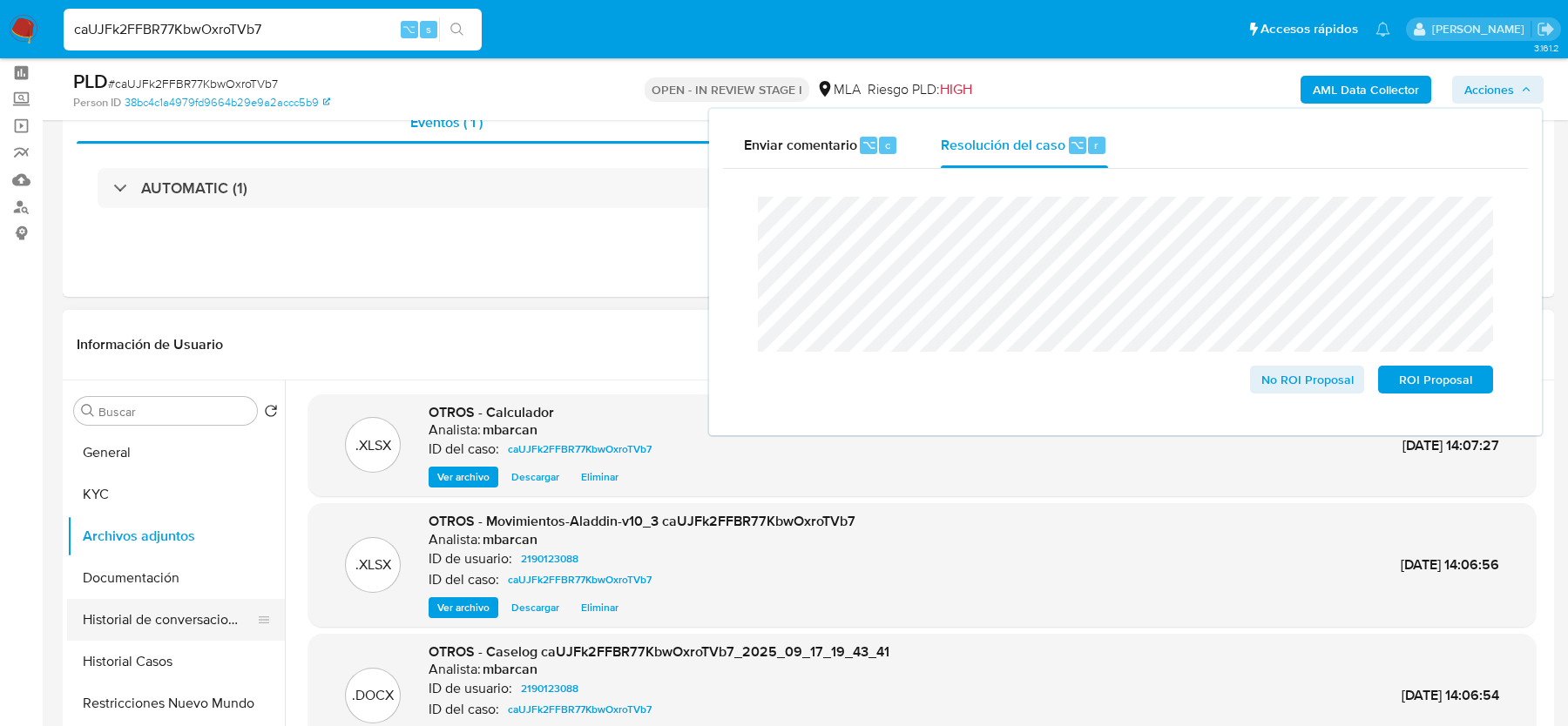
click at [151, 611] on button "Historial de conversaciones" at bounding box center [169, 620] width 204 height 42
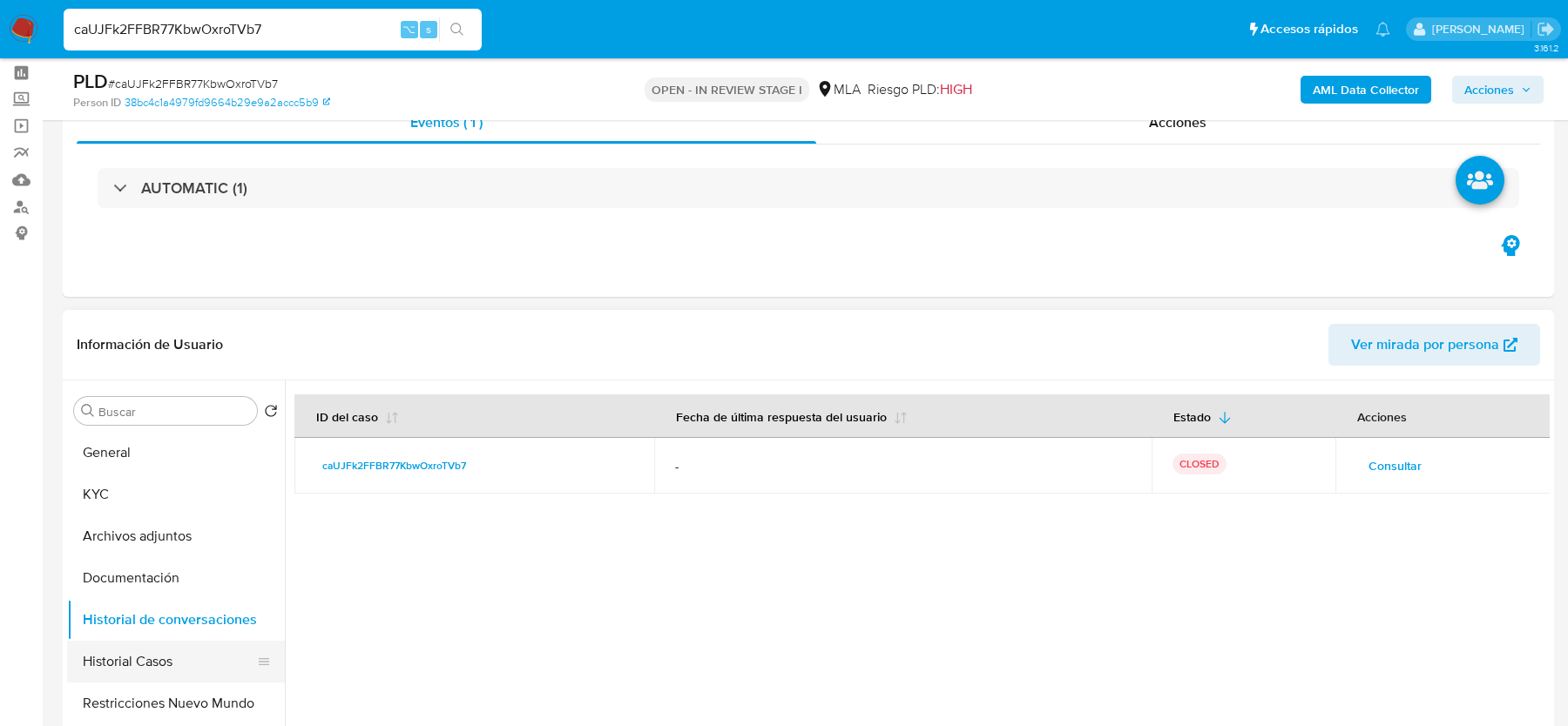
click at [138, 660] on button "Historial Casos" at bounding box center [169, 662] width 204 height 42
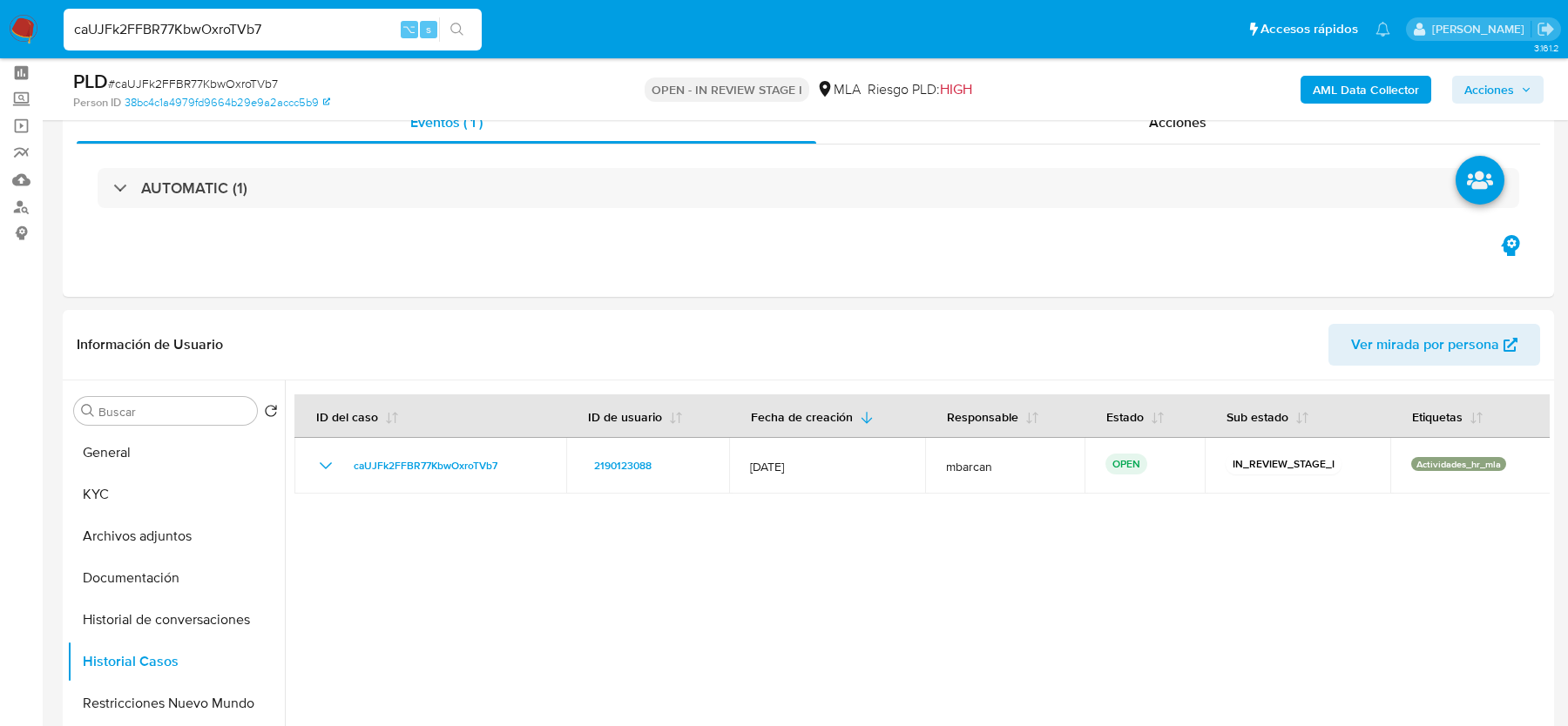
click at [1495, 81] on span "Acciones" at bounding box center [1489, 89] width 49 height 27
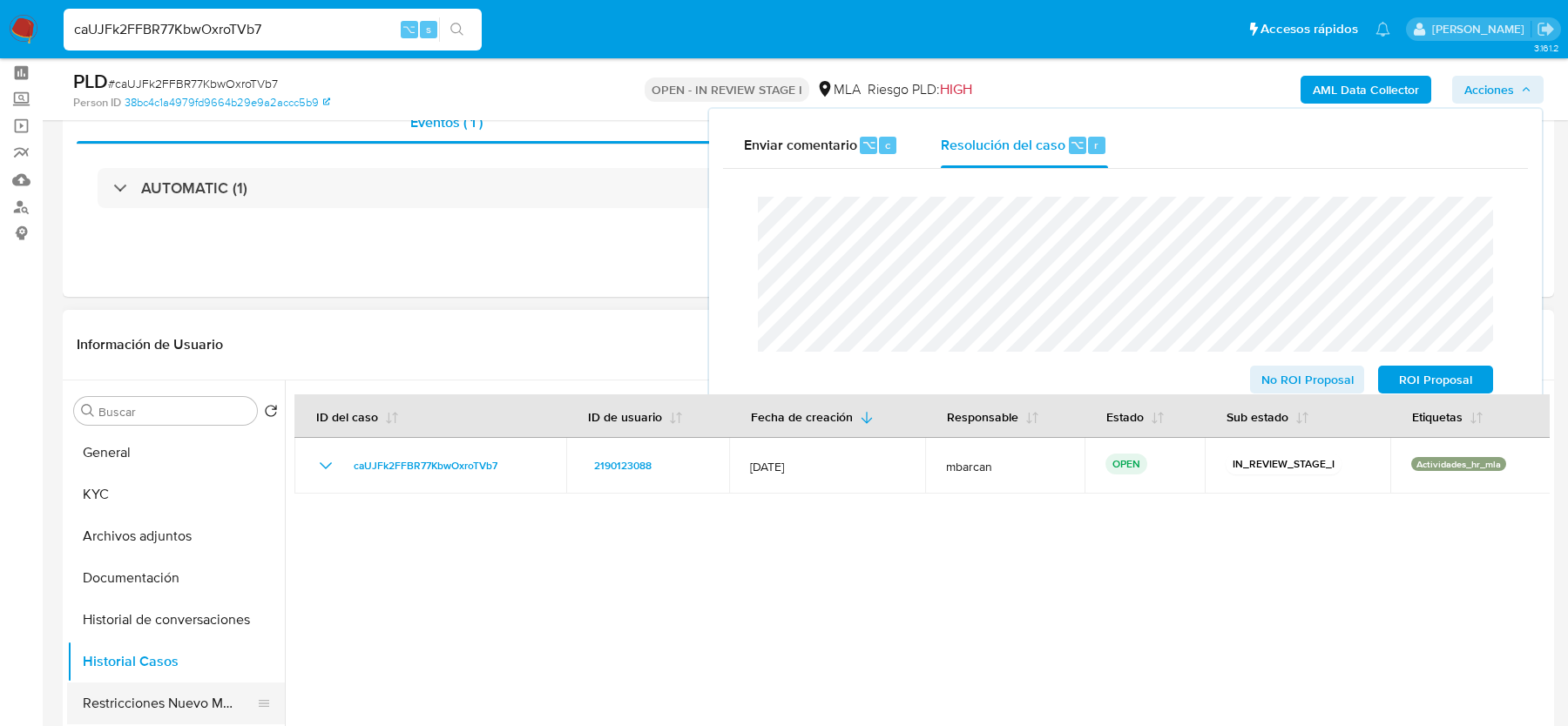
click at [152, 688] on button "Restricciones Nuevo Mundo" at bounding box center [169, 703] width 204 height 42
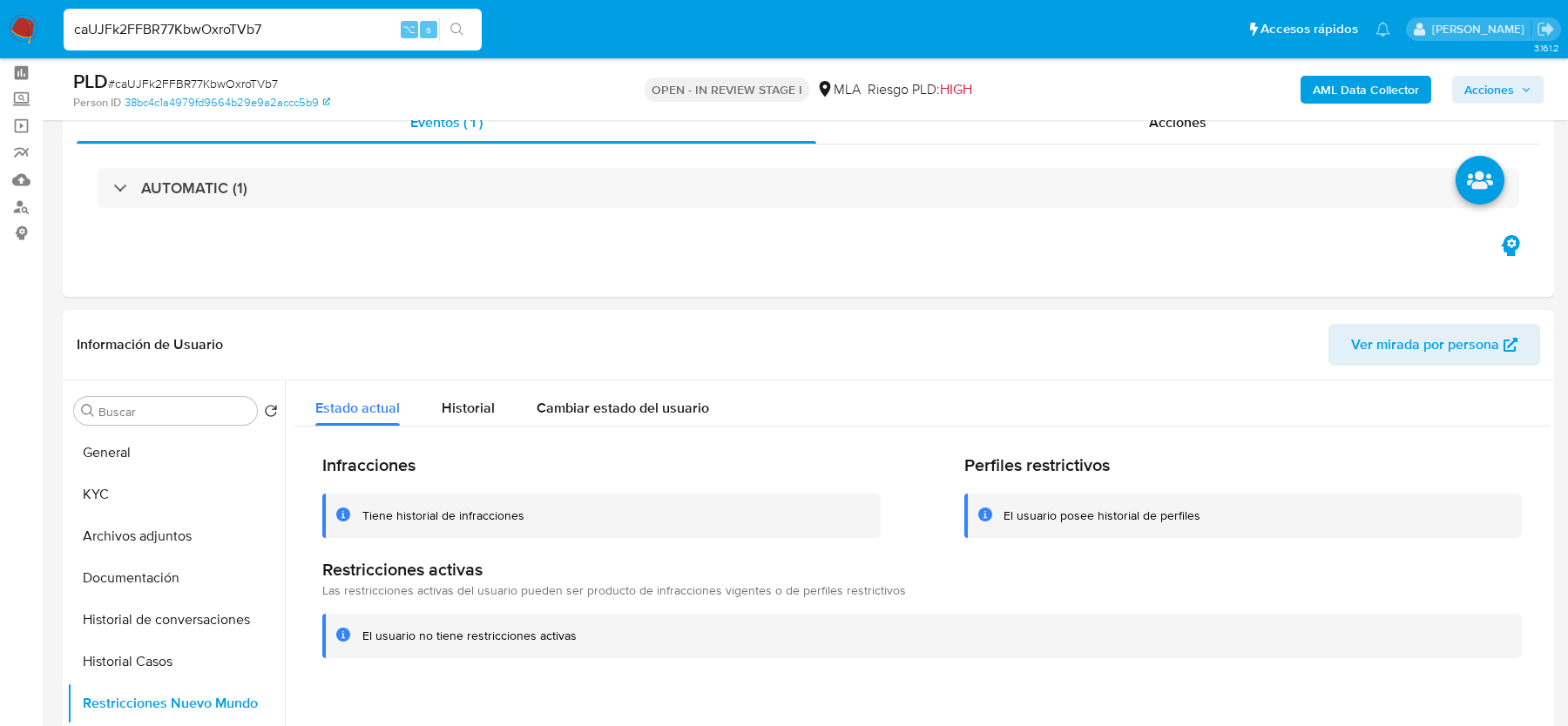
click at [1513, 90] on span "Acciones" at bounding box center [1489, 89] width 49 height 27
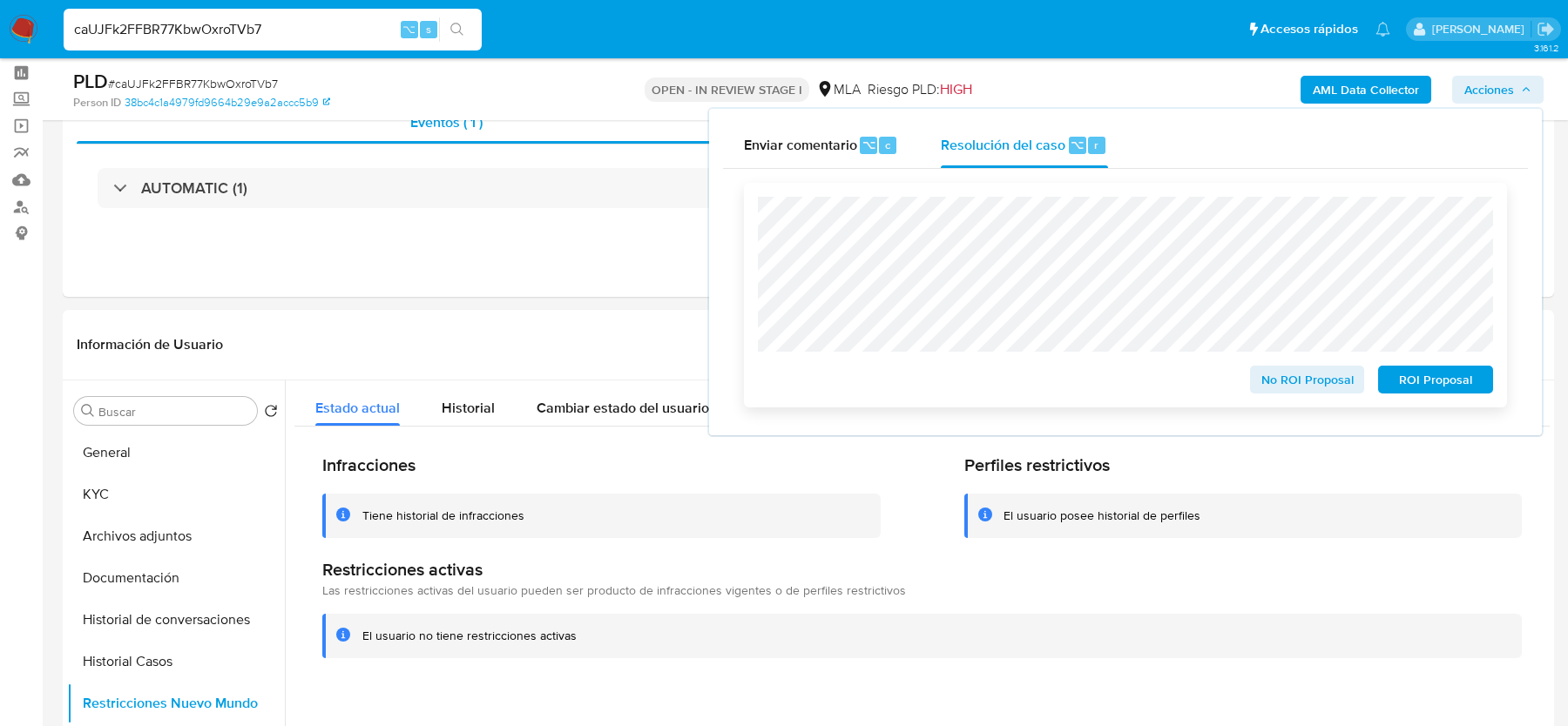
click at [1278, 372] on span "No ROI Proposal" at bounding box center [1308, 380] width 91 height 25
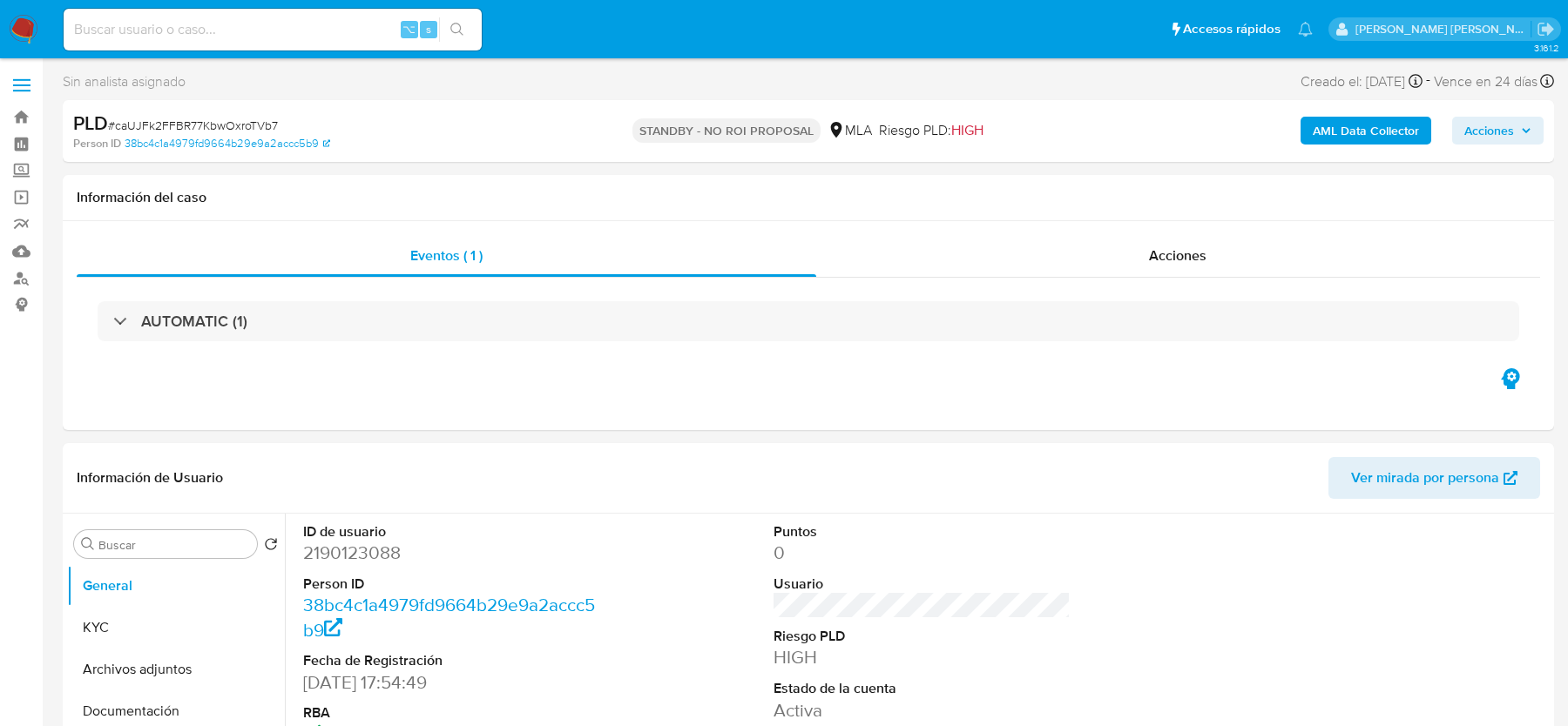
select select "10"
click at [26, 22] on img at bounding box center [23, 29] width 29 height 29
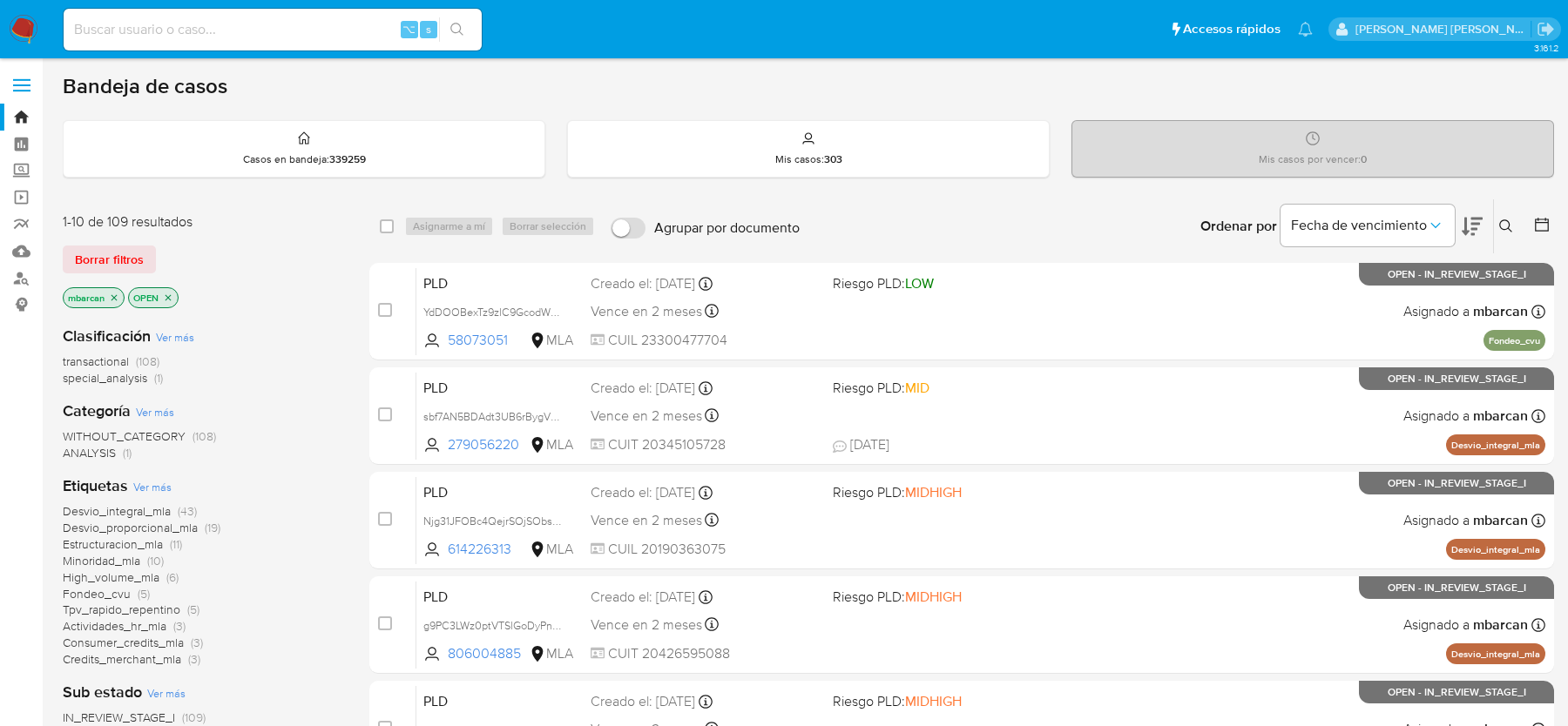
click at [294, 34] on input at bounding box center [273, 29] width 419 height 23
paste input "bihxdhJEsGJnYtMs46aSWzAF"
type input "bihxdhJEsGJnYtMs46aSWzAF"
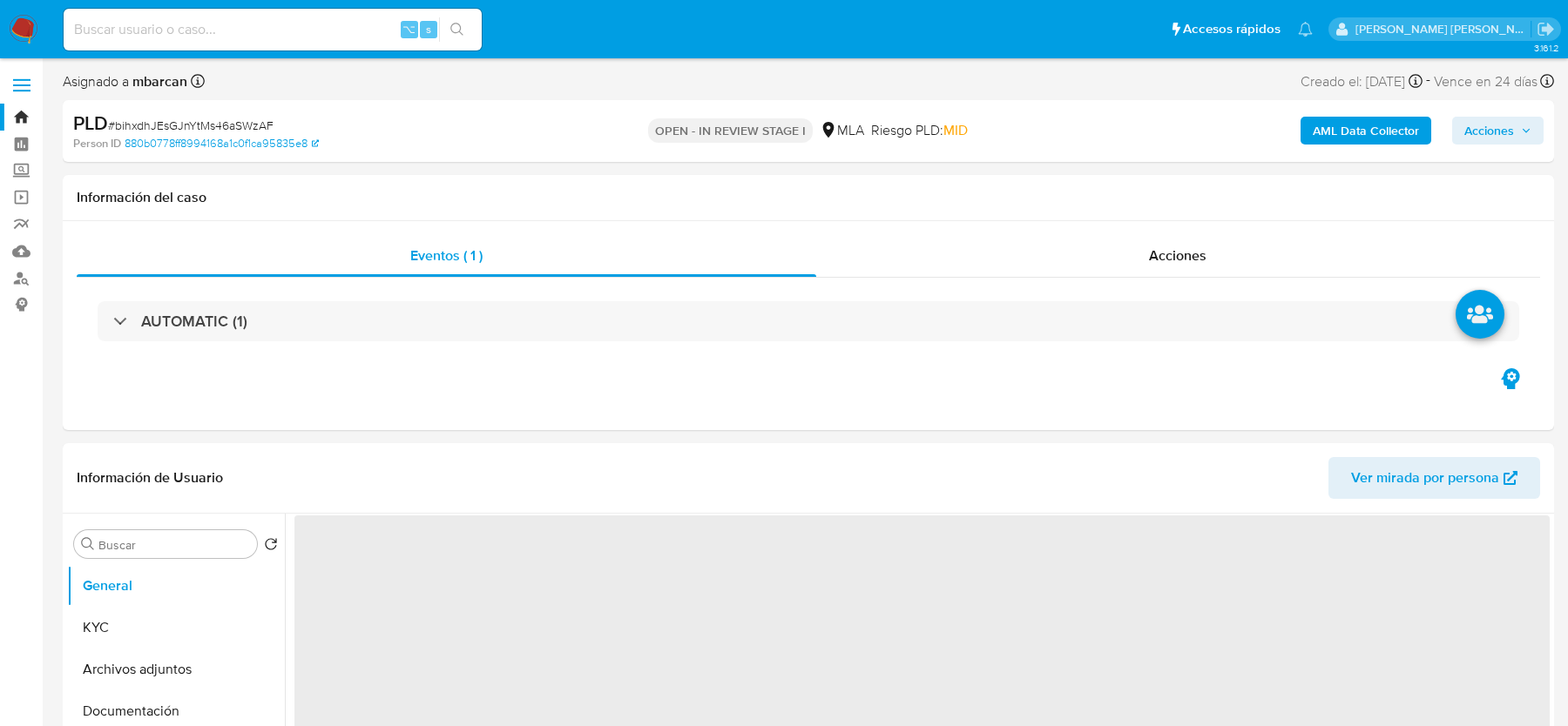
select select "10"
